Goal: Information Seeking & Learning: Learn about a topic

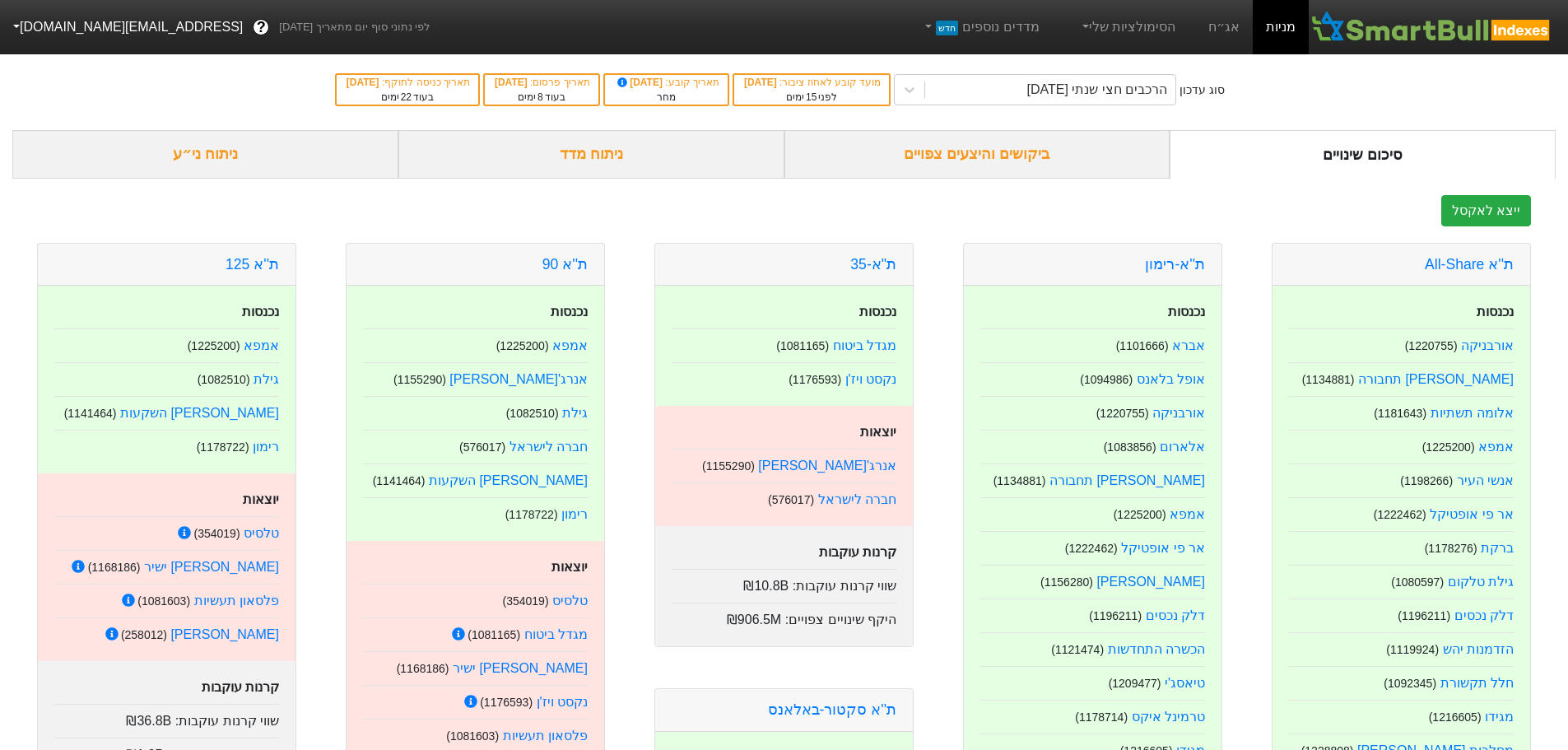
click at [340, 157] on div "ניתוח ני״ע" at bounding box center [205, 154] width 386 height 48
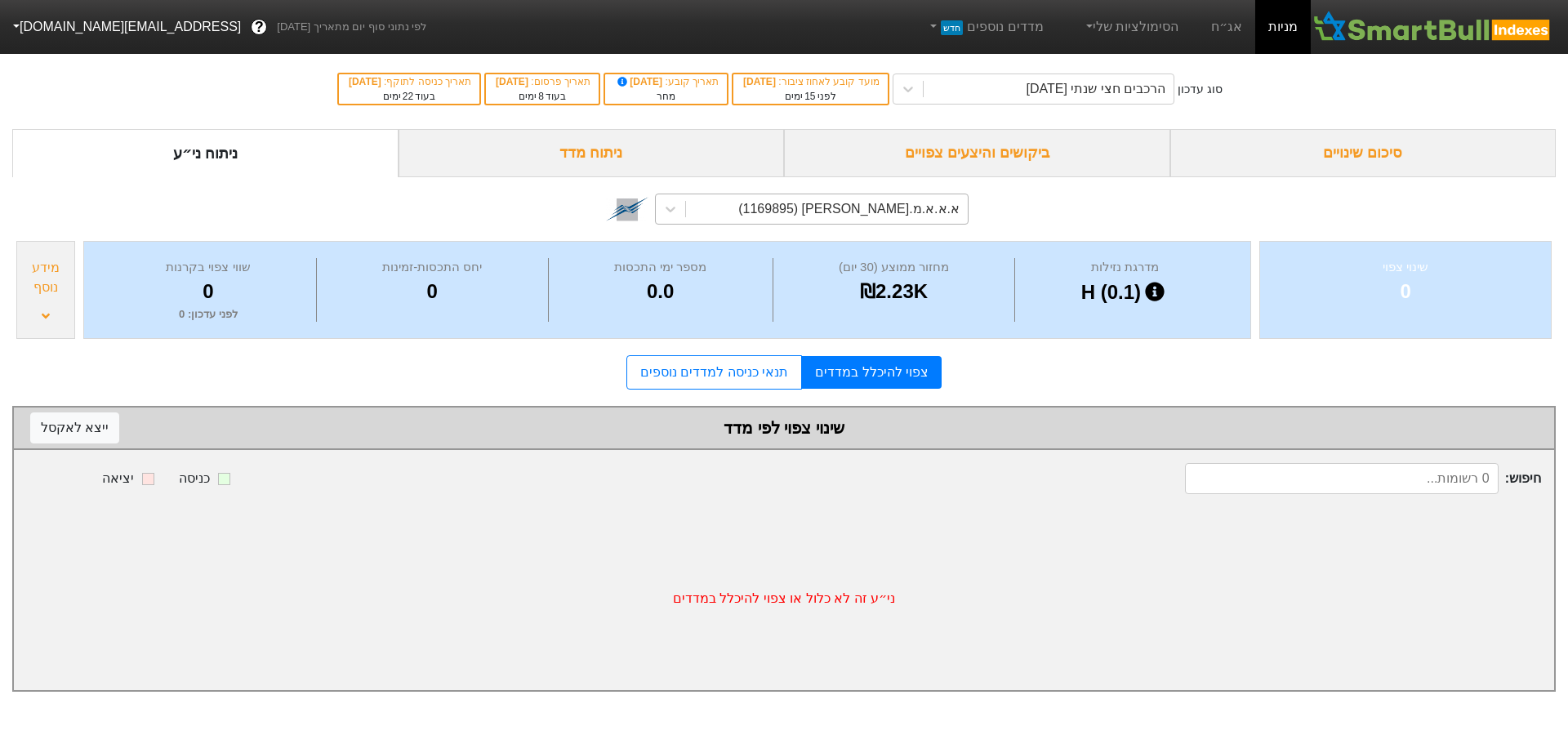
click at [830, 205] on div "א.א.א.מ.[PERSON_NAME] (1169895)" at bounding box center [827, 209] width 281 height 30
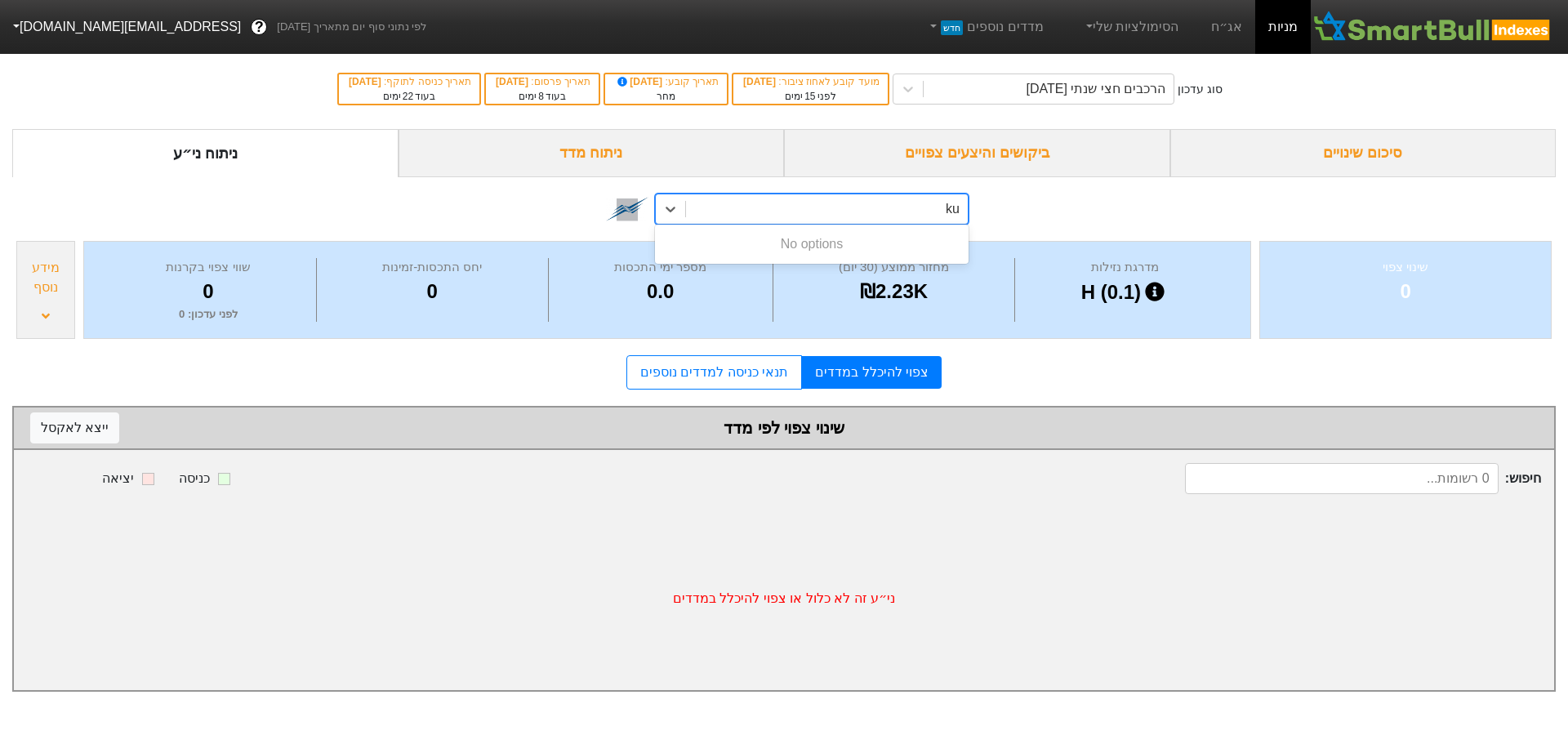
type input "k"
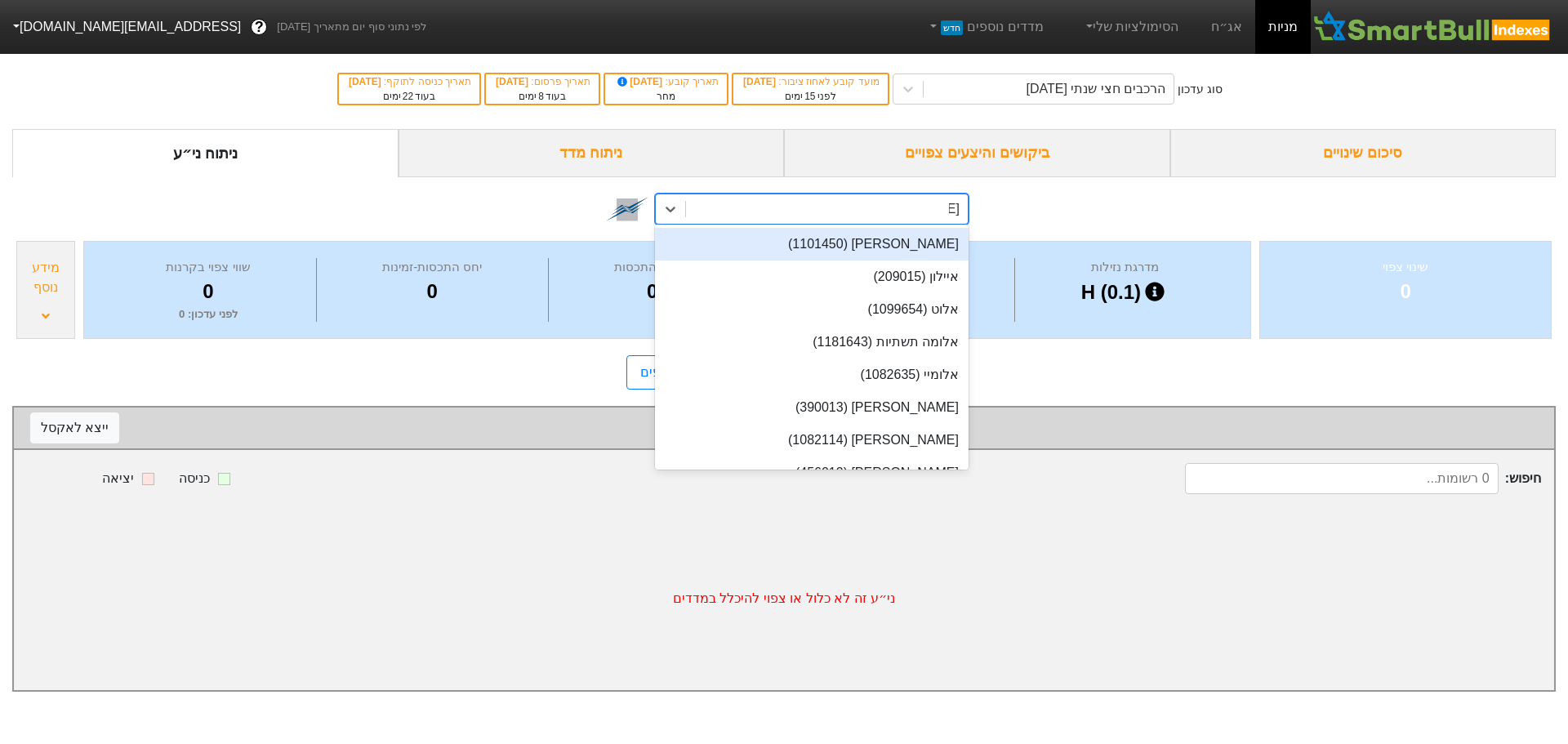
type input "[PERSON_NAME]"
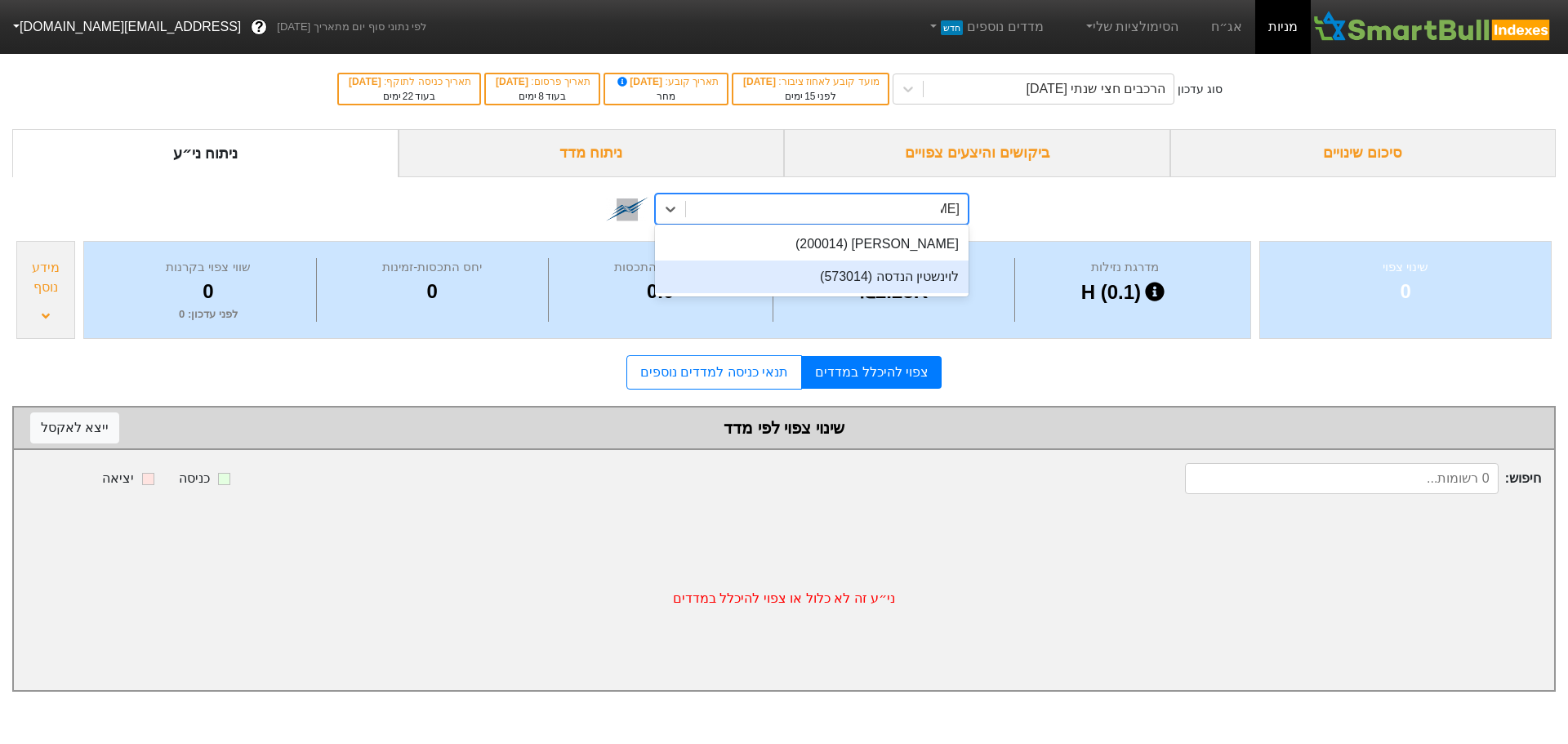
click at [899, 282] on div "לוינשטין הנדסה (573014)" at bounding box center [811, 276] width 314 height 32
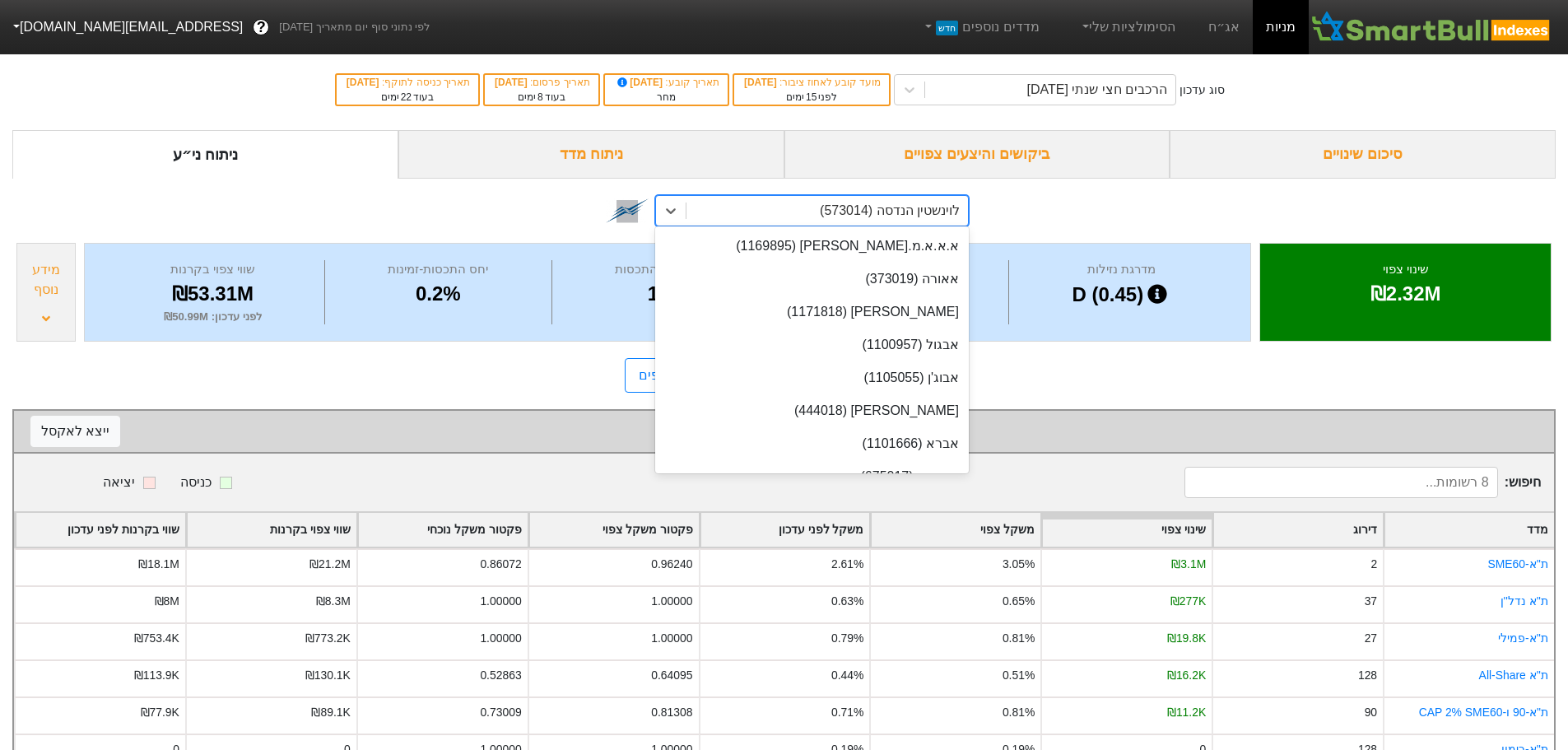
click at [743, 208] on div "לוינשטין הנדסה (573014)" at bounding box center [827, 211] width 282 height 30
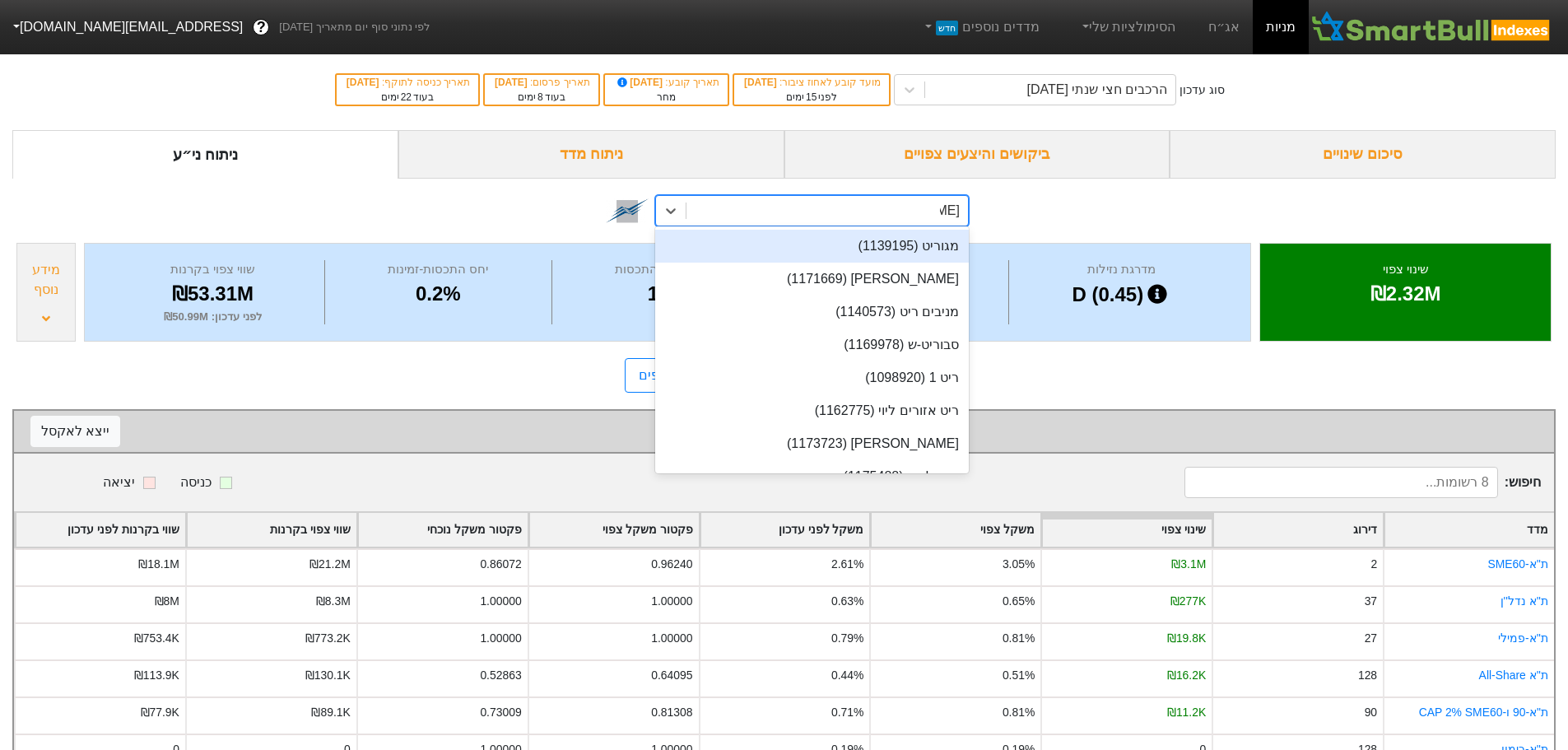
type input "ריטי"
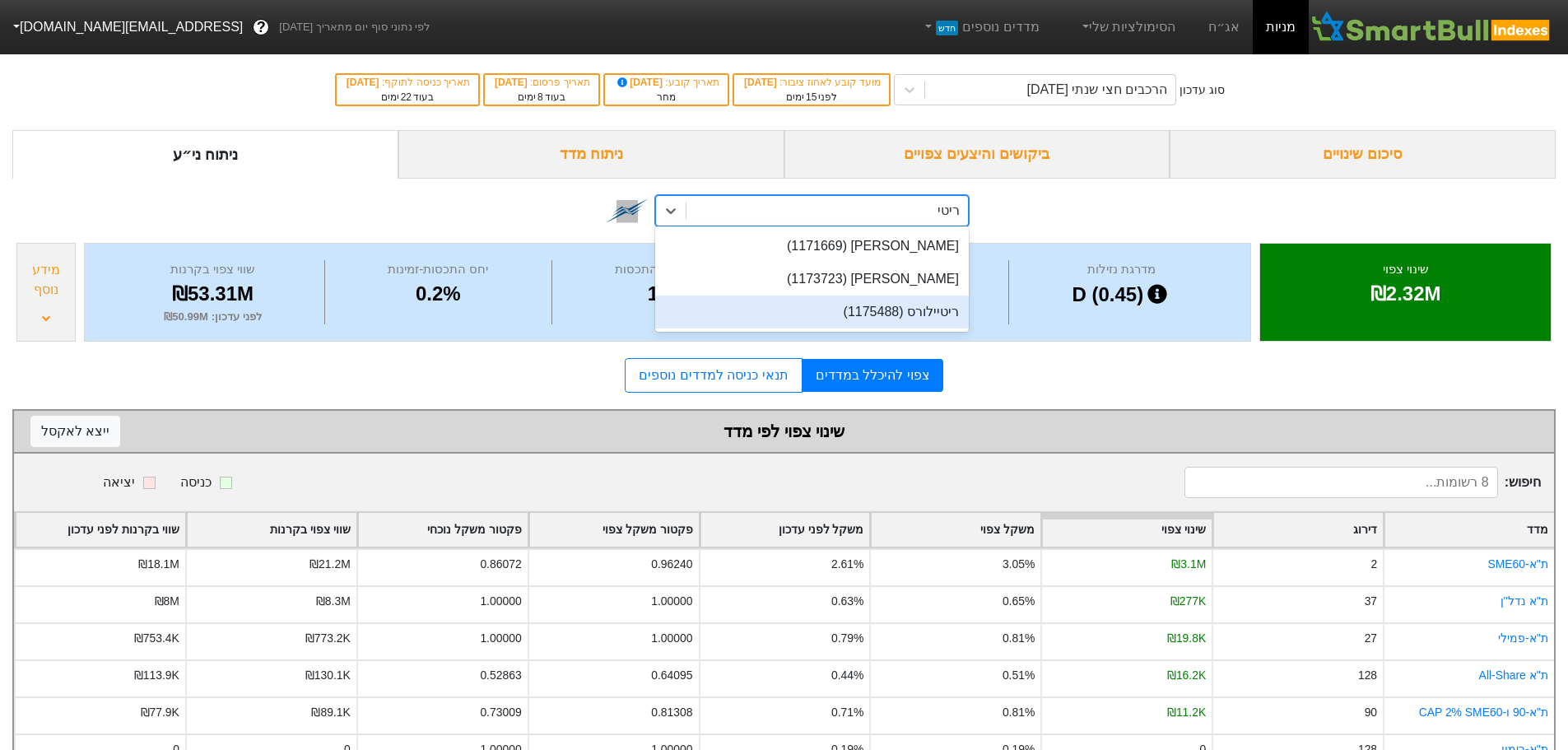
click at [921, 321] on div "ריטיילורס (1175488)" at bounding box center [812, 311] width 314 height 33
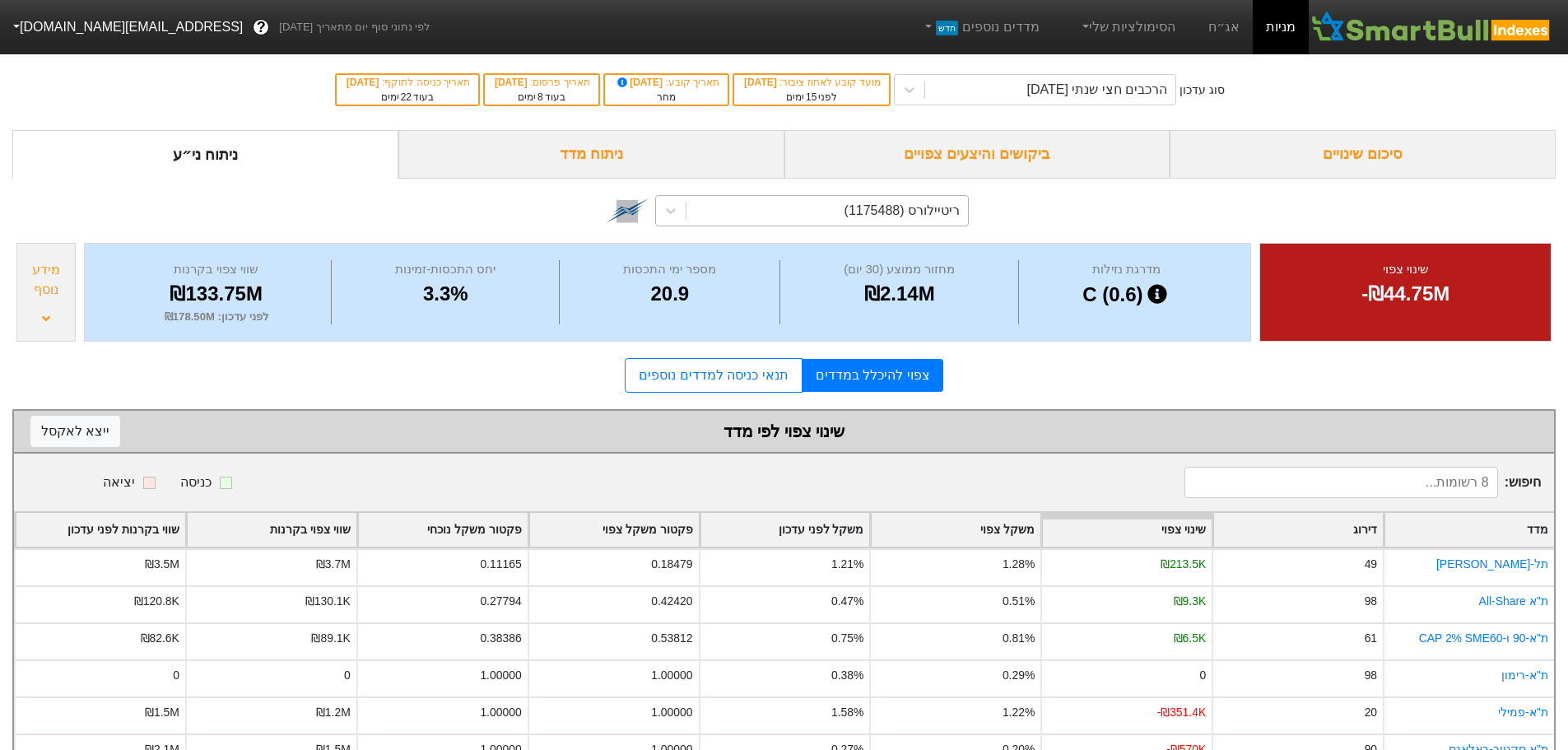
click at [838, 212] on div "ריטיילורס (1175488)" at bounding box center [827, 211] width 282 height 30
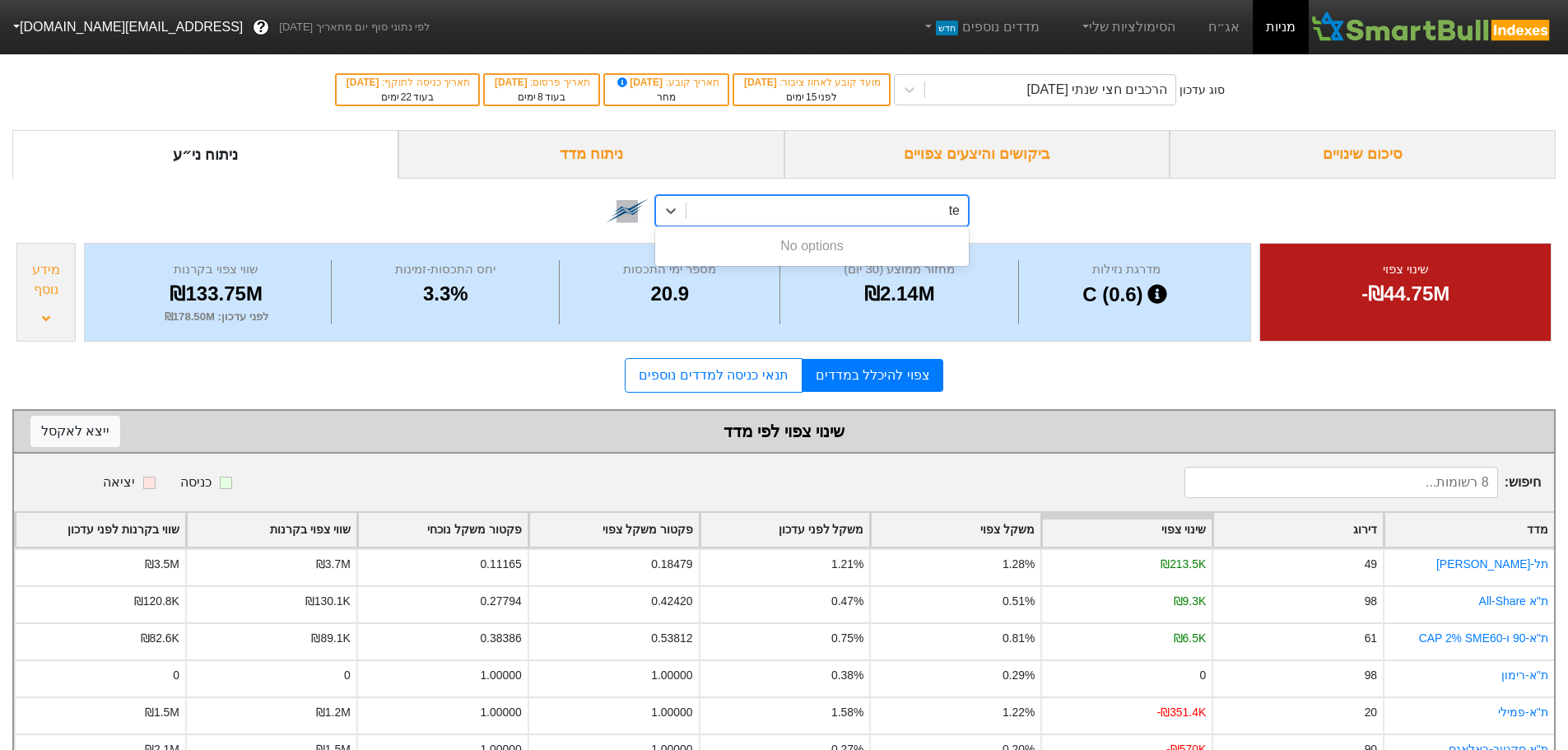
type input "t"
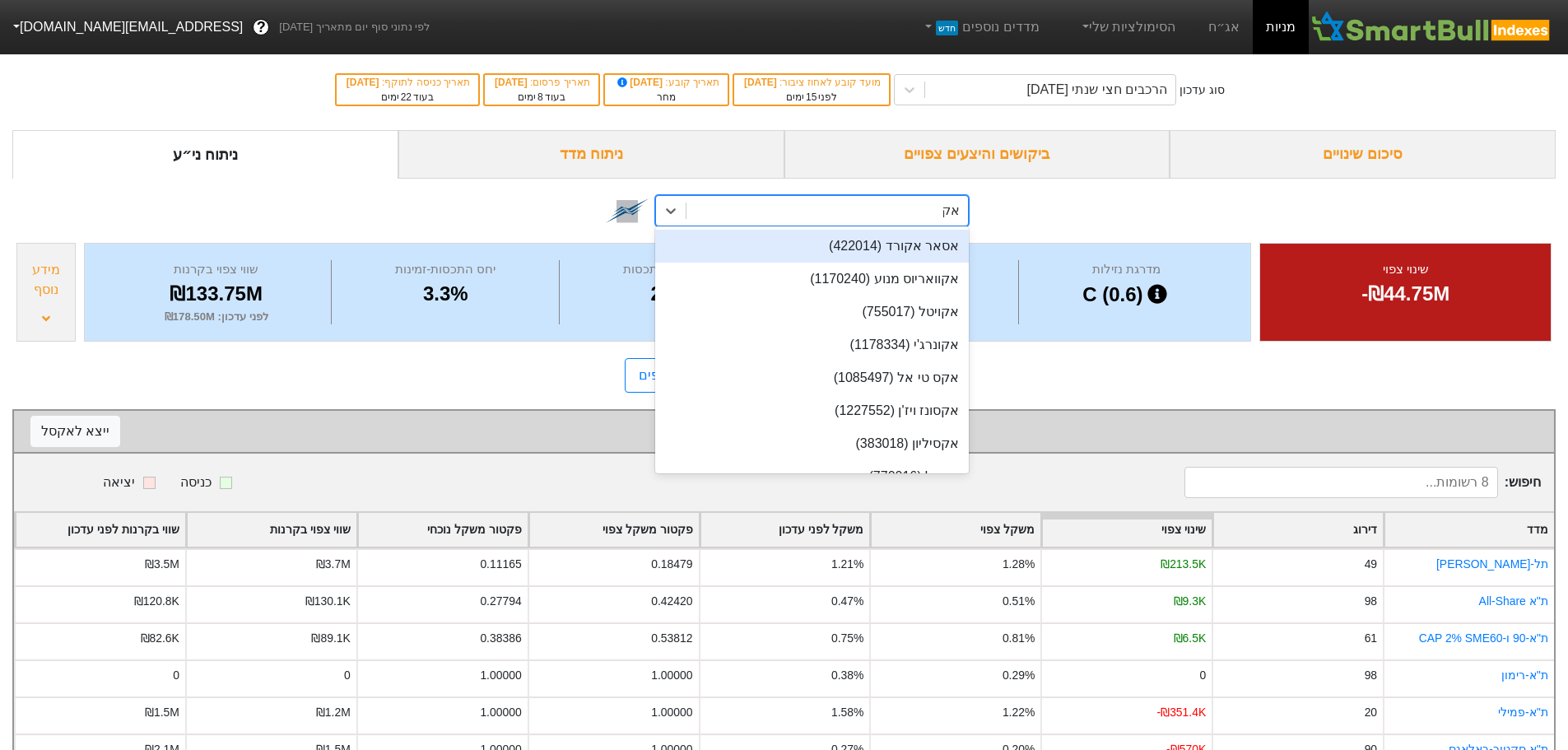
type input "[PERSON_NAME]"
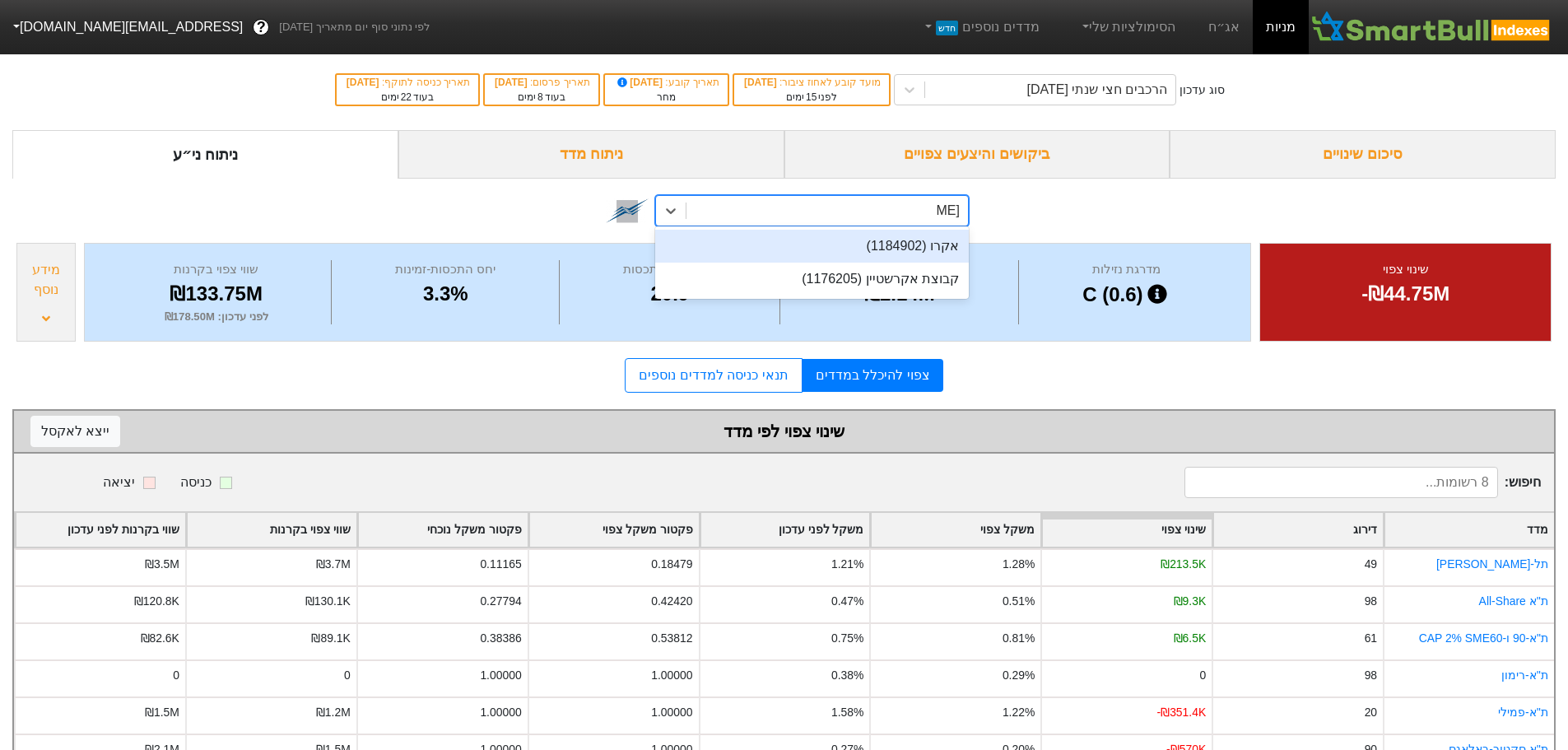
click at [854, 254] on div "אקרו (1184902)" at bounding box center [812, 246] width 314 height 33
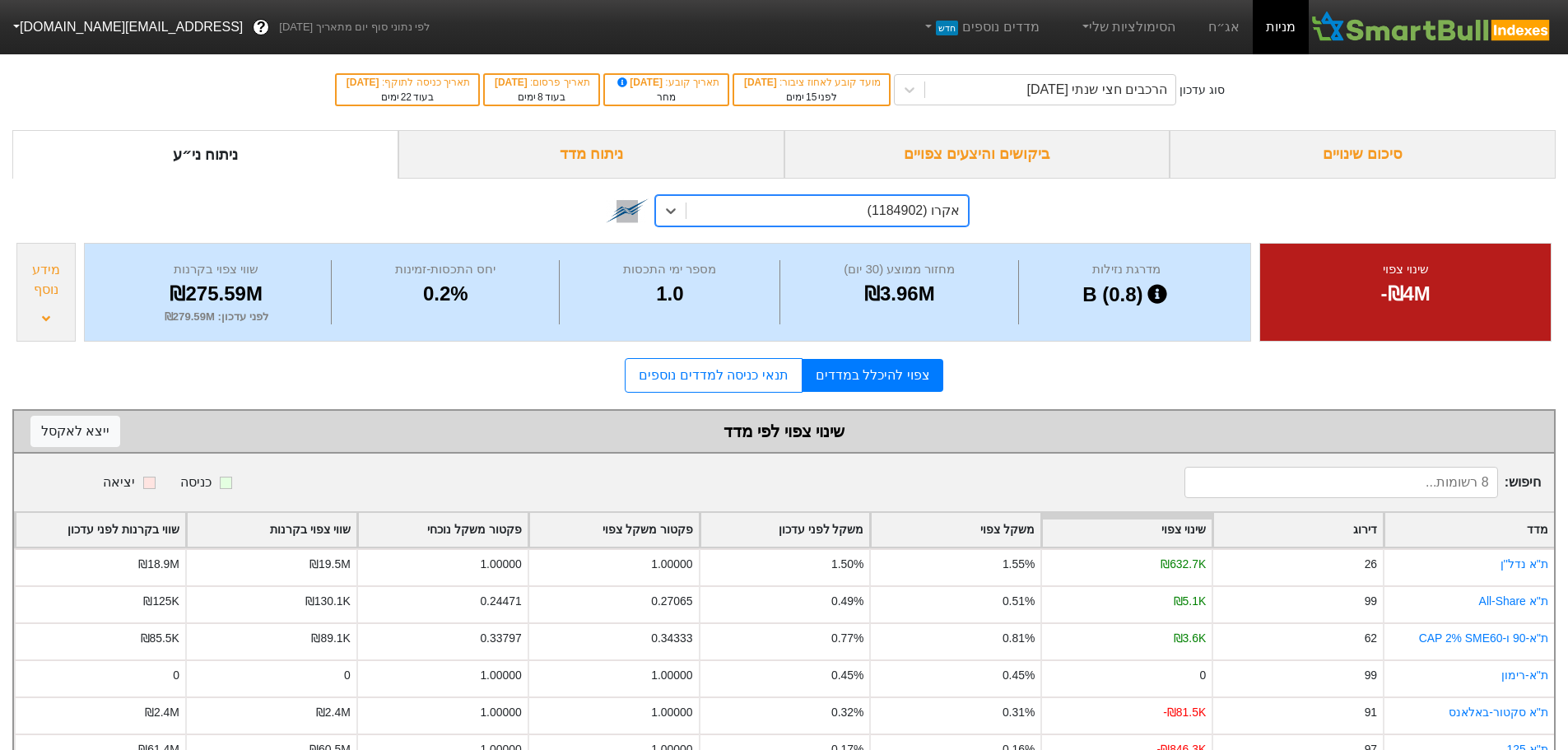
click at [860, 208] on div "אקרו (1184902)" at bounding box center [827, 211] width 282 height 30
type input "[PERSON_NAME]"
click at [848, 256] on div "אשטרום קבוצה (1132315)" at bounding box center [812, 246] width 314 height 33
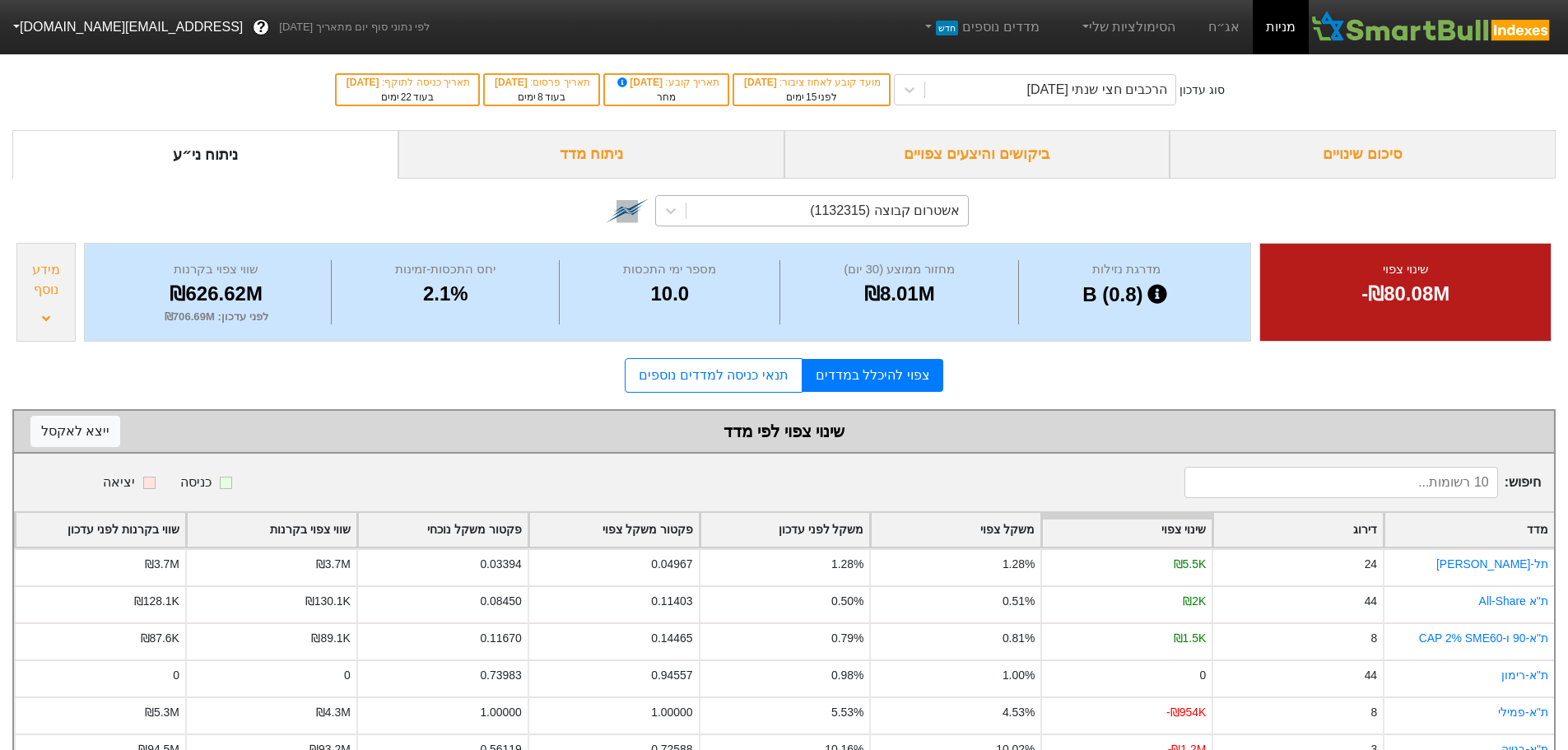
click at [834, 209] on div "אשטרום קבוצה (1132315)" at bounding box center [884, 211] width 150 height 19
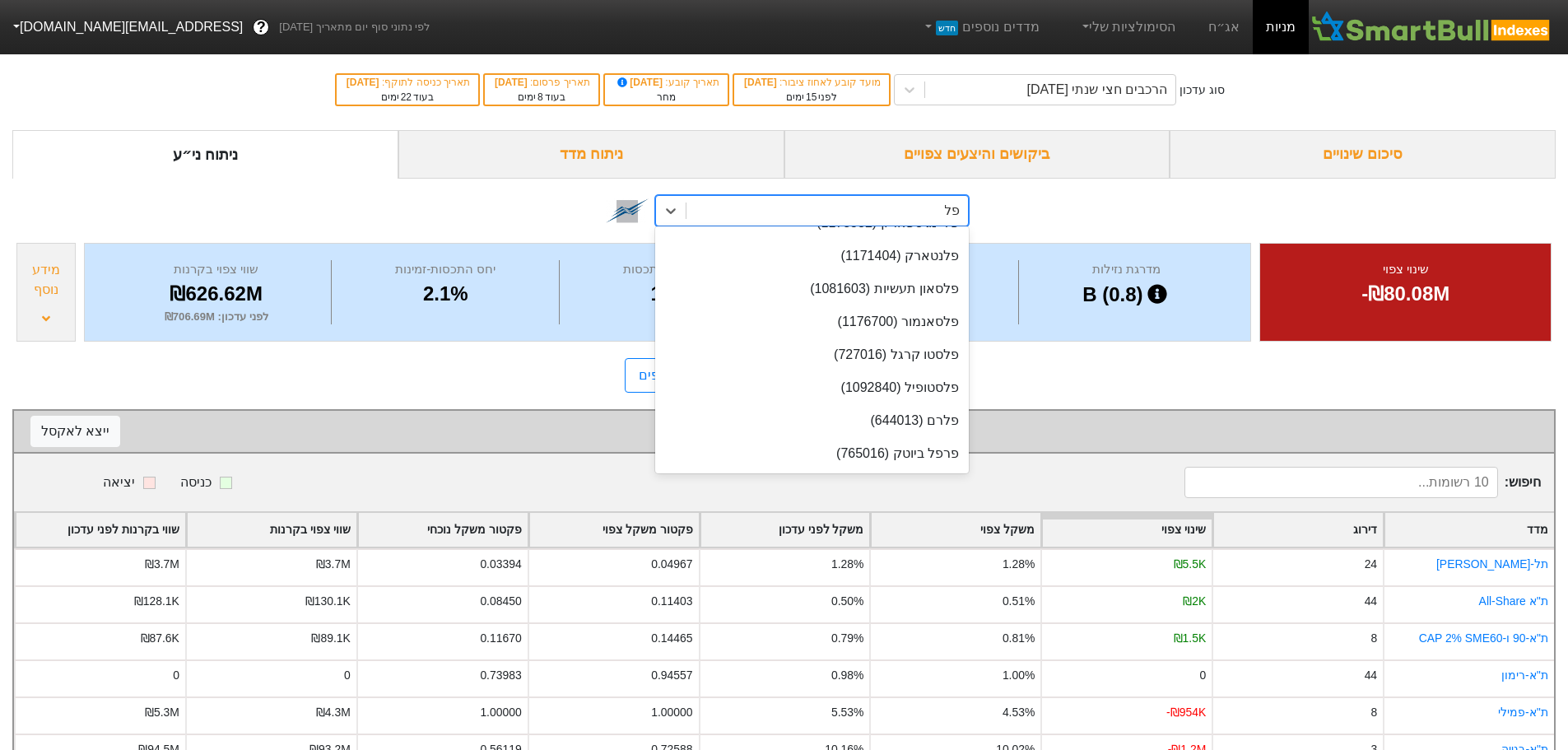
scroll to position [254, 0]
type input "פלס"
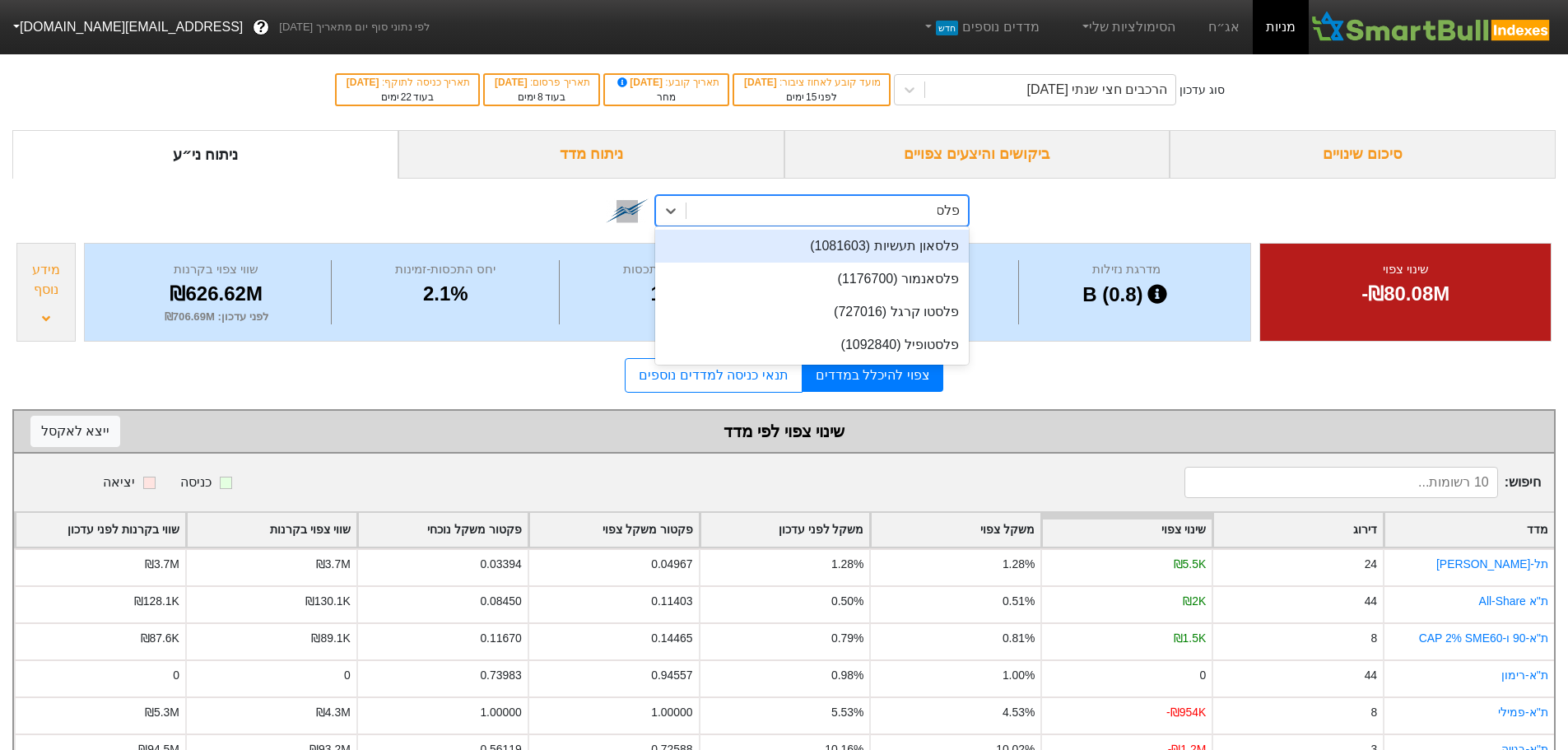
click at [852, 250] on div "פלסאון תעשיות (1081603)" at bounding box center [812, 246] width 314 height 33
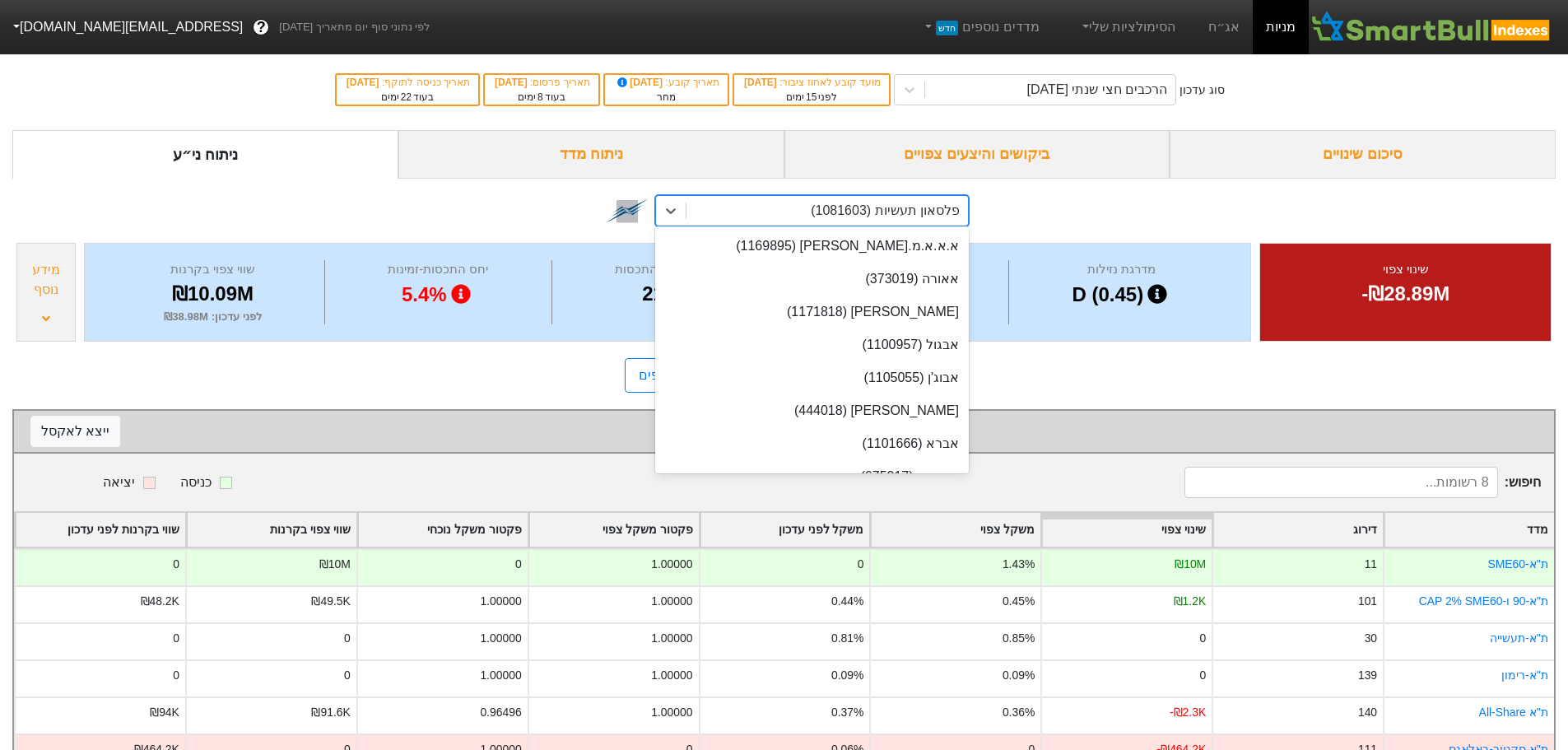
click at [782, 204] on div "פלסאון תעשיות (1081603)" at bounding box center [827, 211] width 282 height 30
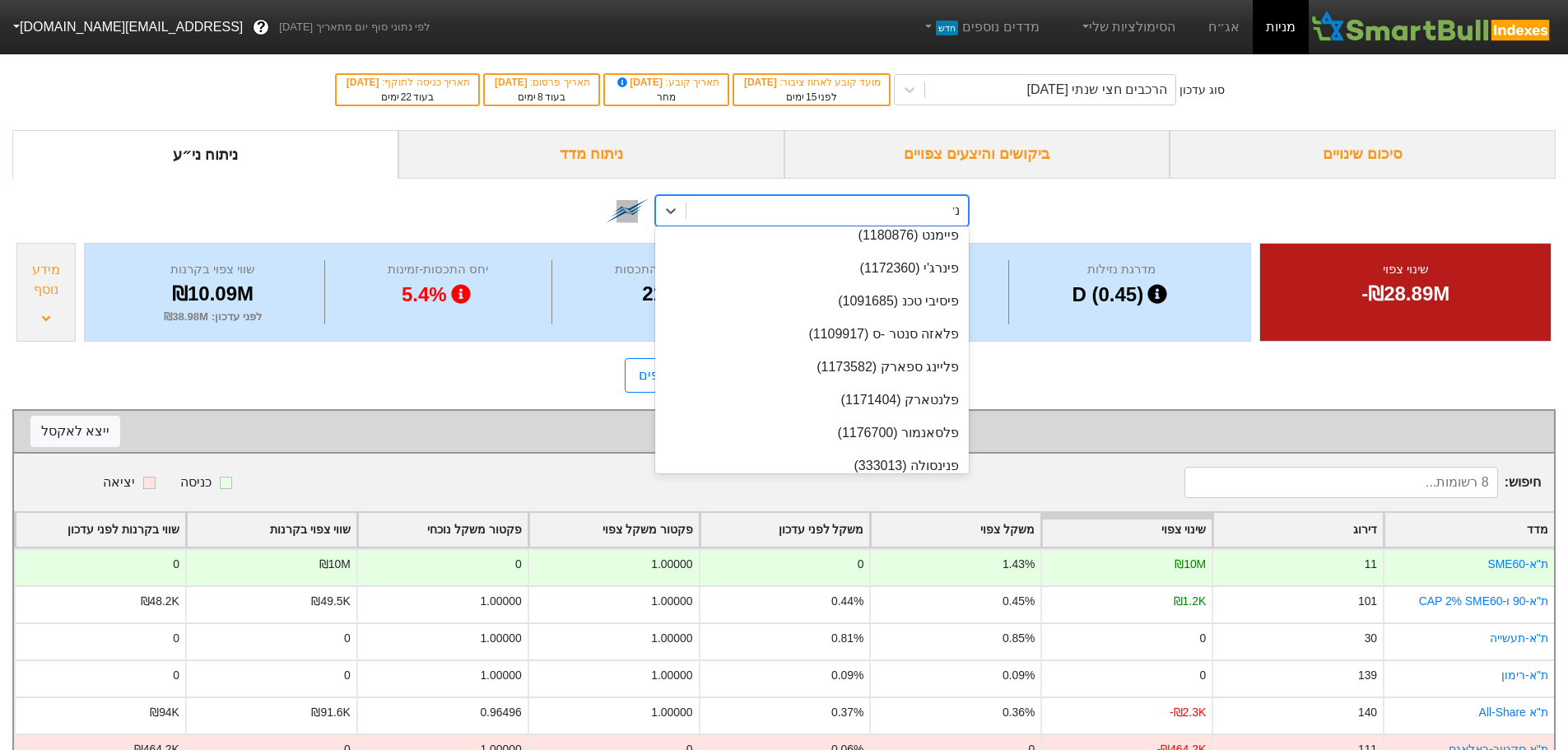
scroll to position [56, 0]
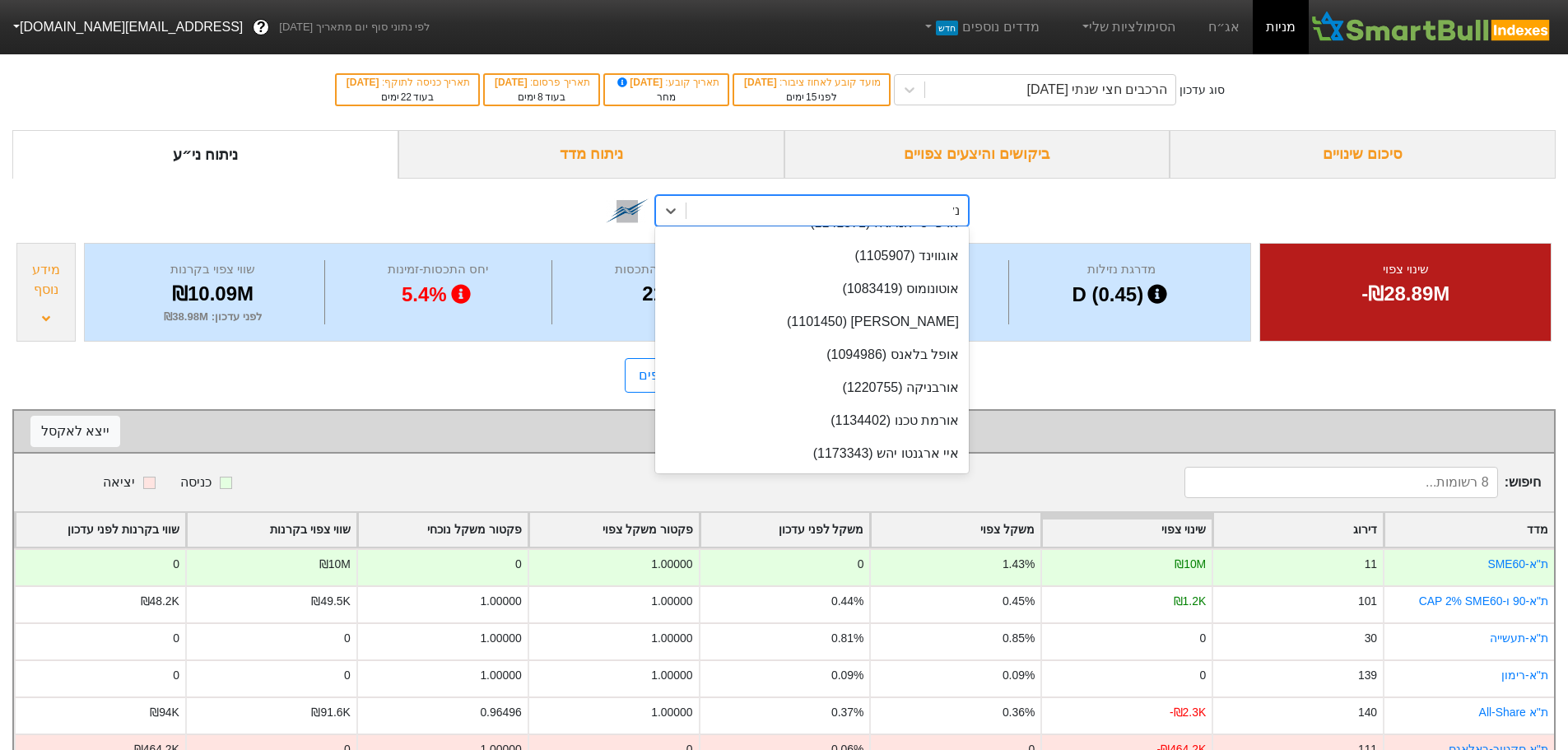
type input "נקס"
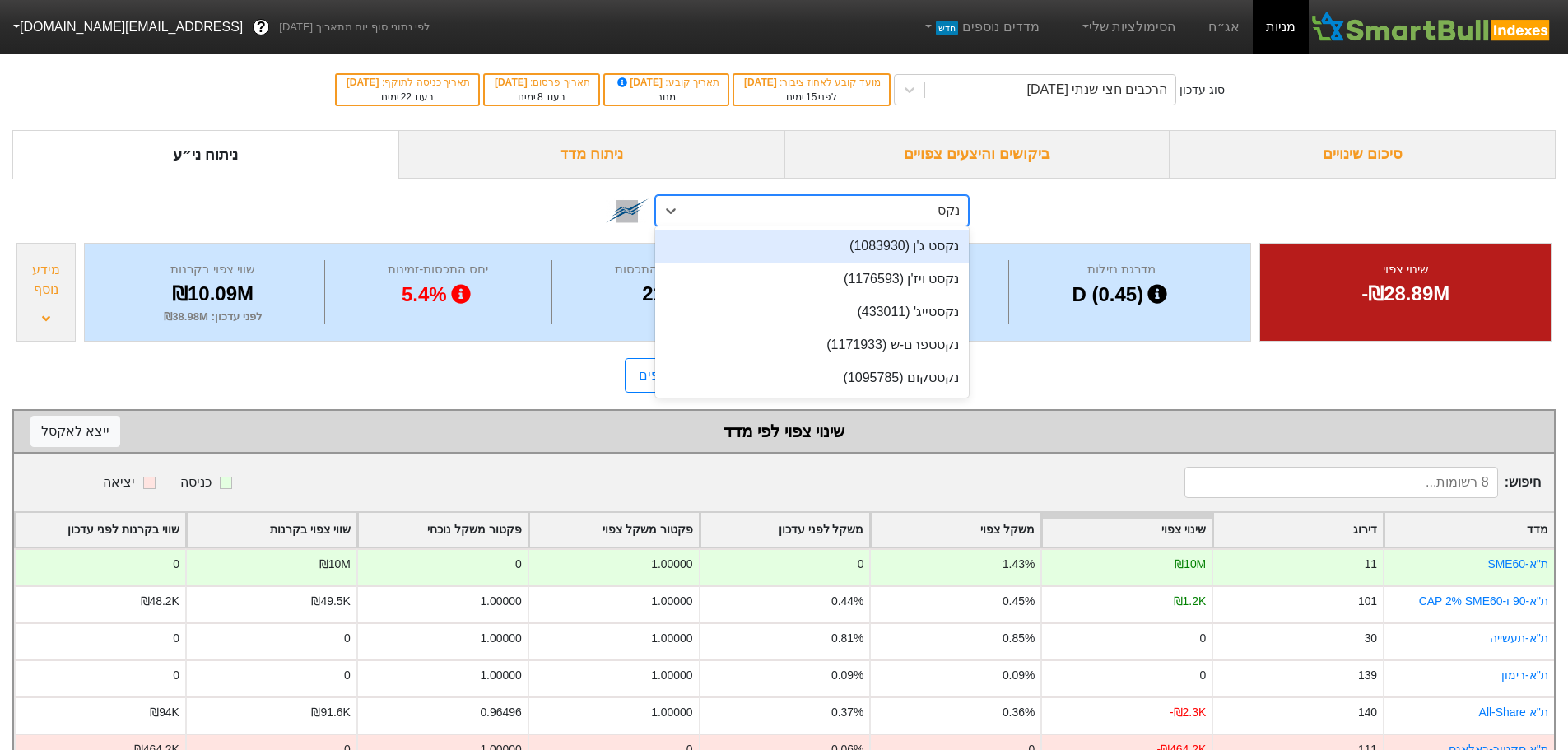
scroll to position [0, 0]
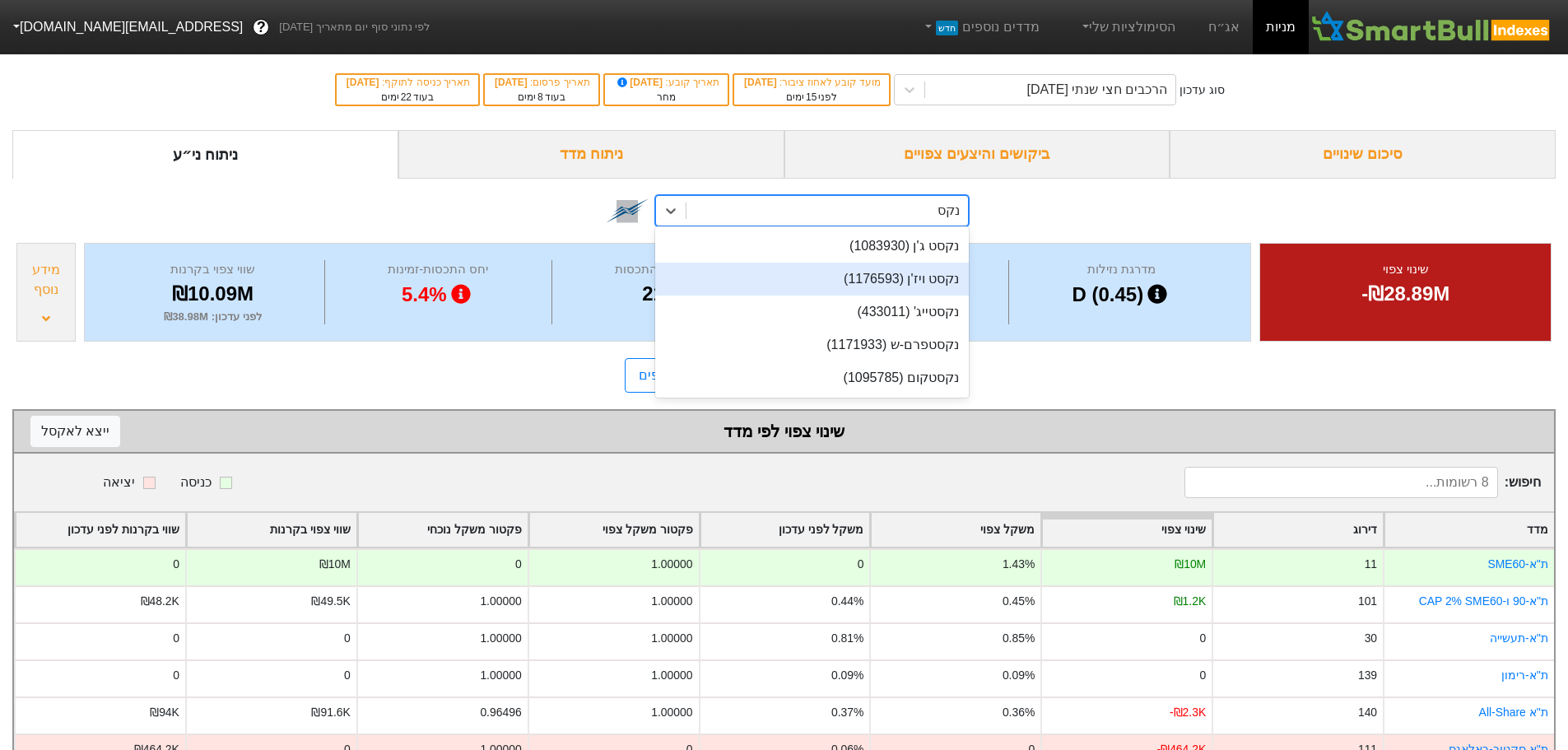
click at [865, 275] on div "נקסט ויז'ן (1176593)" at bounding box center [812, 278] width 314 height 33
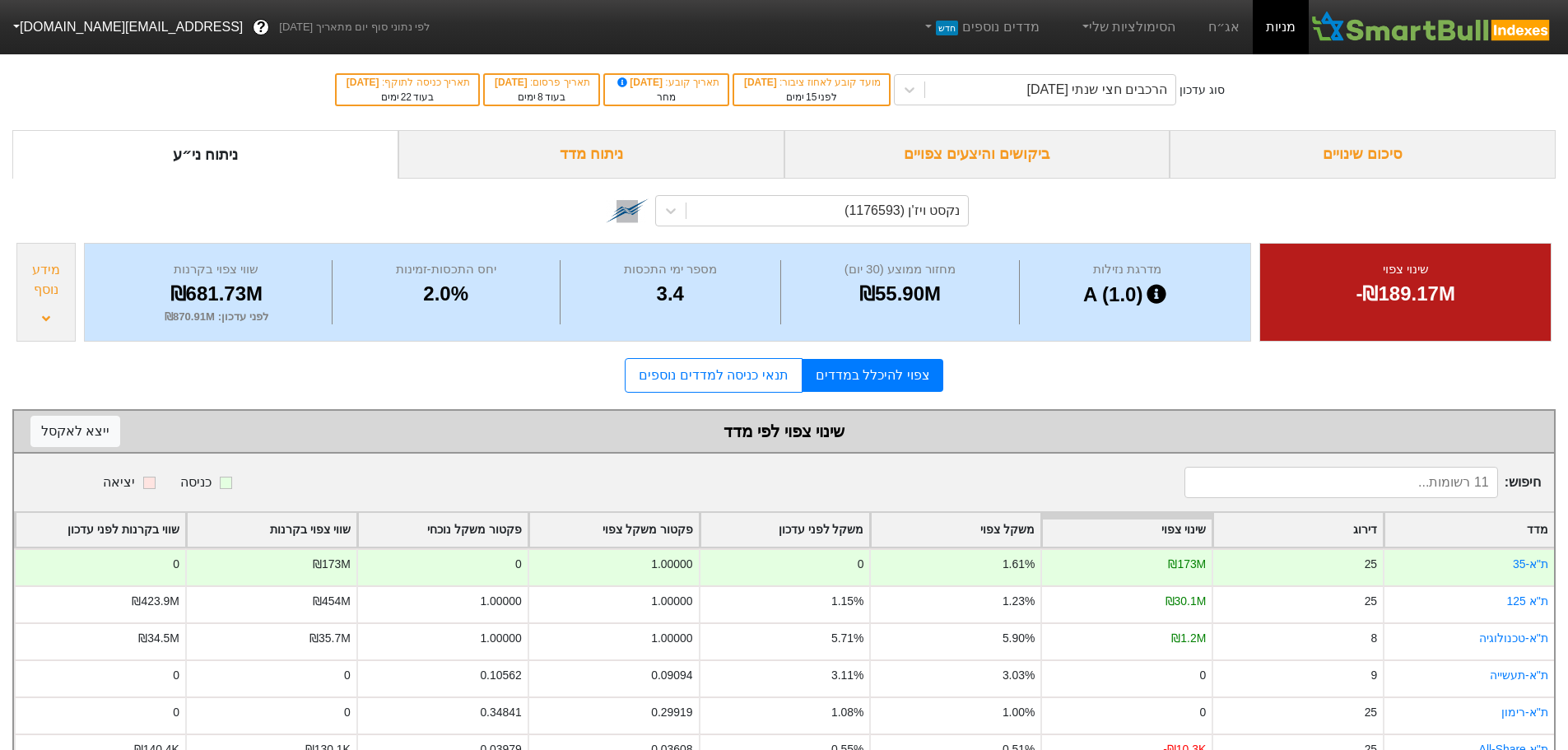
click at [209, 389] on div "צפוי להיכלל במדדים תנאי כניסה למדדים נוספים" at bounding box center [784, 375] width 1543 height 34
click at [207, 387] on div "צפוי להיכלל במדדים תנאי כניסה למדדים נוספים" at bounding box center [784, 375] width 1543 height 34
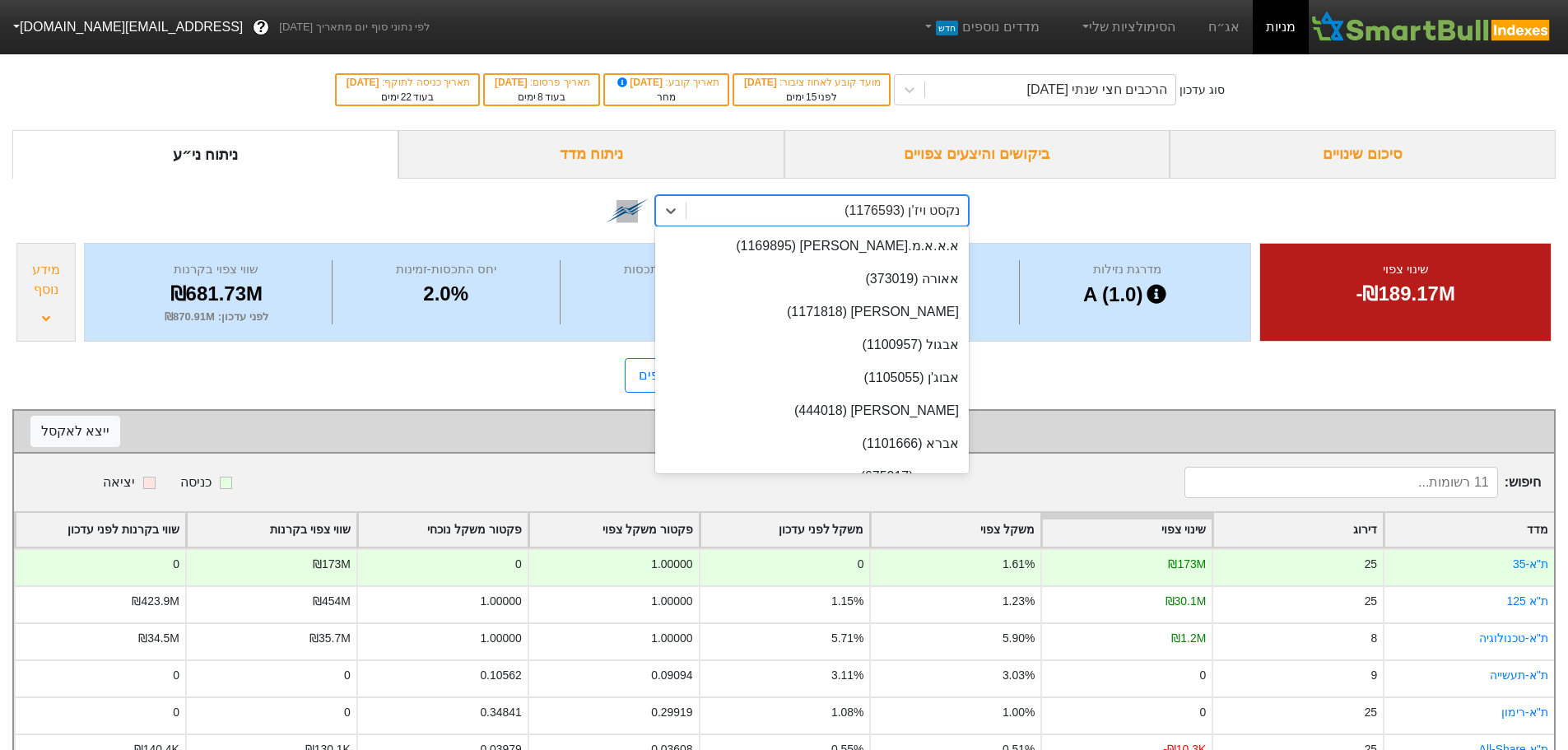
click at [825, 219] on div "נקסט ויז'ן (1176593)" at bounding box center [827, 211] width 282 height 30
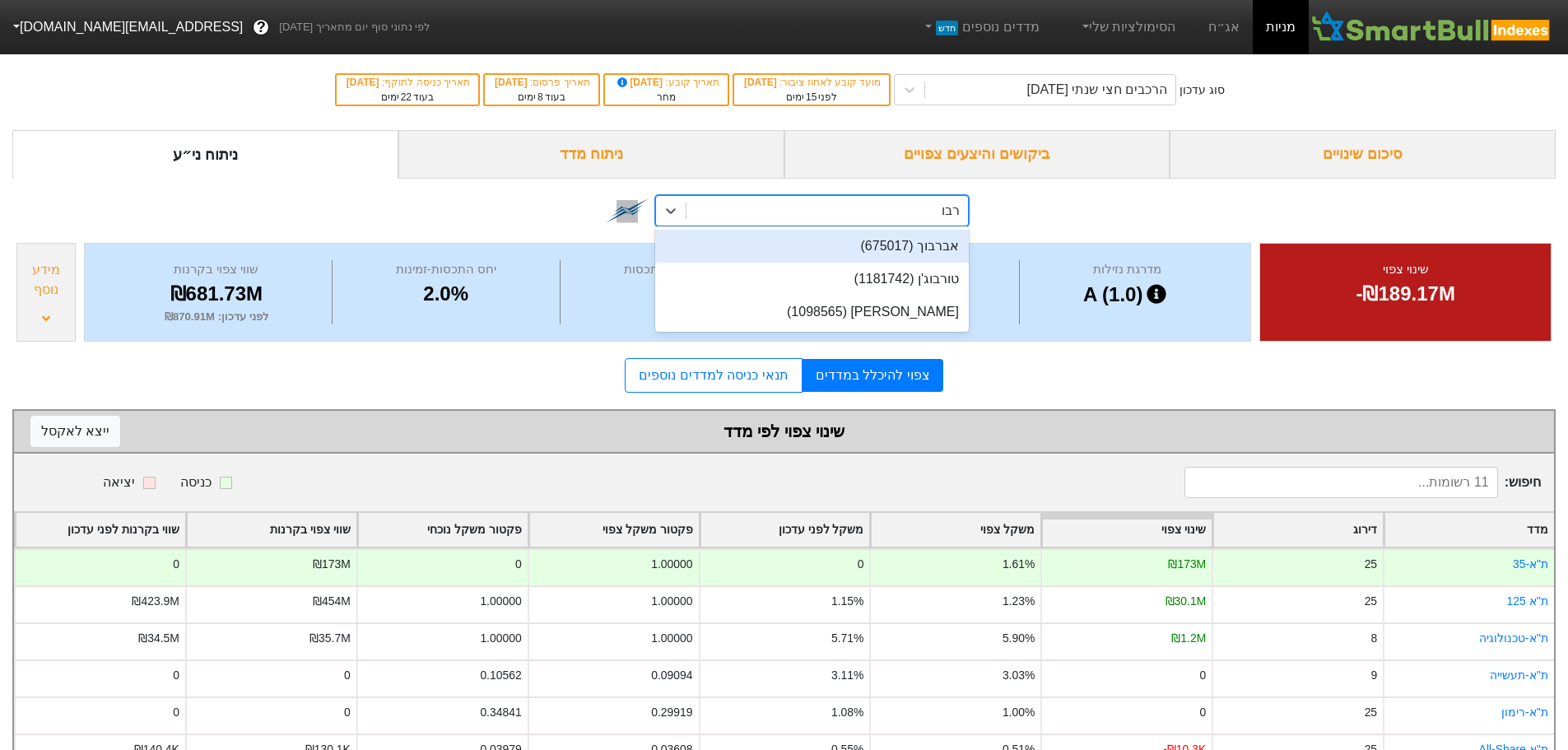
type input "רבוע"
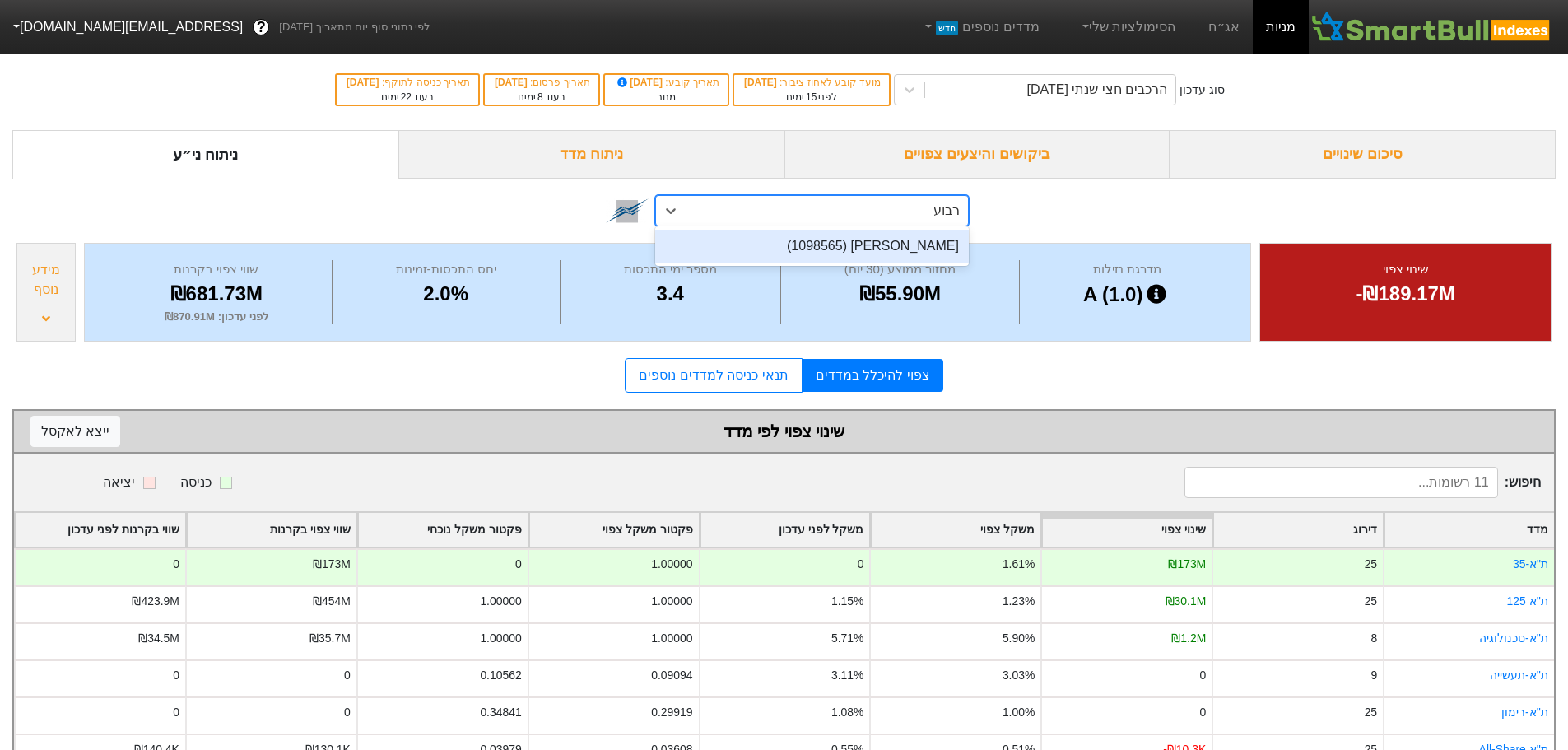
click at [832, 237] on div "[PERSON_NAME] (1098565)" at bounding box center [812, 246] width 314 height 33
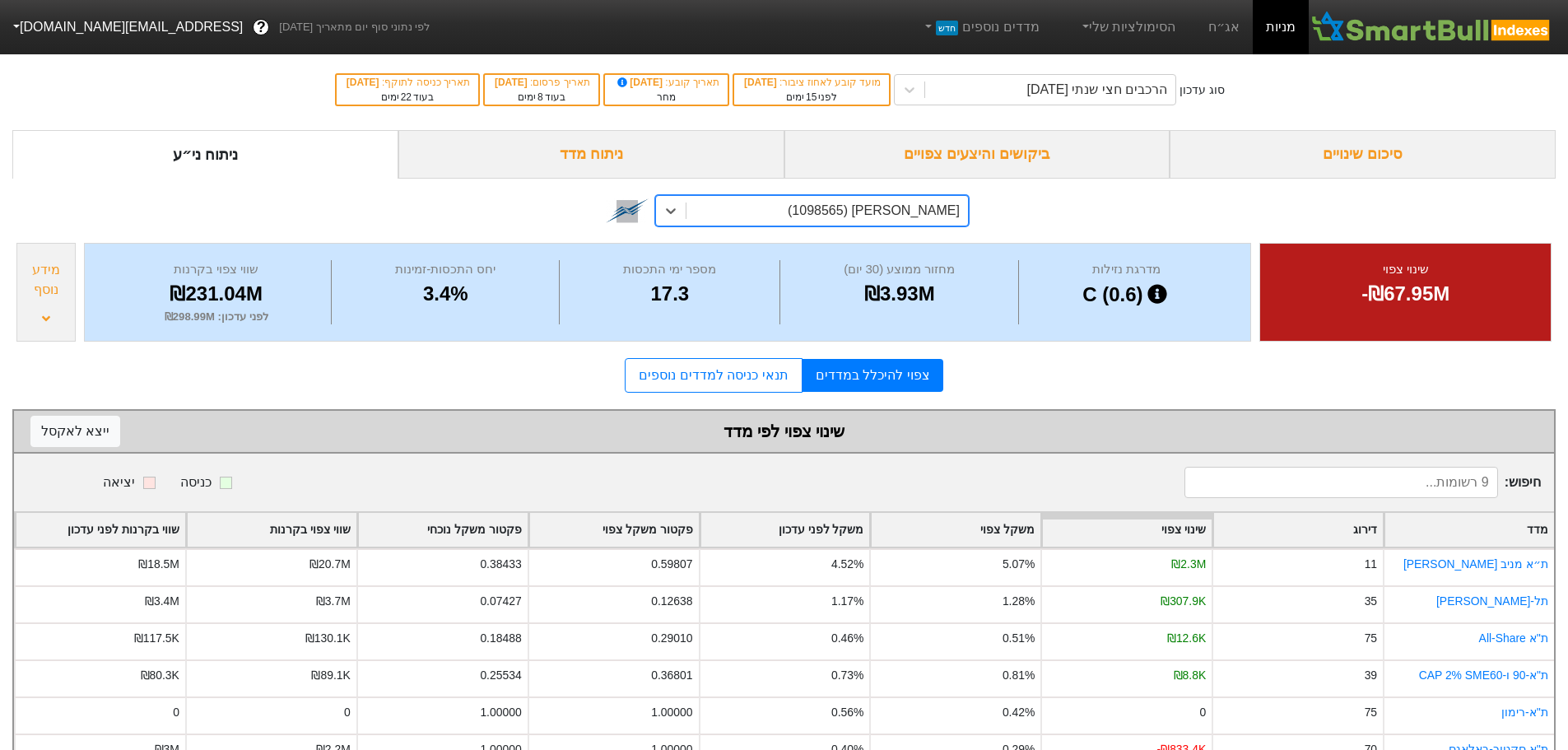
click at [50, 316] on div "מידע נוסף" at bounding box center [46, 293] width 59 height 99
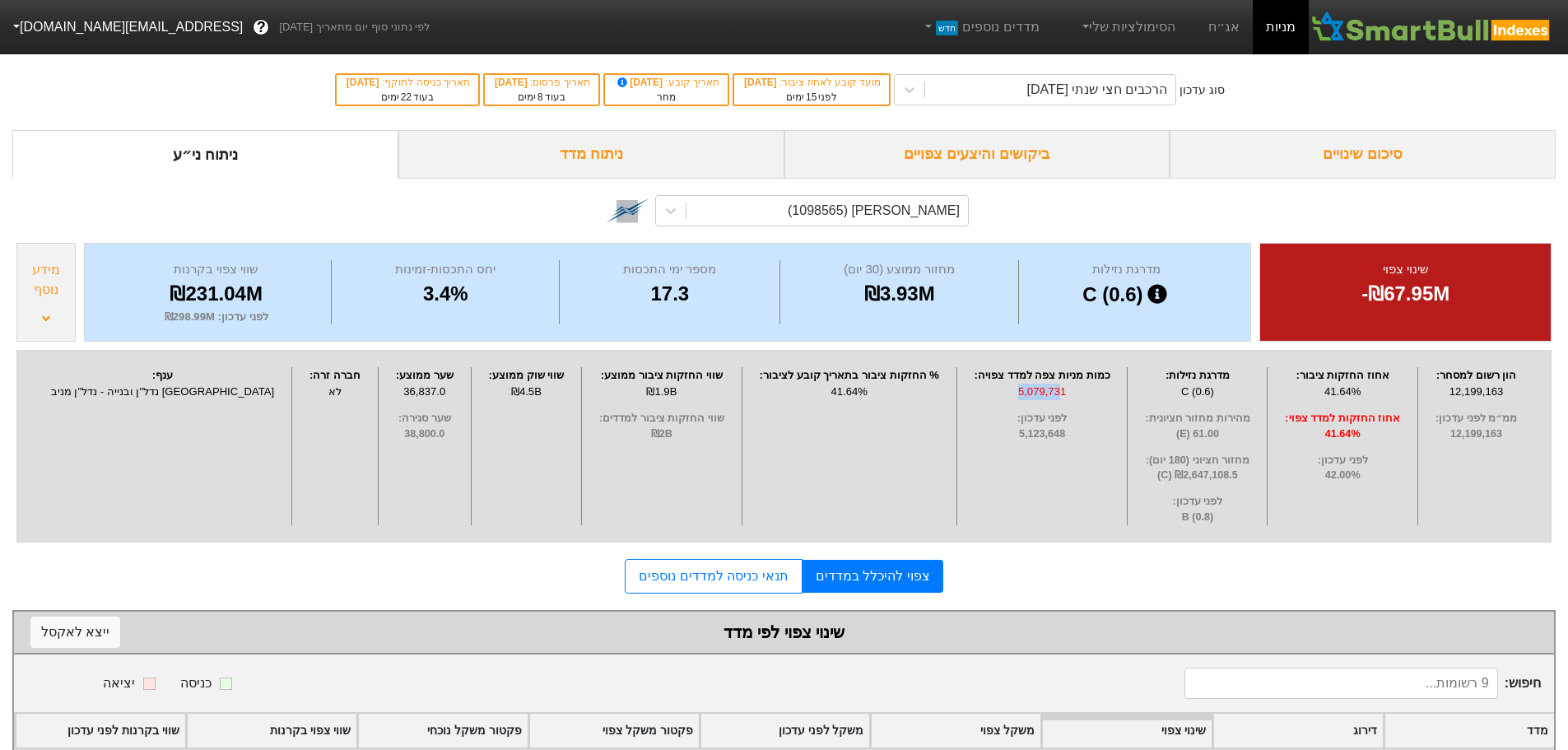
drag, startPoint x: 1037, startPoint y: 395, endPoint x: 995, endPoint y: 390, distance: 42.3
click at [995, 390] on div "5,079,731" at bounding box center [1042, 391] width 162 height 17
click at [1103, 552] on form "סיכום שינויים ביקושים והיצעים צפויים ניתוח מדד ניתוח ני״ע רבוע נדלן (1098565) ש…" at bounding box center [784, 607] width 1543 height 954
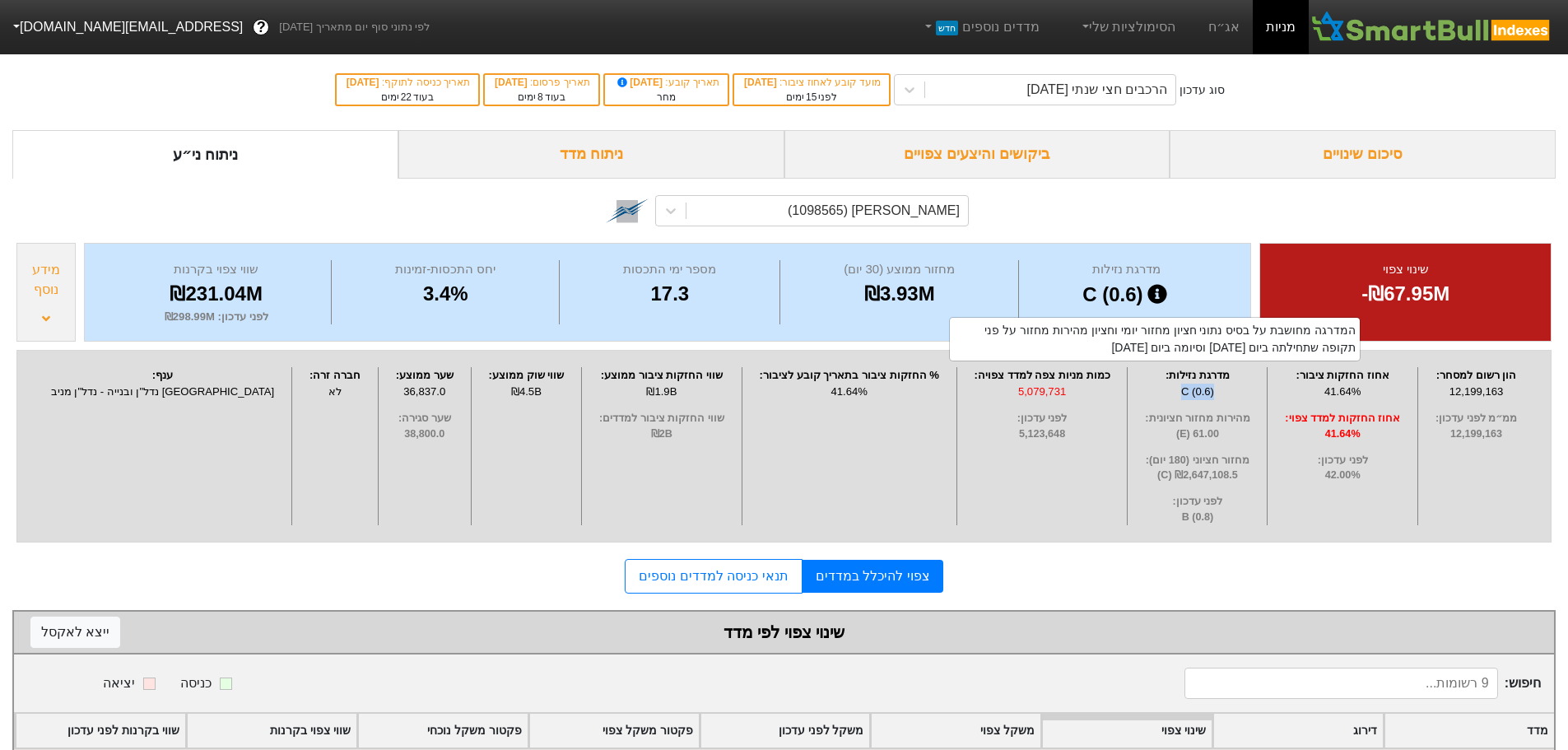
drag, startPoint x: 1207, startPoint y: 394, endPoint x: 1158, endPoint y: 397, distance: 49.1
click at [1158, 397] on div "C (0.6)" at bounding box center [1197, 391] width 131 height 17
click at [1062, 553] on form "סיכום שינויים ביקושים והיצעים צפויים ניתוח מדד ניתוח ני״ע רבוע נדלן (1098565) ש…" at bounding box center [784, 607] width 1543 height 954
drag, startPoint x: 1356, startPoint y: 472, endPoint x: 1317, endPoint y: 471, distance: 39.0
click at [1317, 471] on span "42.00%" at bounding box center [1342, 476] width 142 height 16
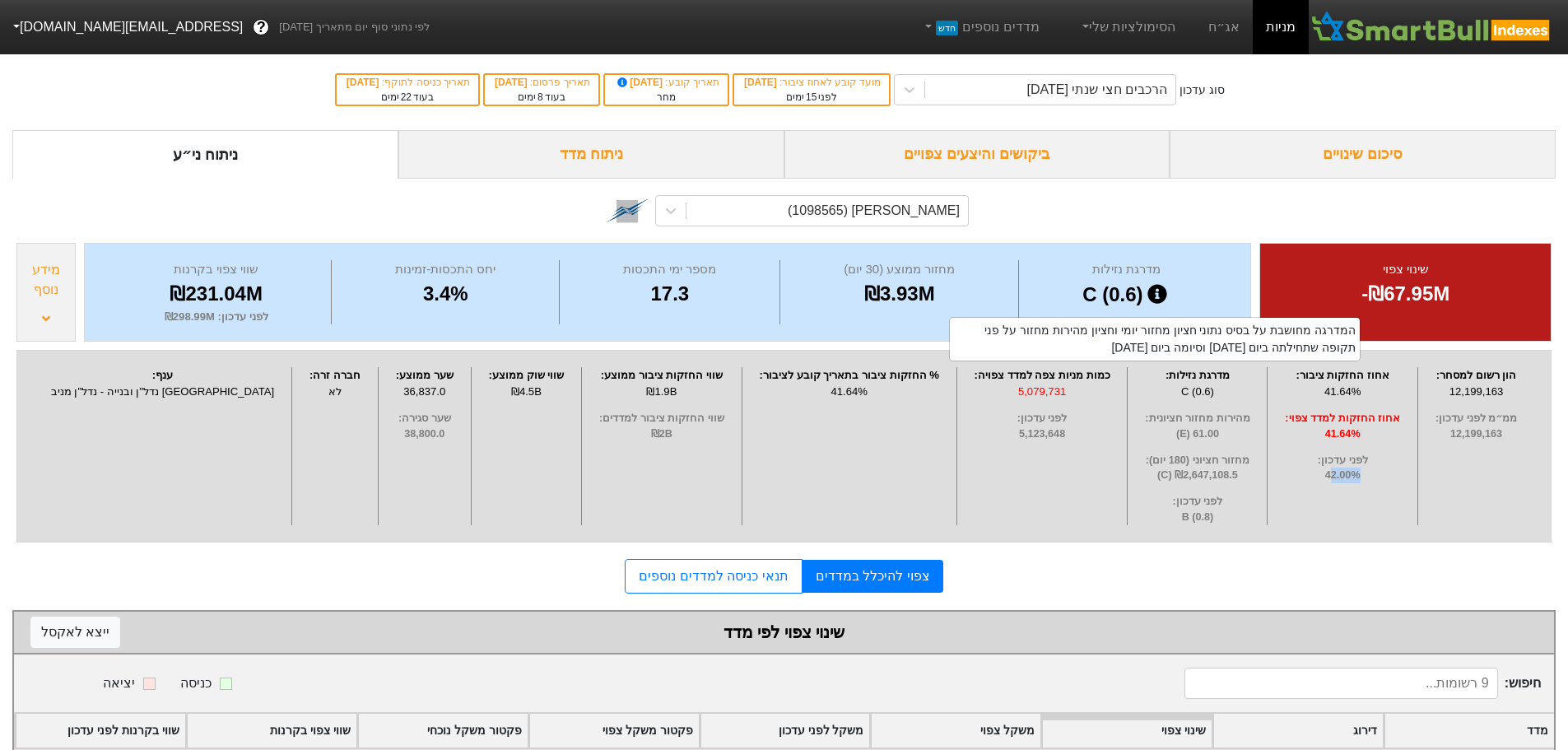
click at [1313, 546] on div "הון רשום למסחר : 12,199,163 ממ״מ לפני עדכון : 12,199,163 אחוז החזקות ציבור : 41…" at bounding box center [784, 446] width 1543 height 201
click at [780, 212] on div "[PERSON_NAME] (1098565)" at bounding box center [827, 211] width 282 height 30
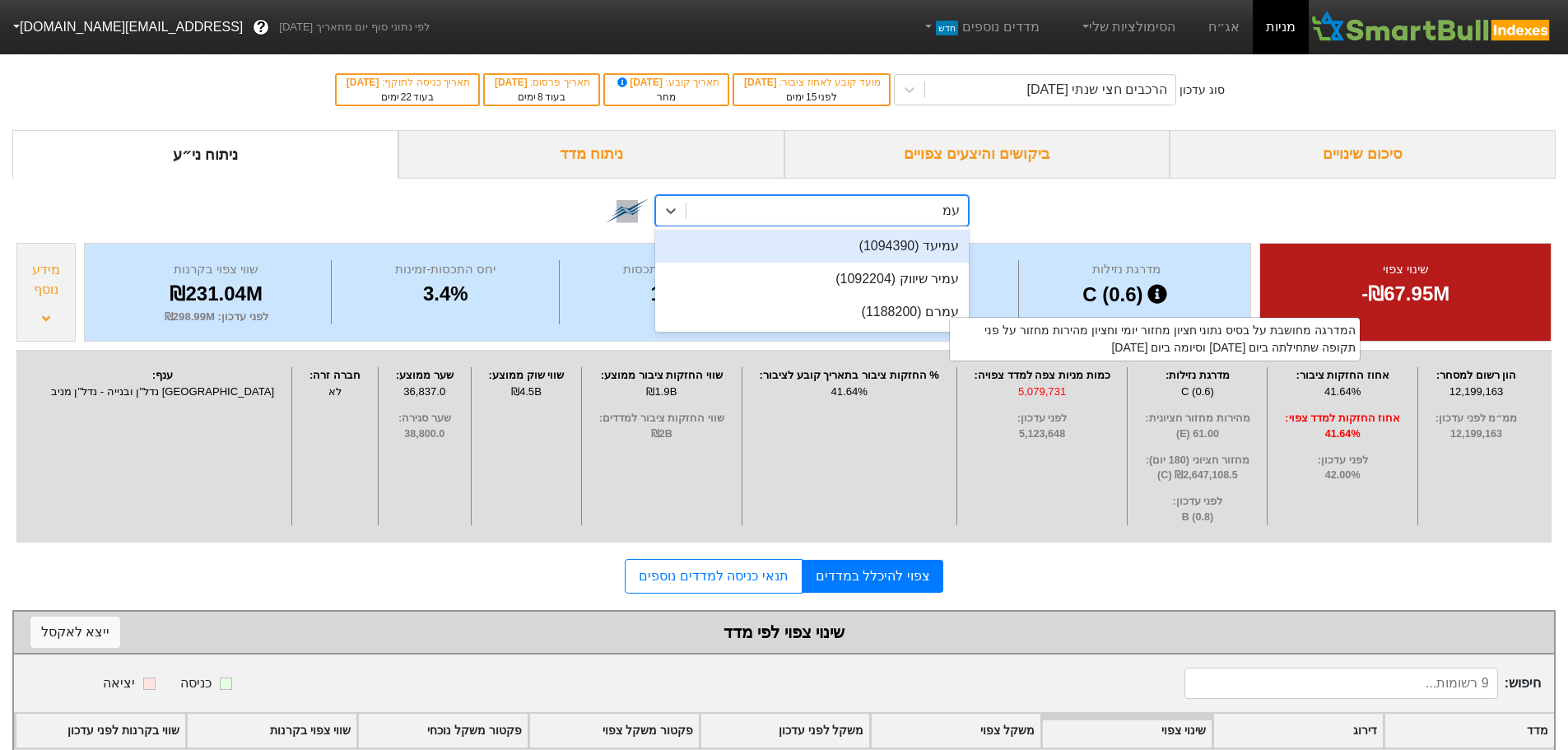
type input "[PERSON_NAME]"
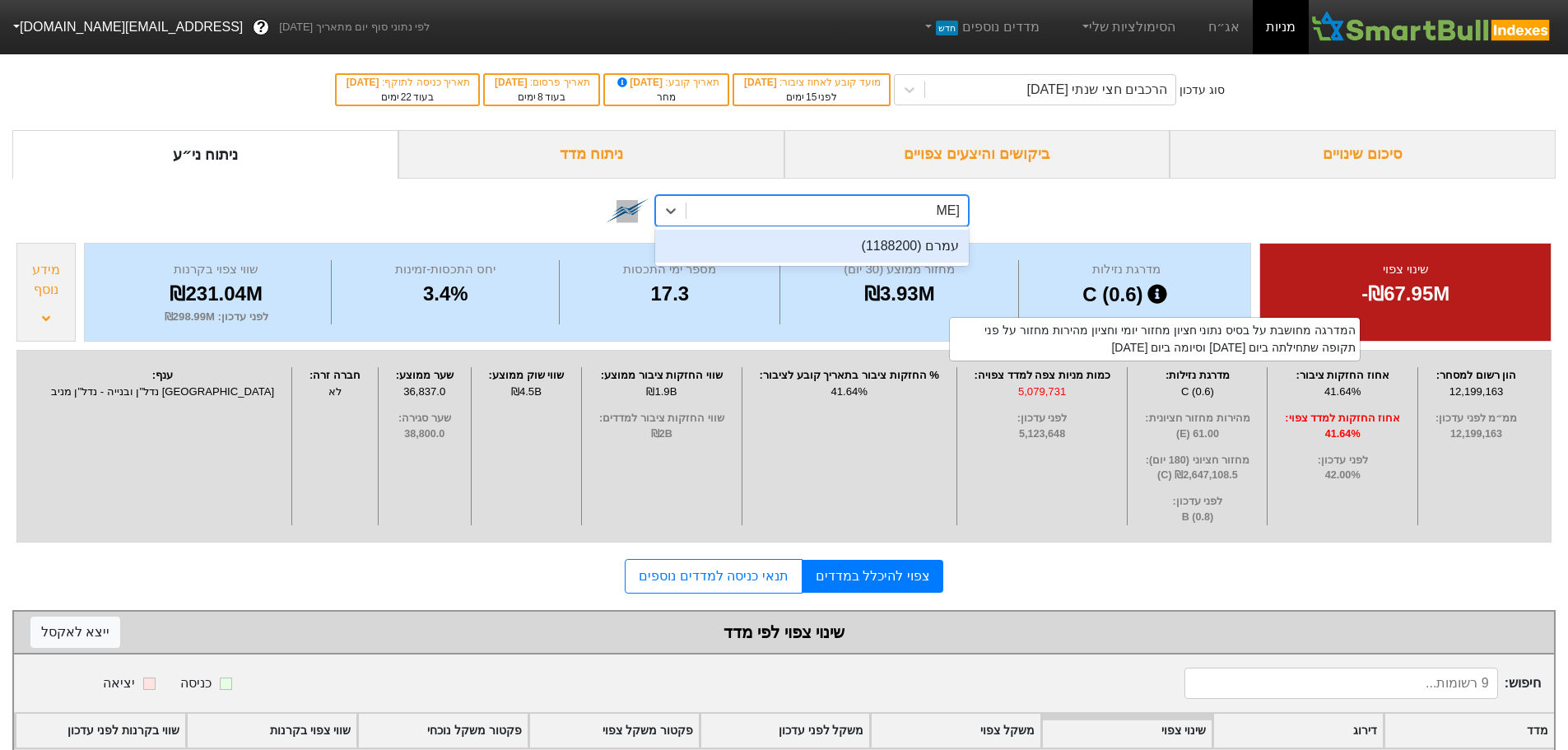
click at [783, 236] on div "עמרם (1188200)" at bounding box center [812, 246] width 314 height 33
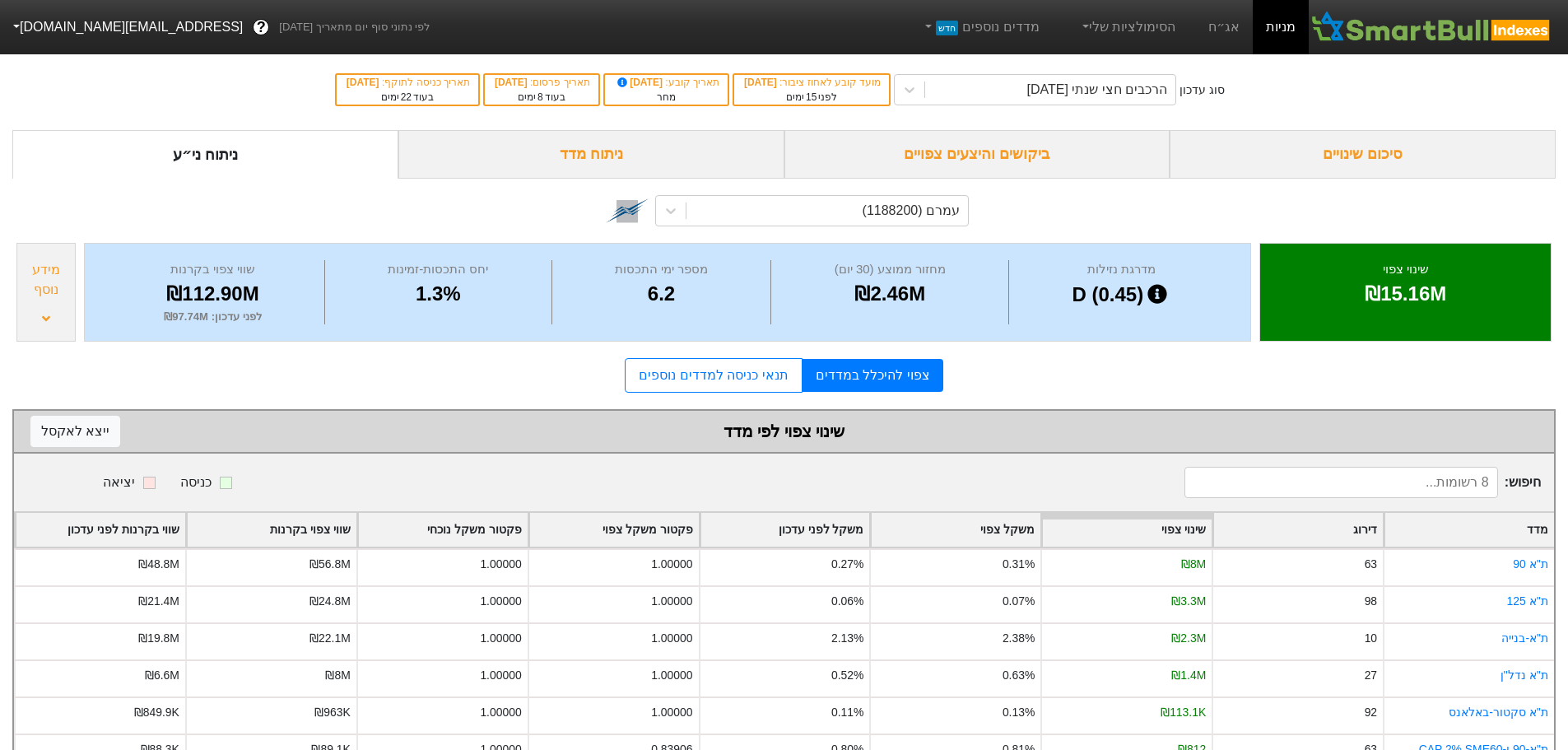
click at [1337, 371] on div "צפוי להיכלל במדדים תנאי כניסה למדדים נוספים" at bounding box center [784, 375] width 1543 height 34
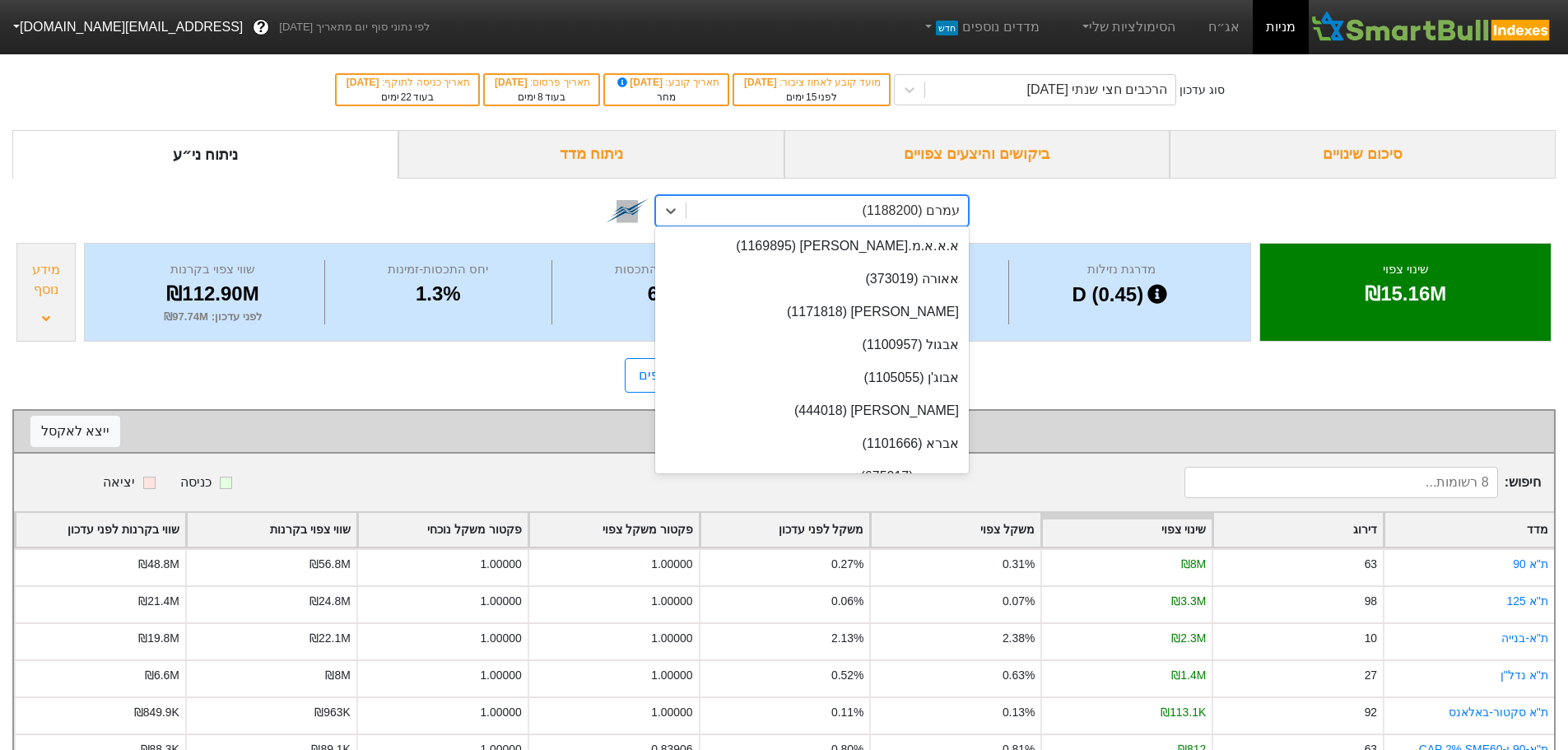
click at [756, 223] on div "עמרם (1188200)" at bounding box center [827, 211] width 282 height 30
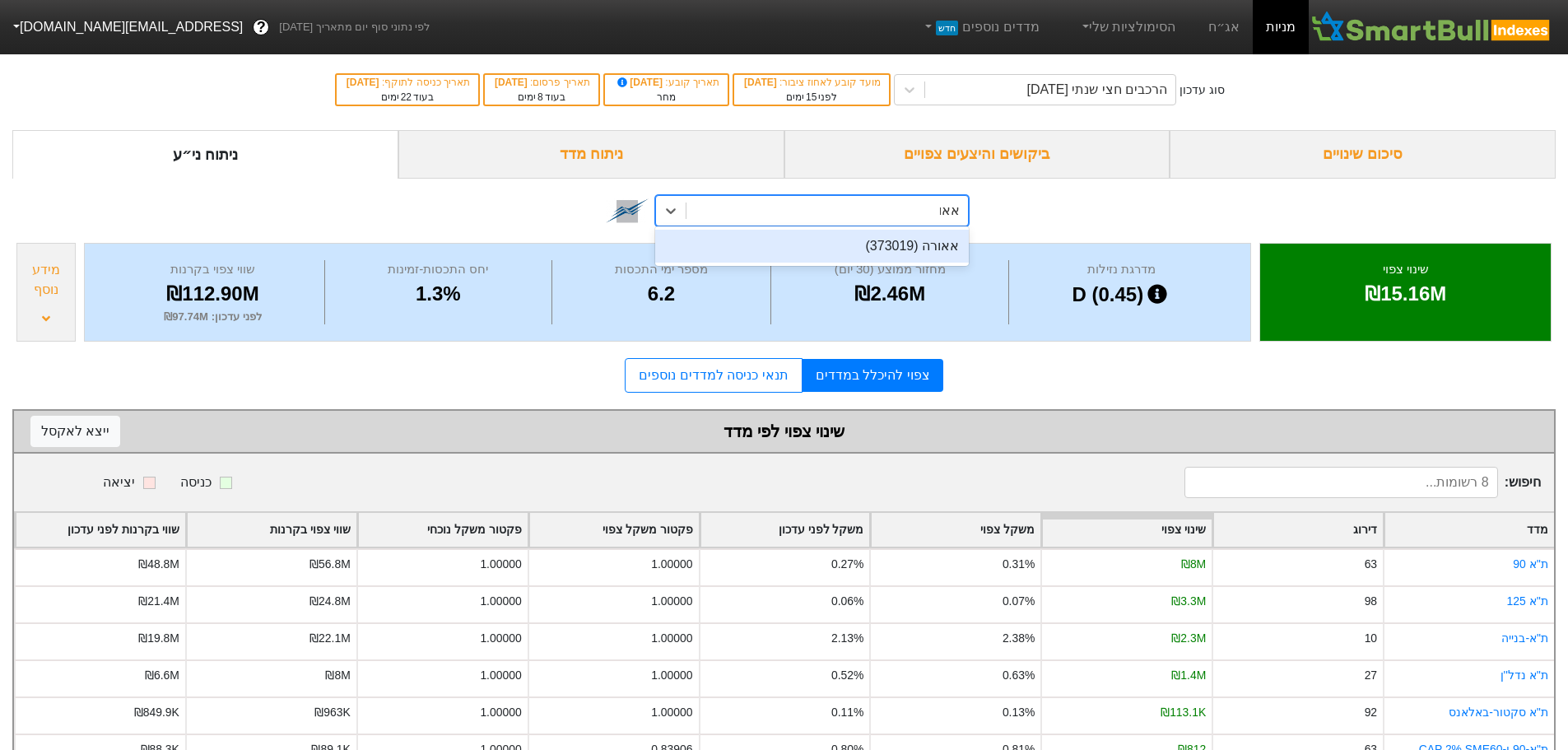
type input "[PERSON_NAME]"
click at [767, 244] on div "אאורה (373019)" at bounding box center [812, 246] width 314 height 33
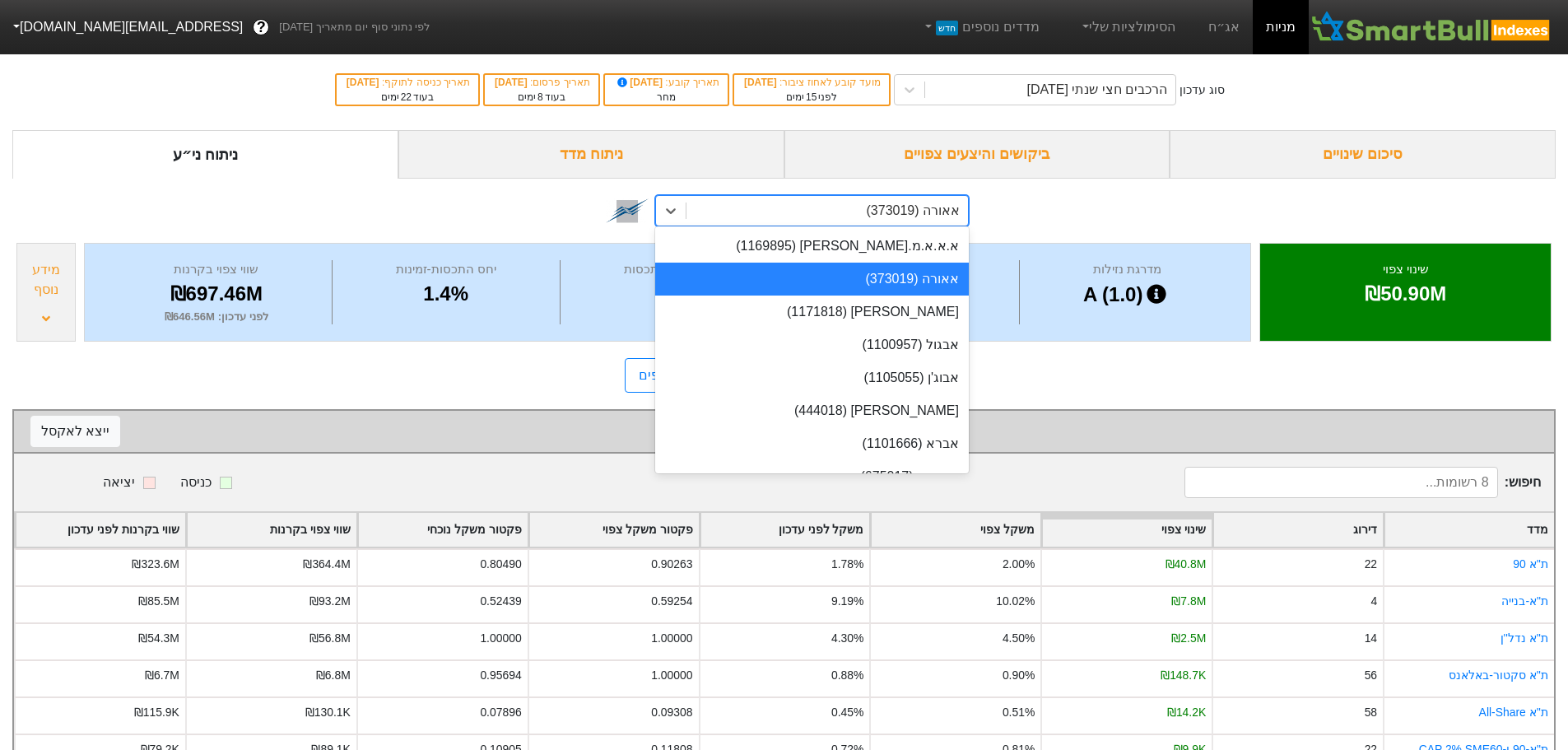
click at [759, 207] on div "אאורה (373019)" at bounding box center [827, 211] width 282 height 30
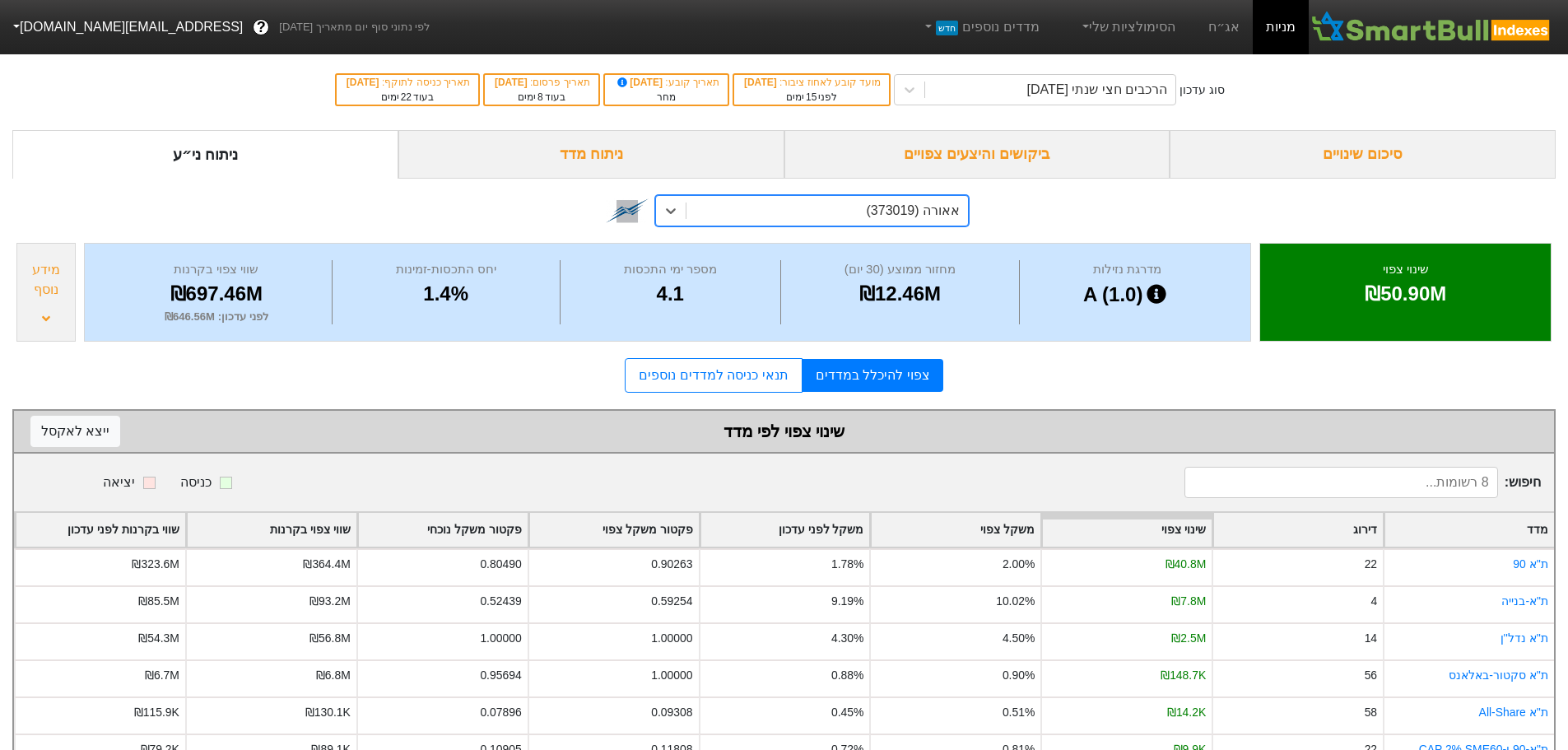
click at [812, 197] on div "אאורה (373019)" at bounding box center [827, 211] width 282 height 30
type input "אפריק"
click at [810, 245] on div "אפריקה מגורים (1097948)" at bounding box center [812, 246] width 314 height 33
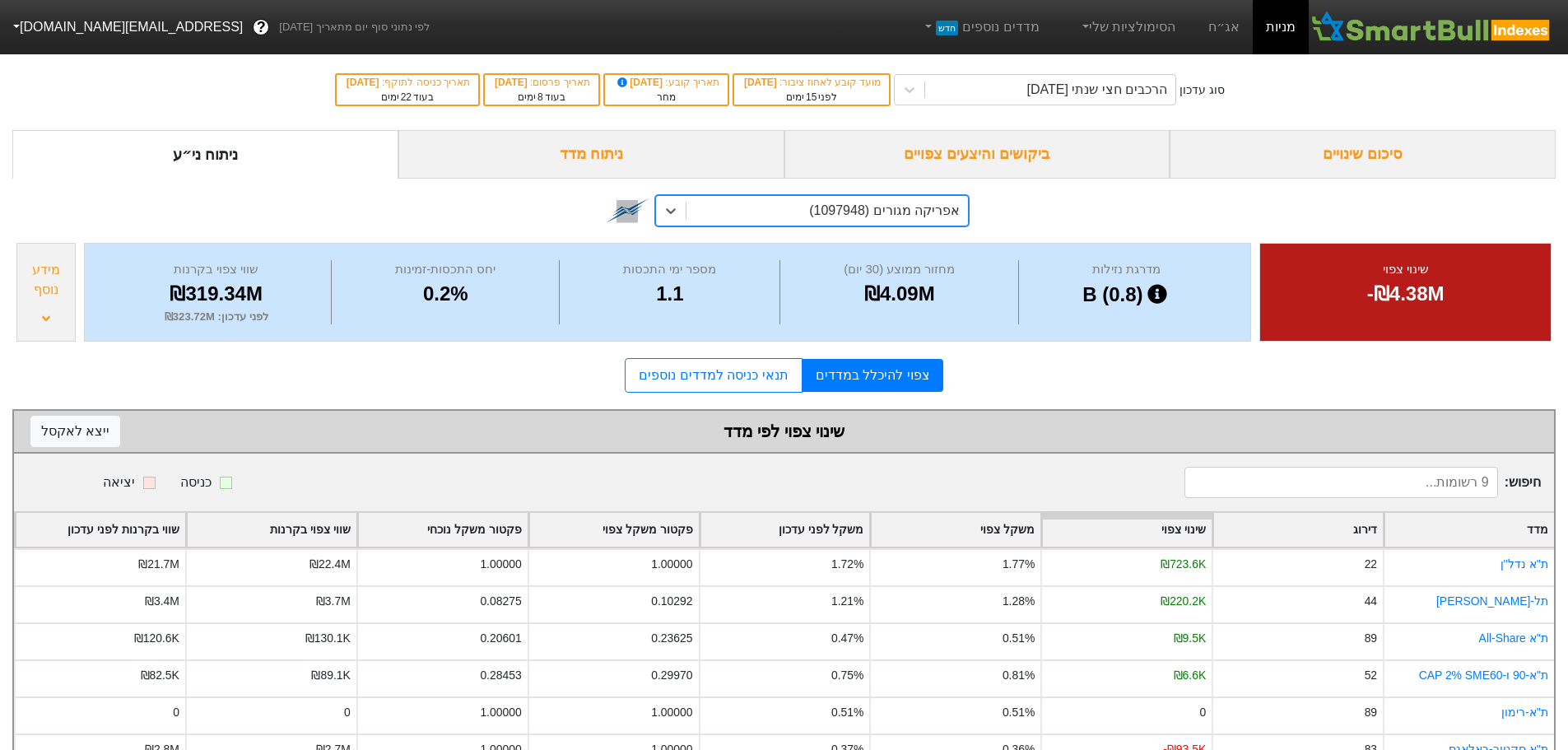
click at [811, 226] on div "option אפריקה מגורים (1097948), selected. 0 results available. Select is focuse…" at bounding box center [783, 211] width 369 height 56
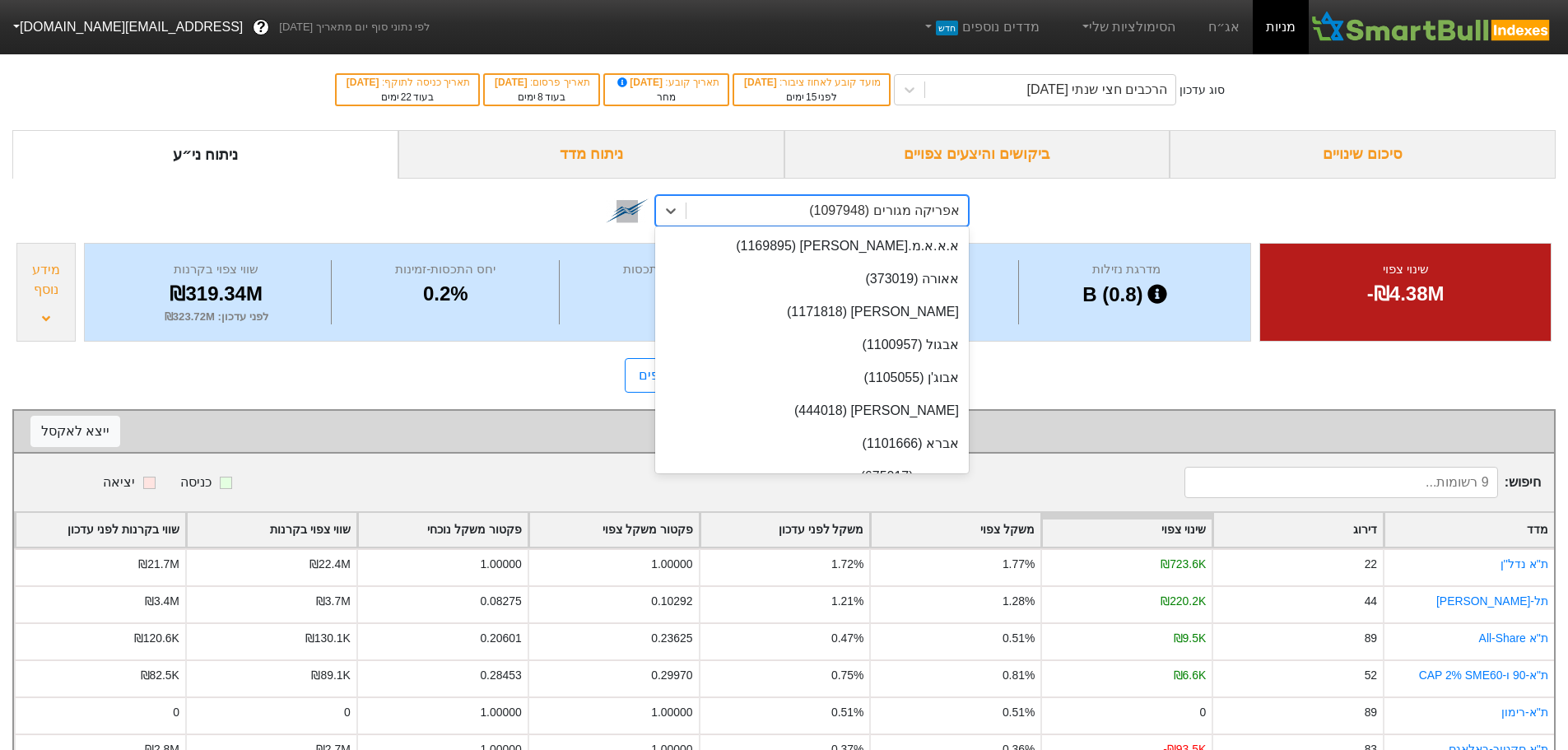
click at [798, 202] on div "אפריקה מגורים (1097948)" at bounding box center [827, 211] width 282 height 30
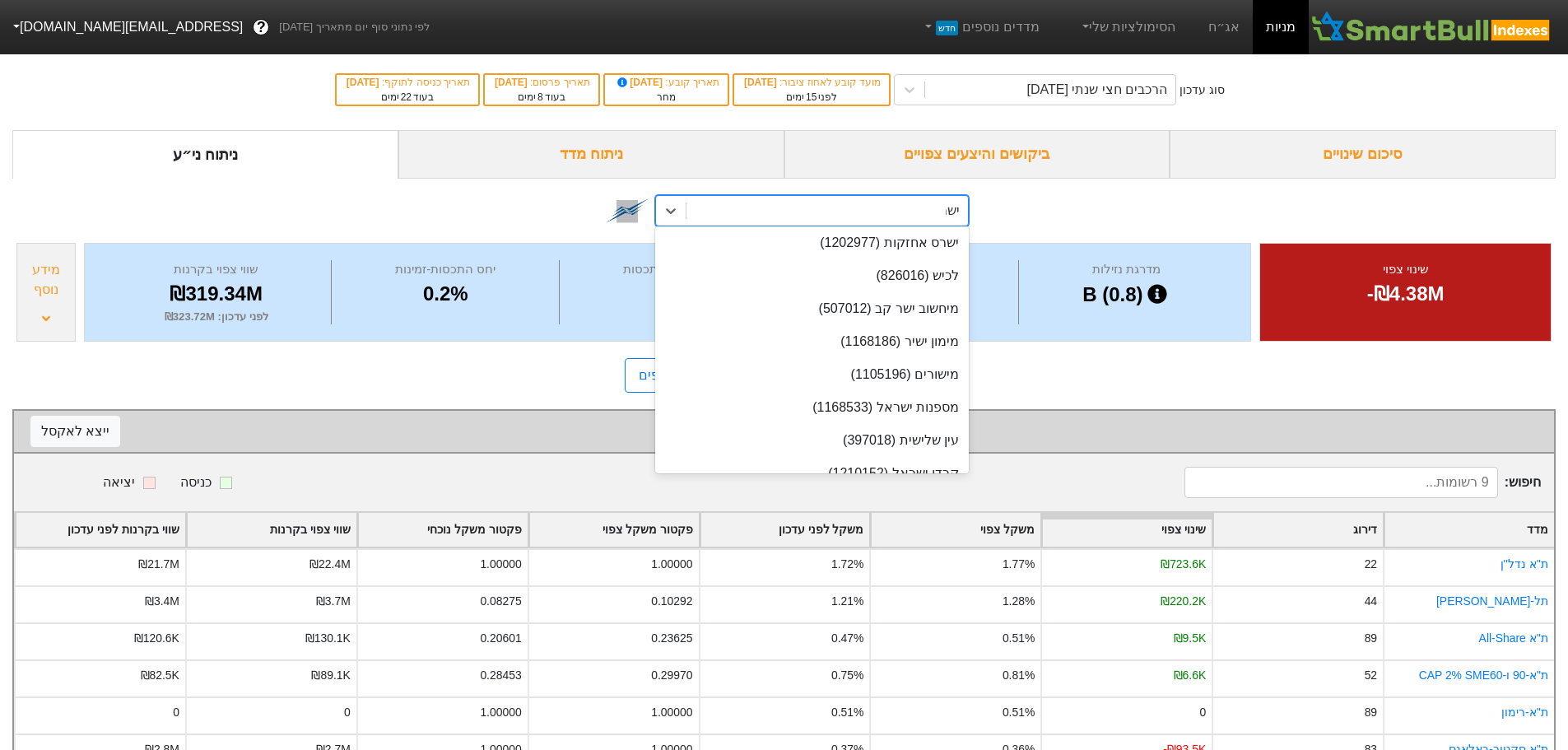
type input "ישרא"
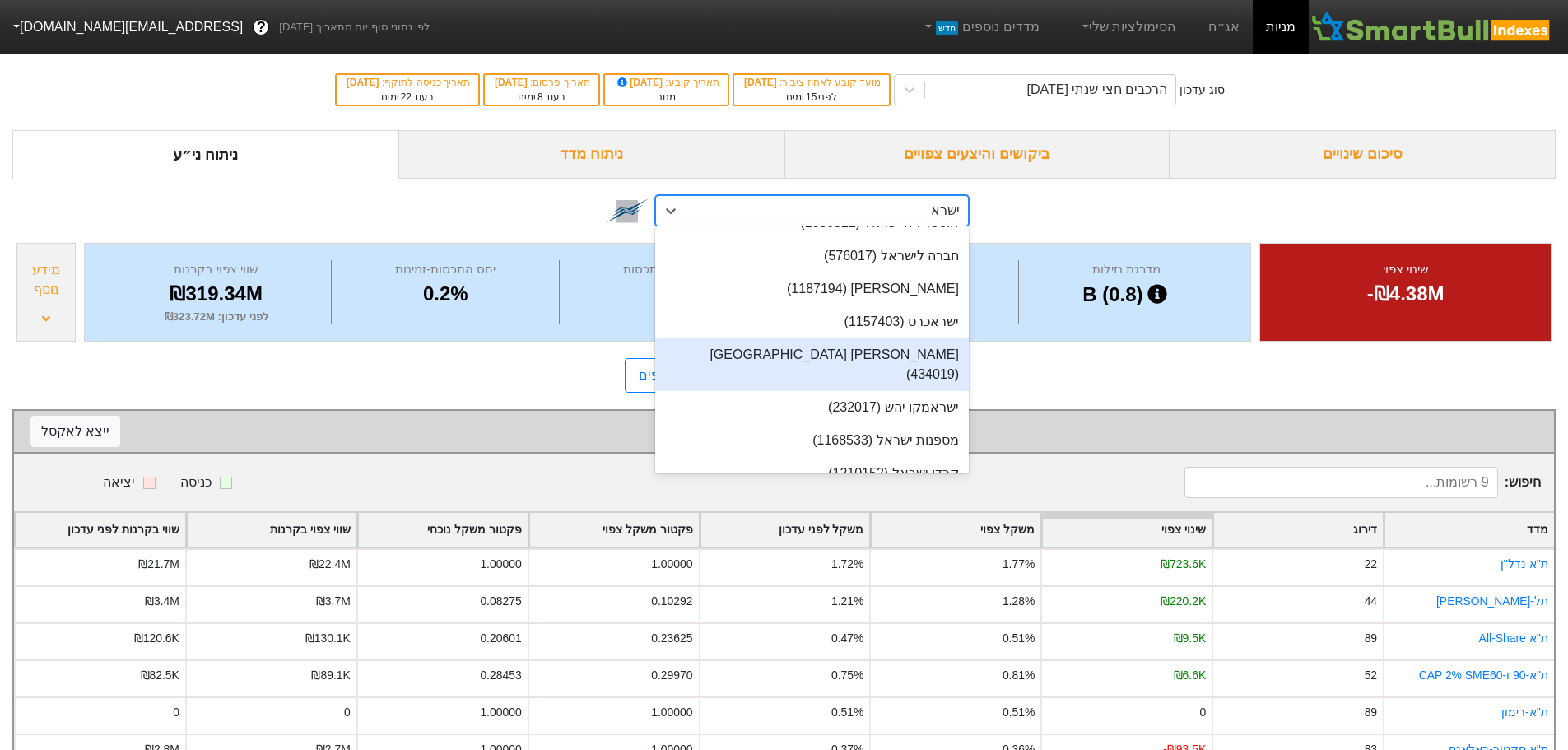
click at [887, 360] on div "[PERSON_NAME] [GEOGRAPHIC_DATA] (434019)" at bounding box center [812, 365] width 314 height 53
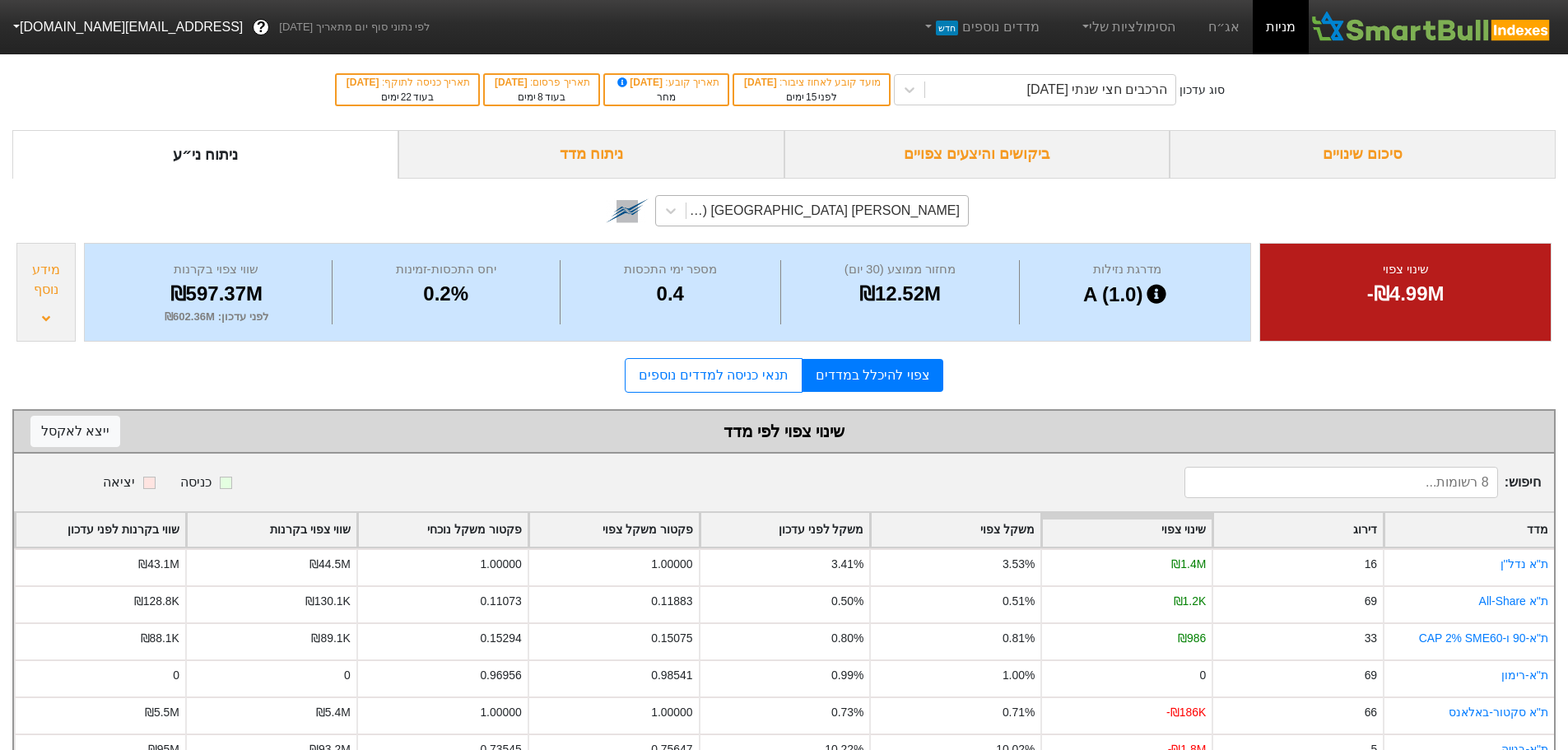
click at [795, 214] on div "[PERSON_NAME] [GEOGRAPHIC_DATA] (434019)" at bounding box center [827, 211] width 282 height 30
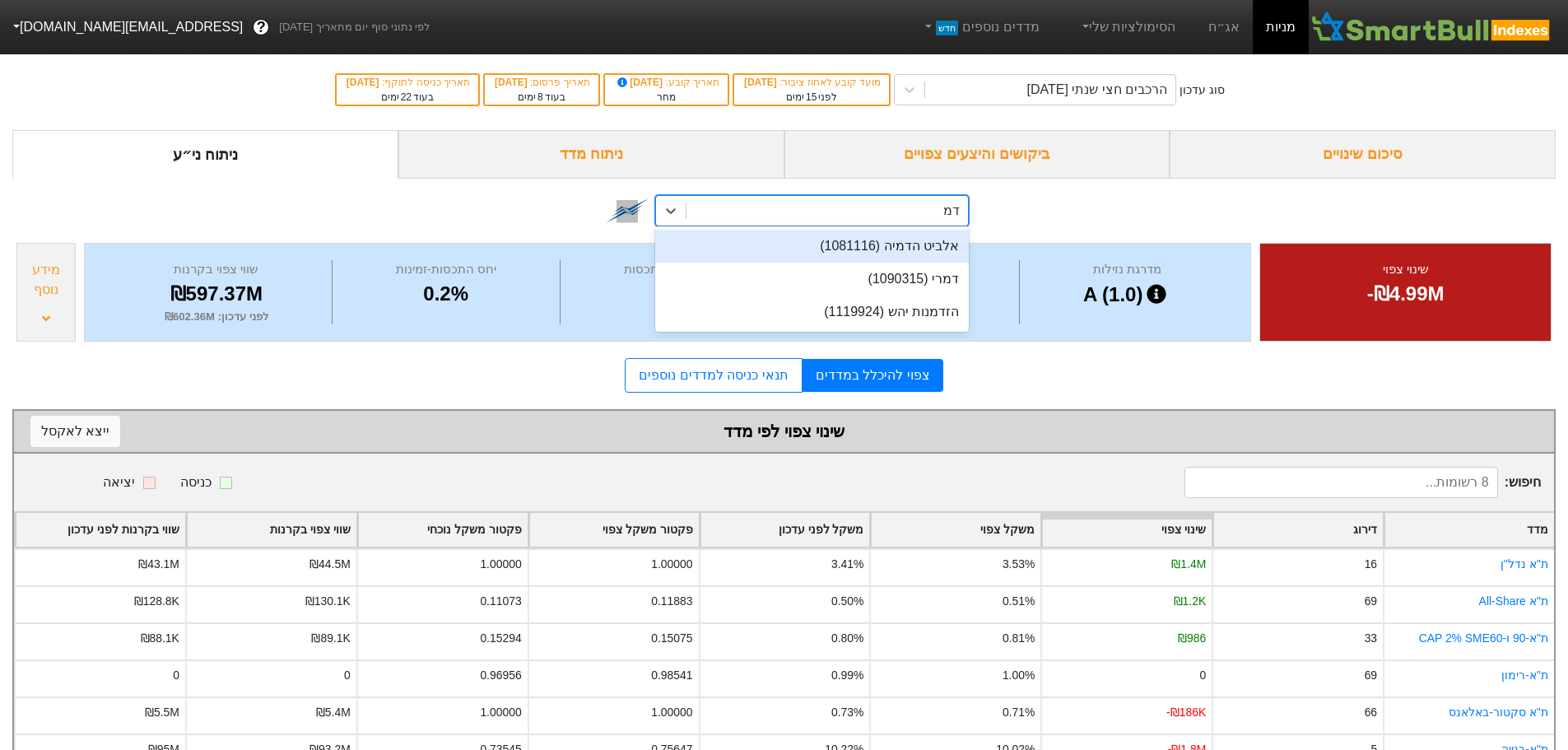
type input "דמר"
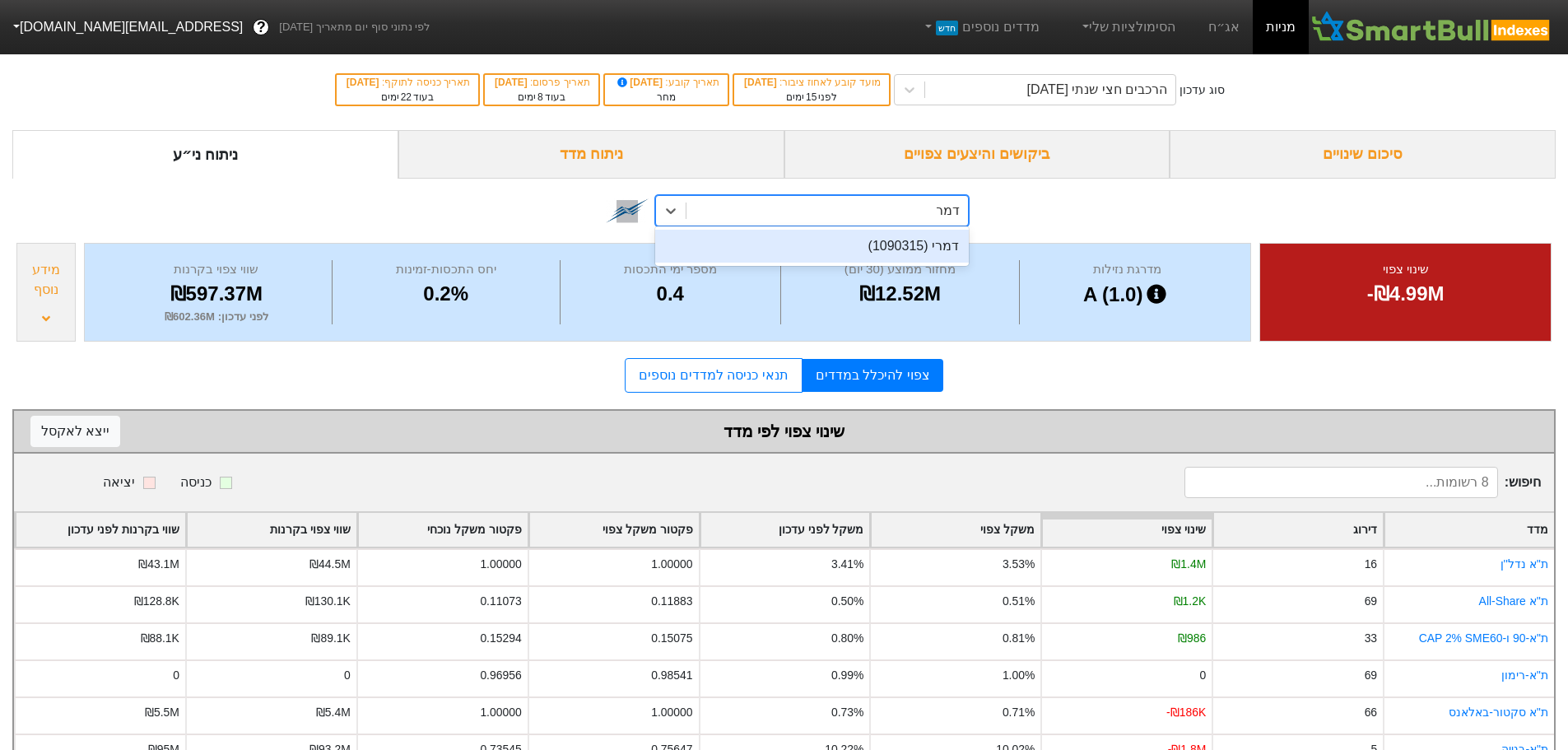
click at [779, 236] on div "דמרי (1090315)" at bounding box center [812, 246] width 314 height 33
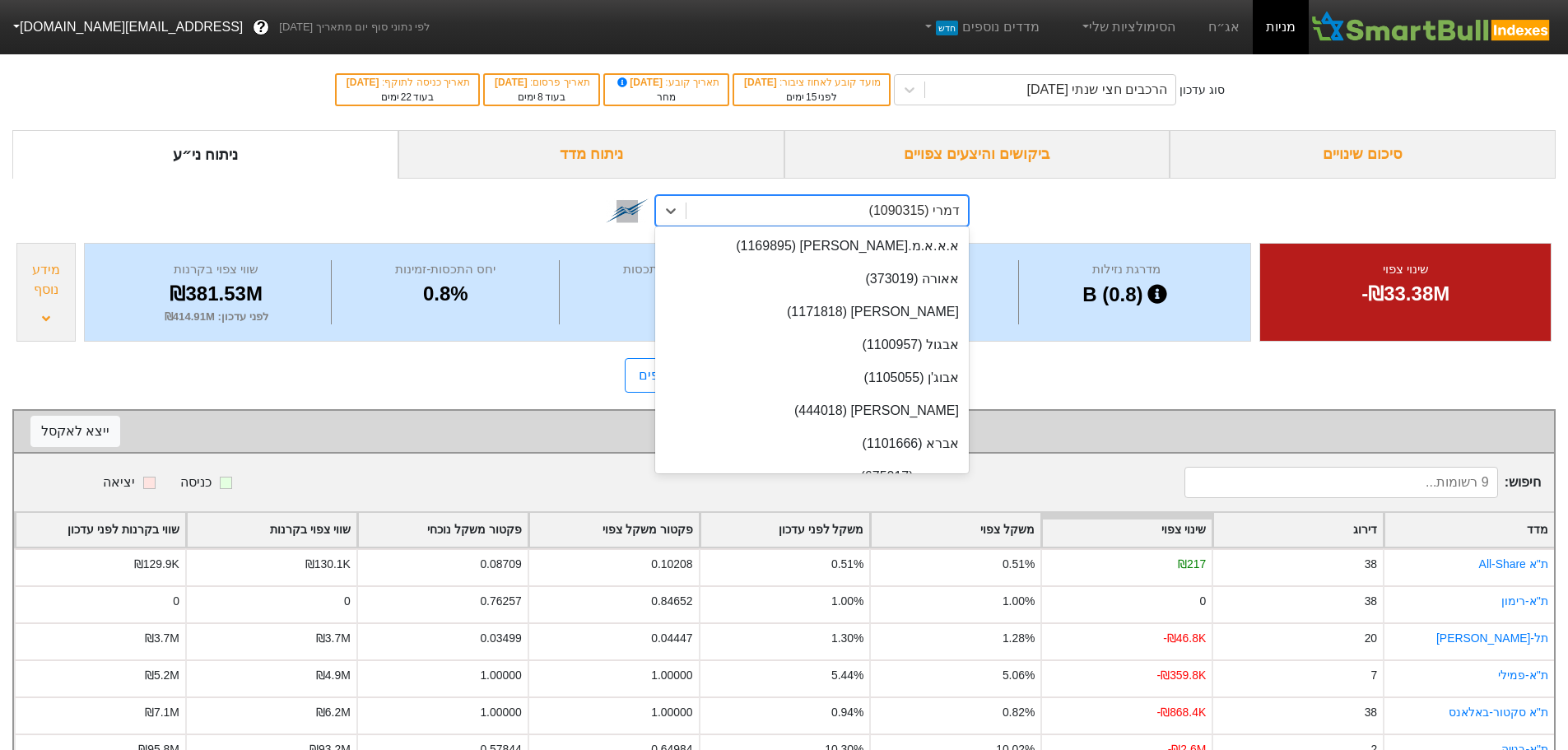
click at [803, 203] on div "דמרי (1090315)" at bounding box center [827, 211] width 282 height 30
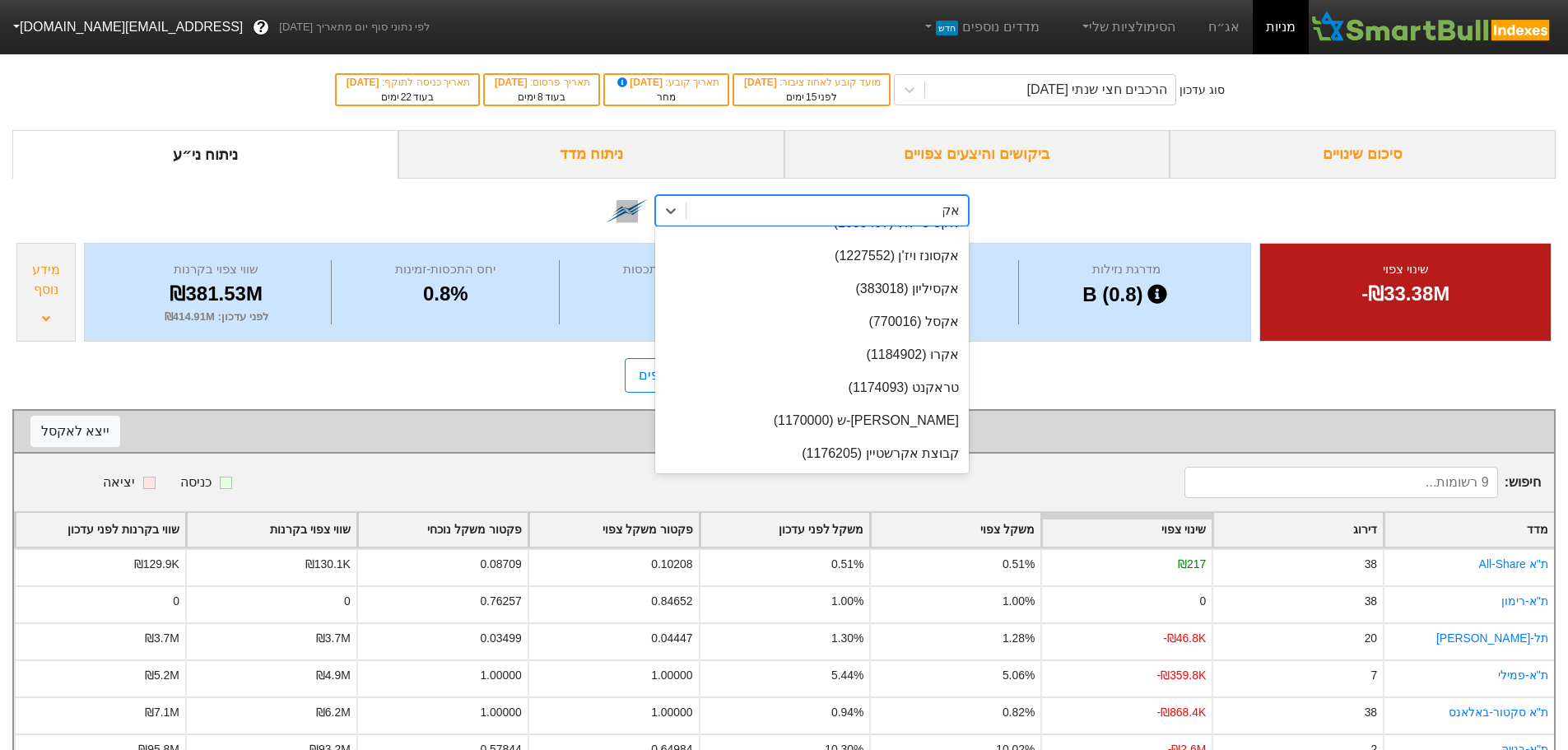
scroll to position [155, 0]
type input "[PERSON_NAME]"
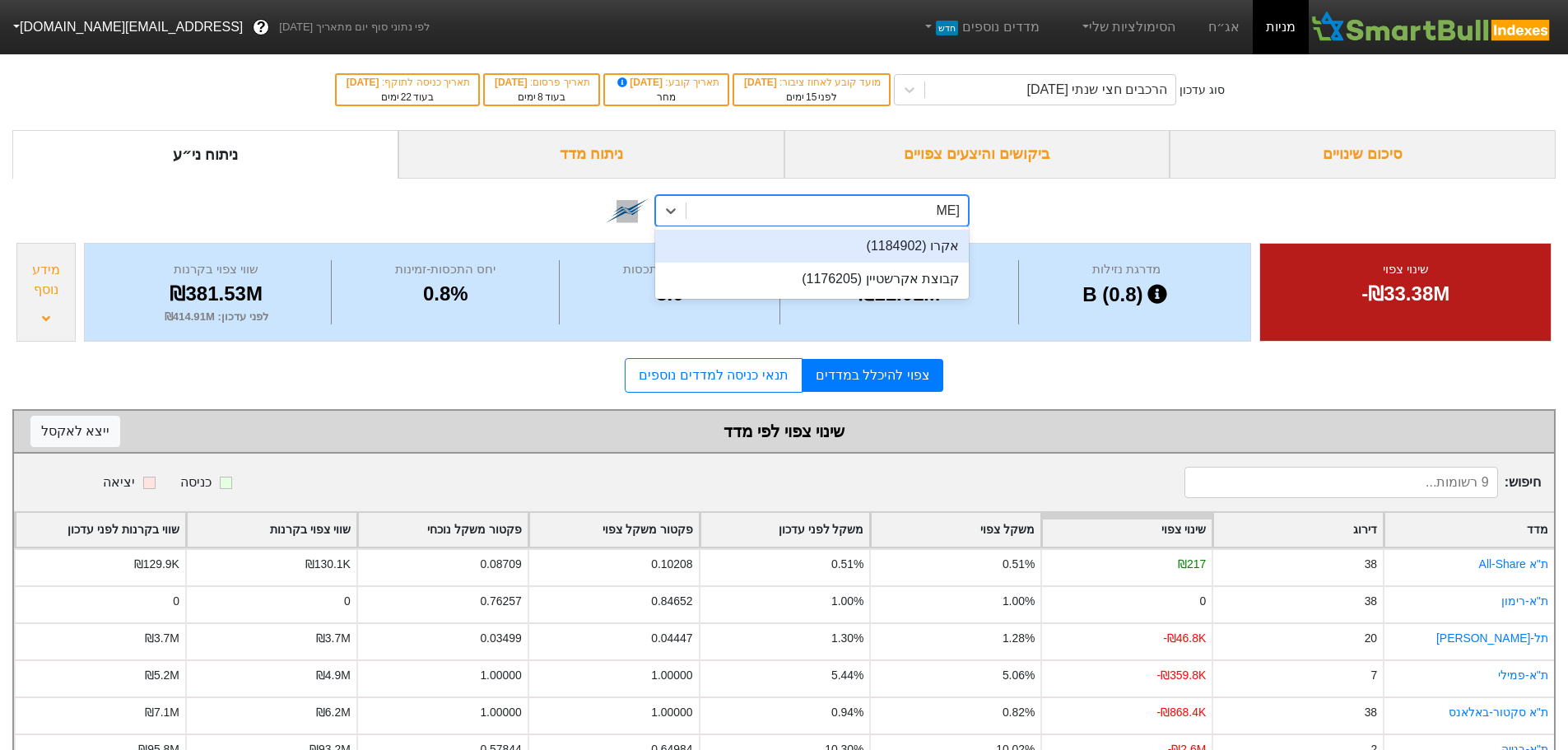
scroll to position [0, 0]
click at [890, 254] on div "אקרו (1184902)" at bounding box center [812, 246] width 314 height 33
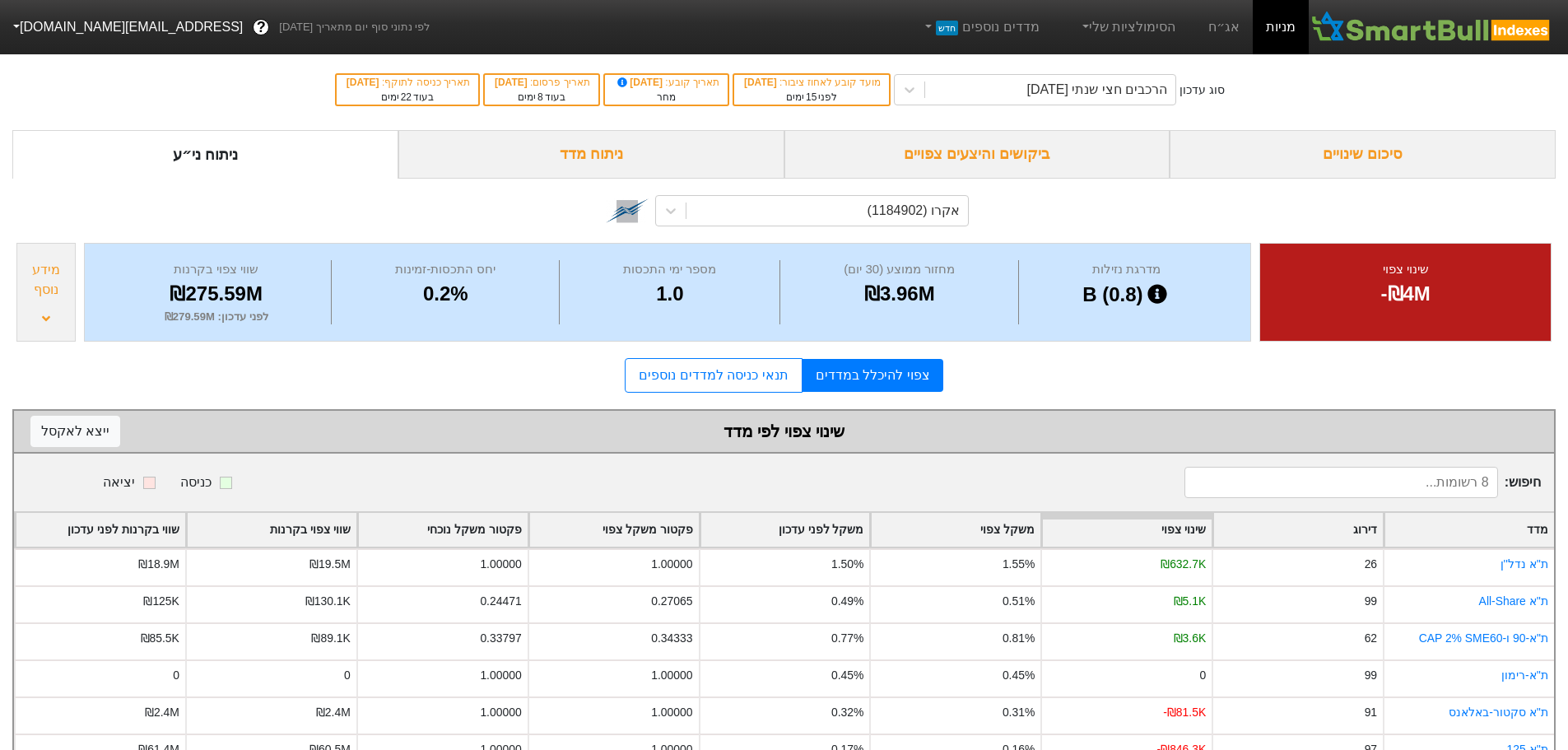
click at [921, 153] on div "ביקושים והיצעים צפויים" at bounding box center [977, 154] width 386 height 48
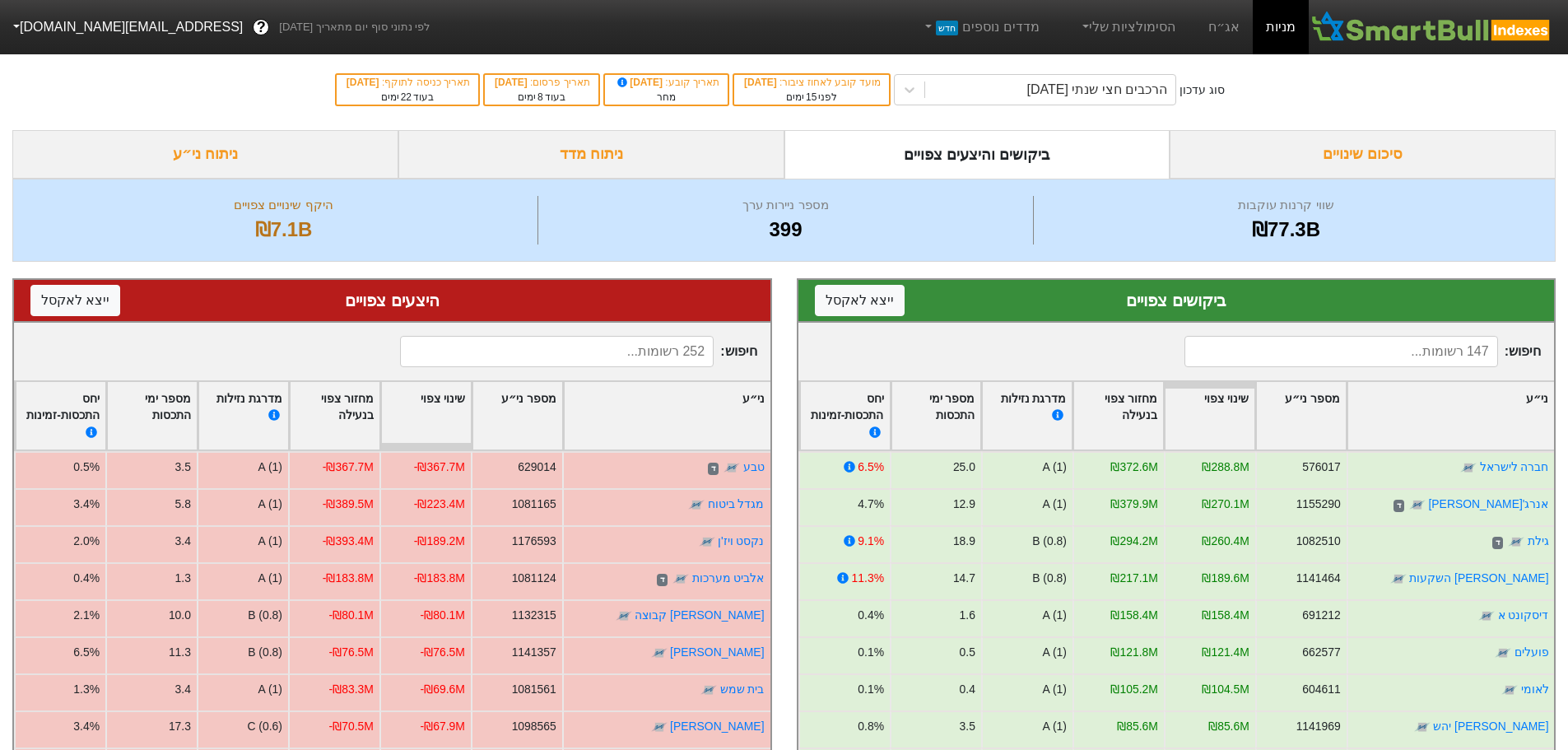
click at [1307, 155] on div "סיכום שינויים" at bounding box center [1363, 154] width 386 height 48
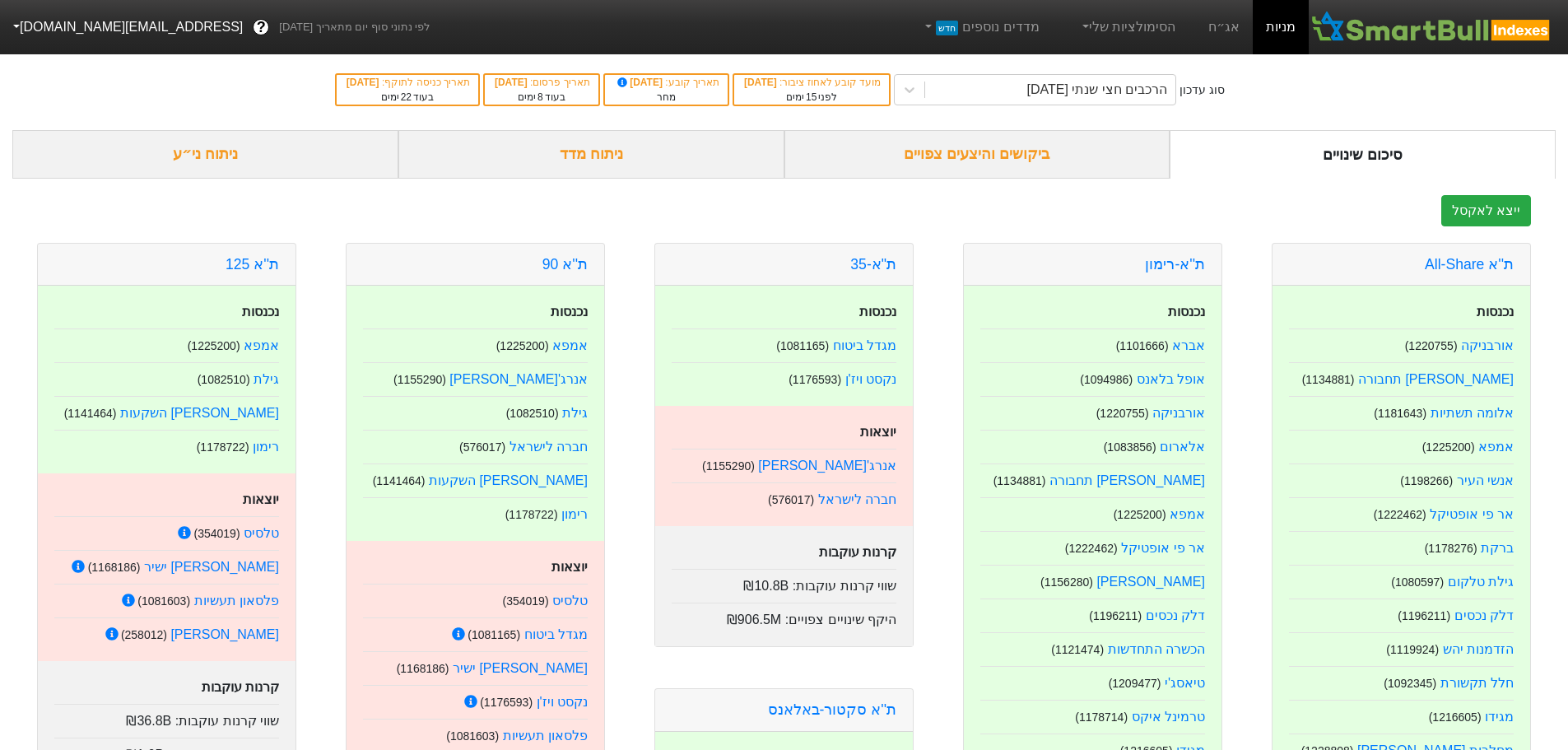
click at [281, 155] on div "ניתוח ני״ע" at bounding box center [205, 154] width 386 height 48
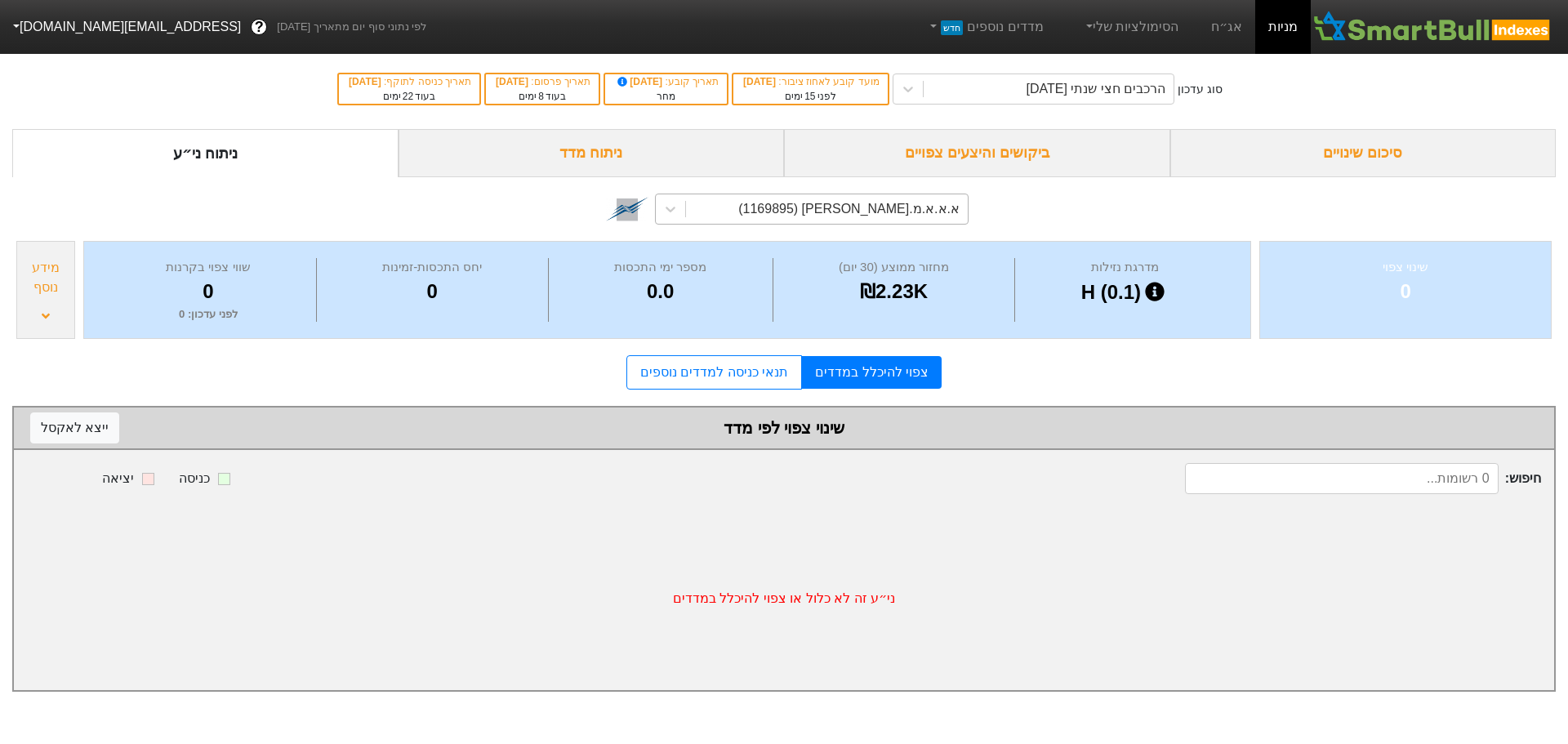
click at [806, 210] on div "א.א.א.מ.[PERSON_NAME] (1169895)" at bounding box center [827, 209] width 281 height 30
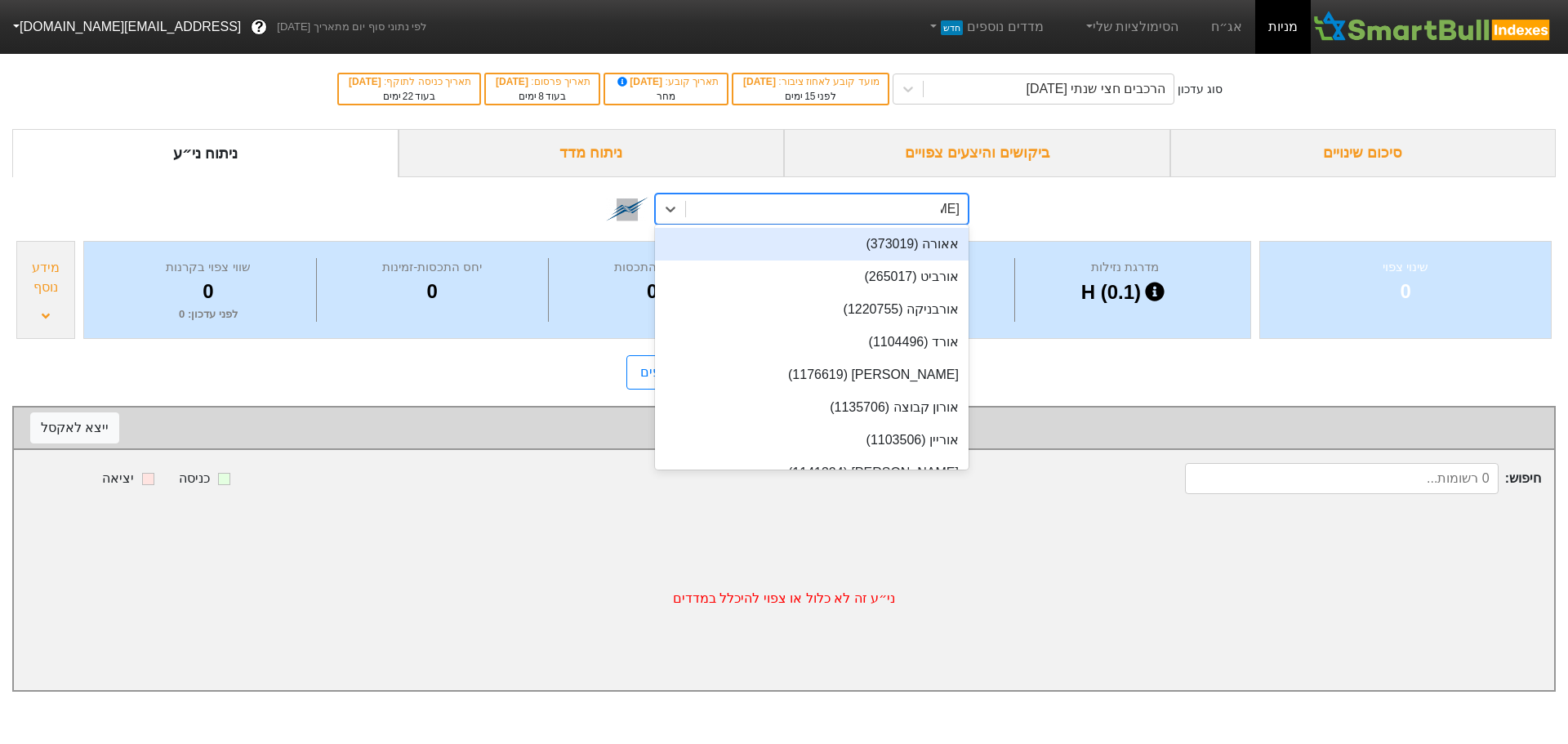
type input "אורו"
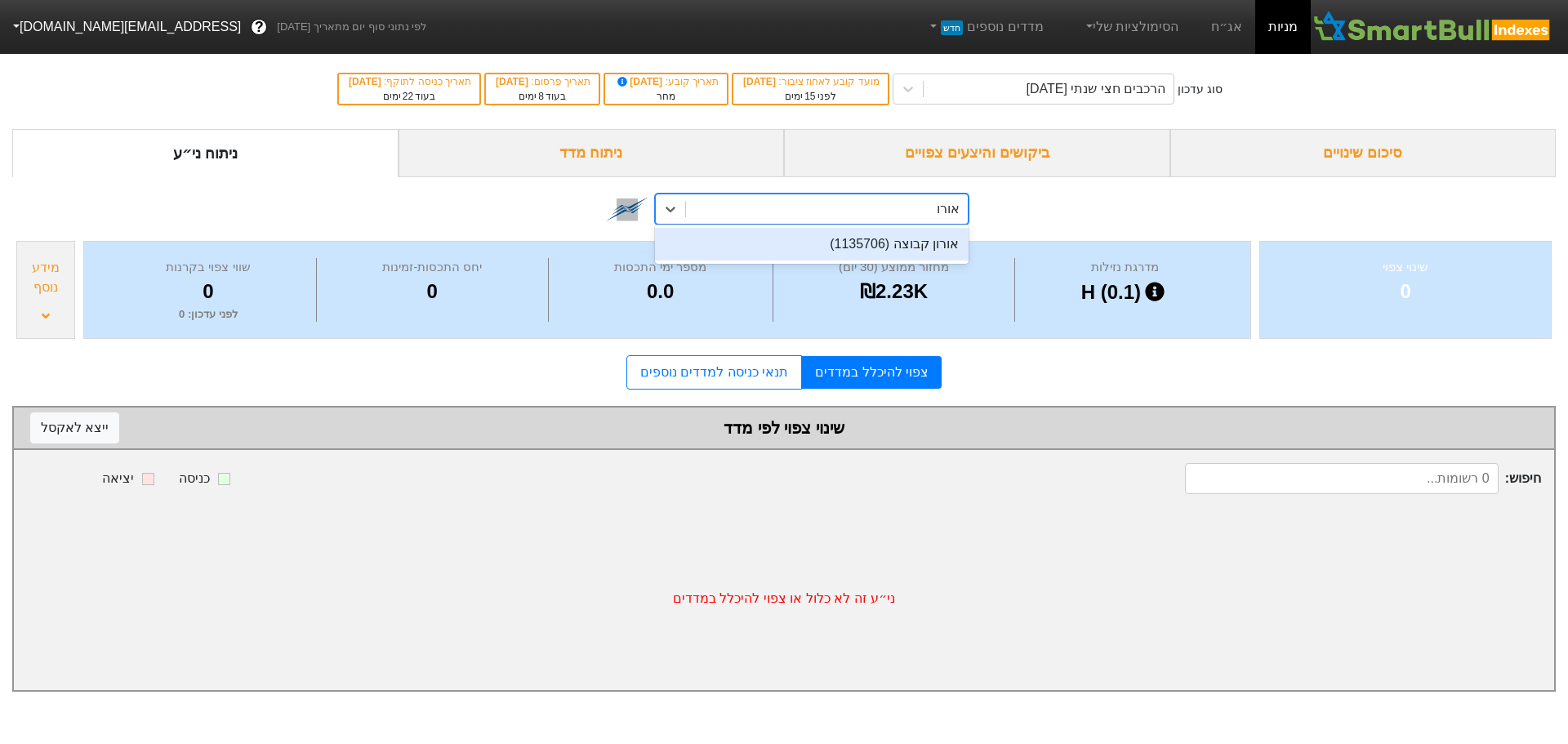
click at [819, 238] on div "אורון קבוצה (1135706)" at bounding box center [811, 244] width 314 height 32
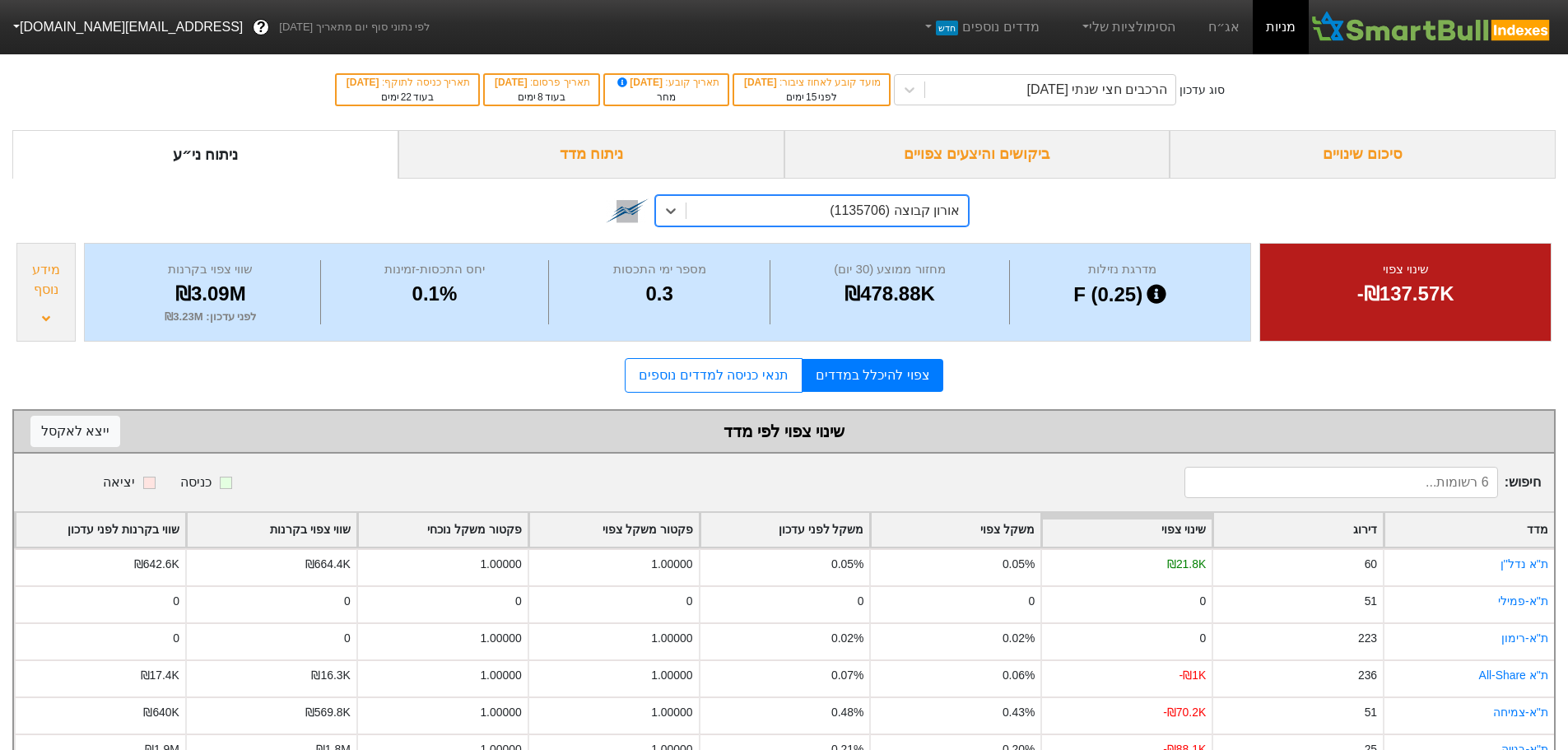
click at [803, 205] on div "אורון קבוצה (1135706)" at bounding box center [827, 211] width 282 height 30
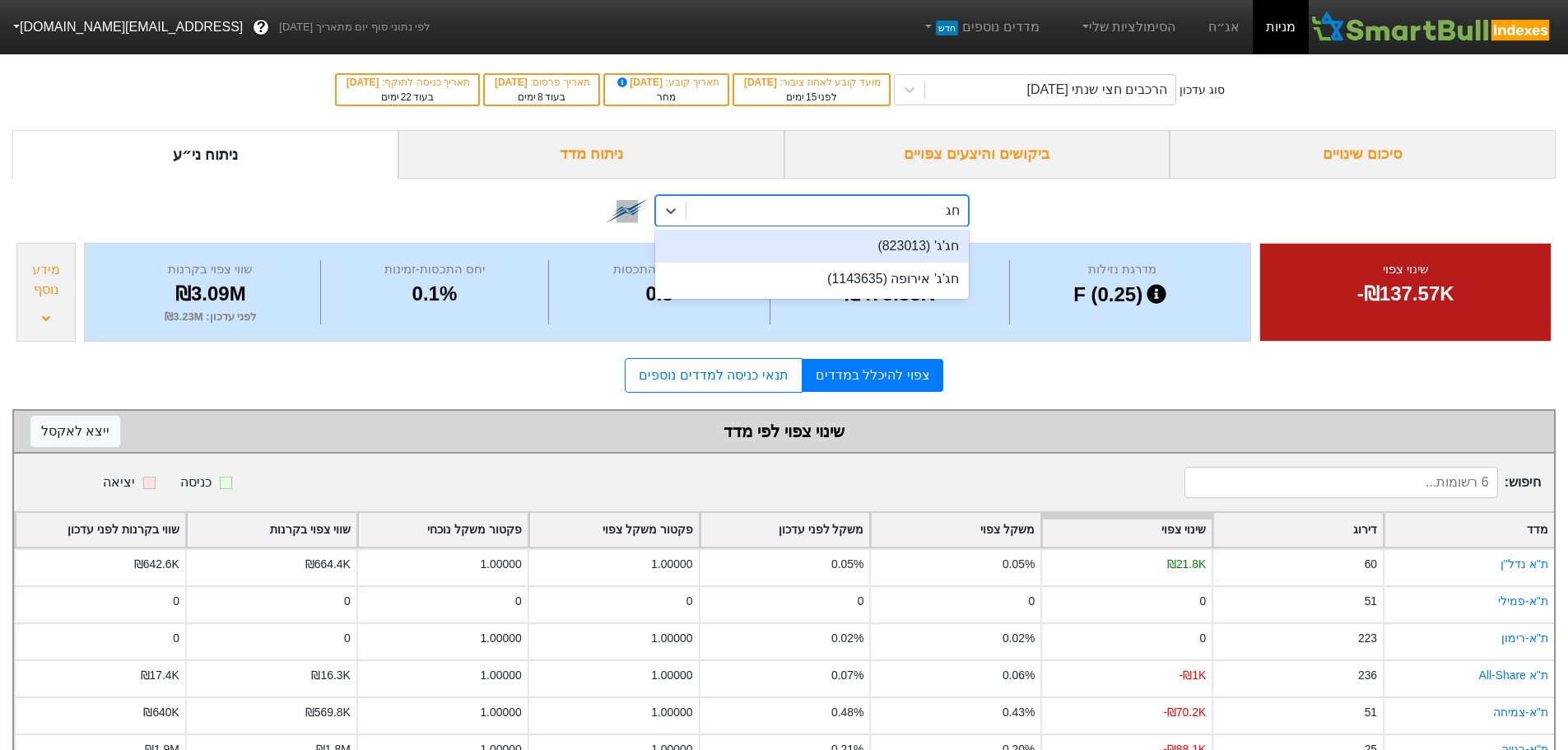
type input "חג'"
click at [942, 247] on div "חג'ג' (823013)" at bounding box center [812, 246] width 314 height 33
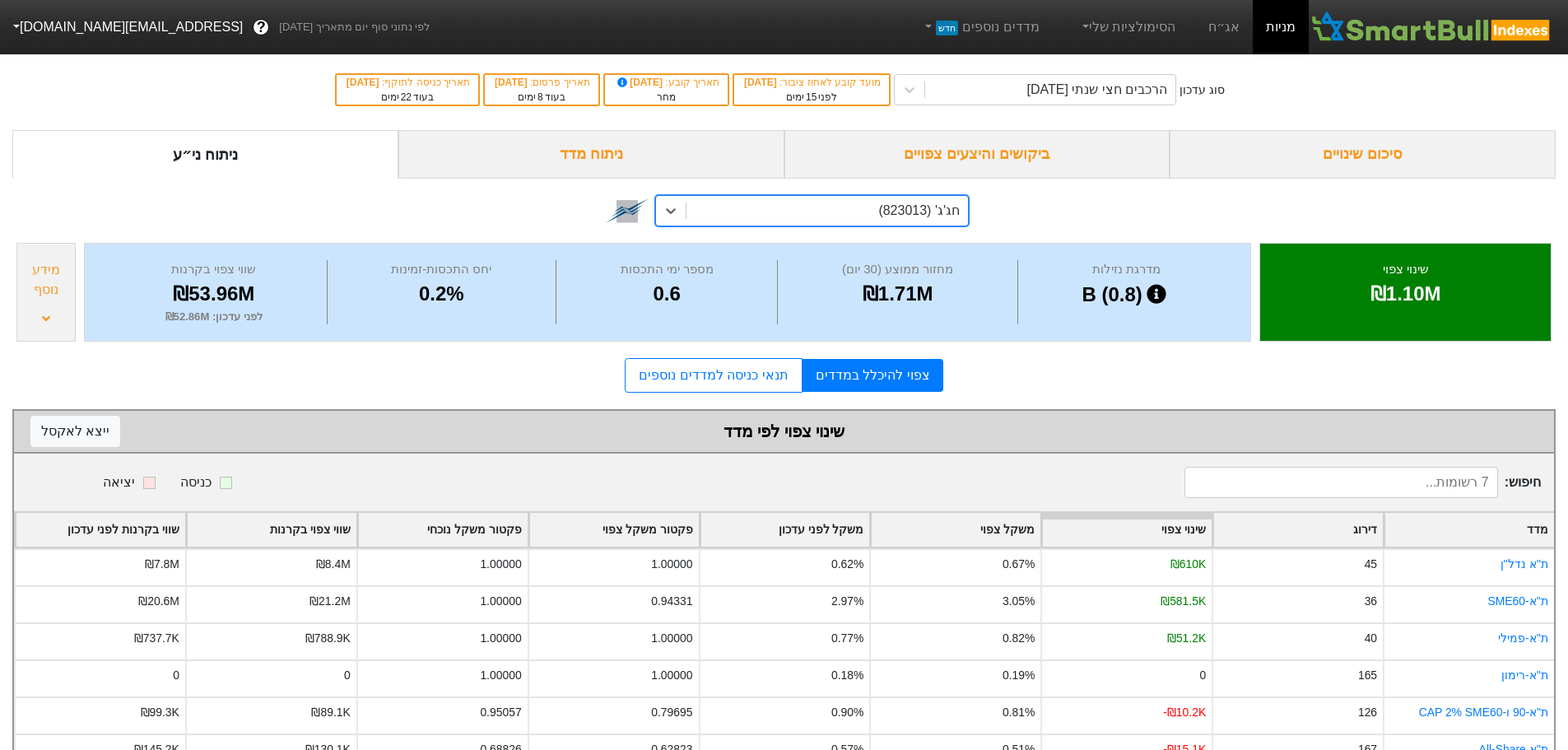
click at [995, 405] on form "סיכום שינויים ביקושים והיצעים צפויים ניתוח מדד ניתוח ני״ע option חג'ג' (823013)…" at bounding box center [784, 470] width 1543 height 679
click at [772, 205] on div "חג'ג' (823013)" at bounding box center [827, 211] width 282 height 30
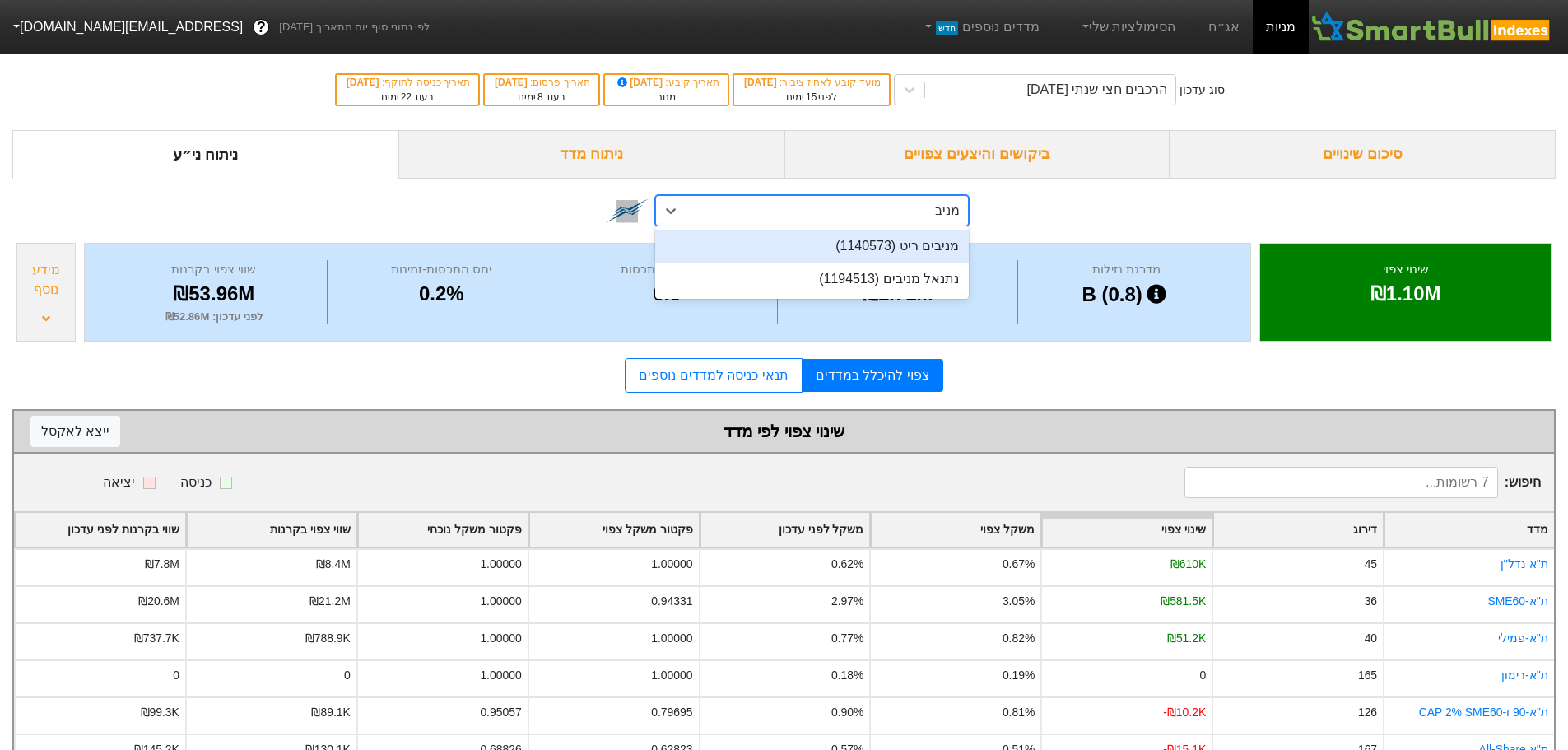
type input "מניבי"
click at [825, 246] on div "מניבים ריט (1140573)" at bounding box center [812, 246] width 314 height 33
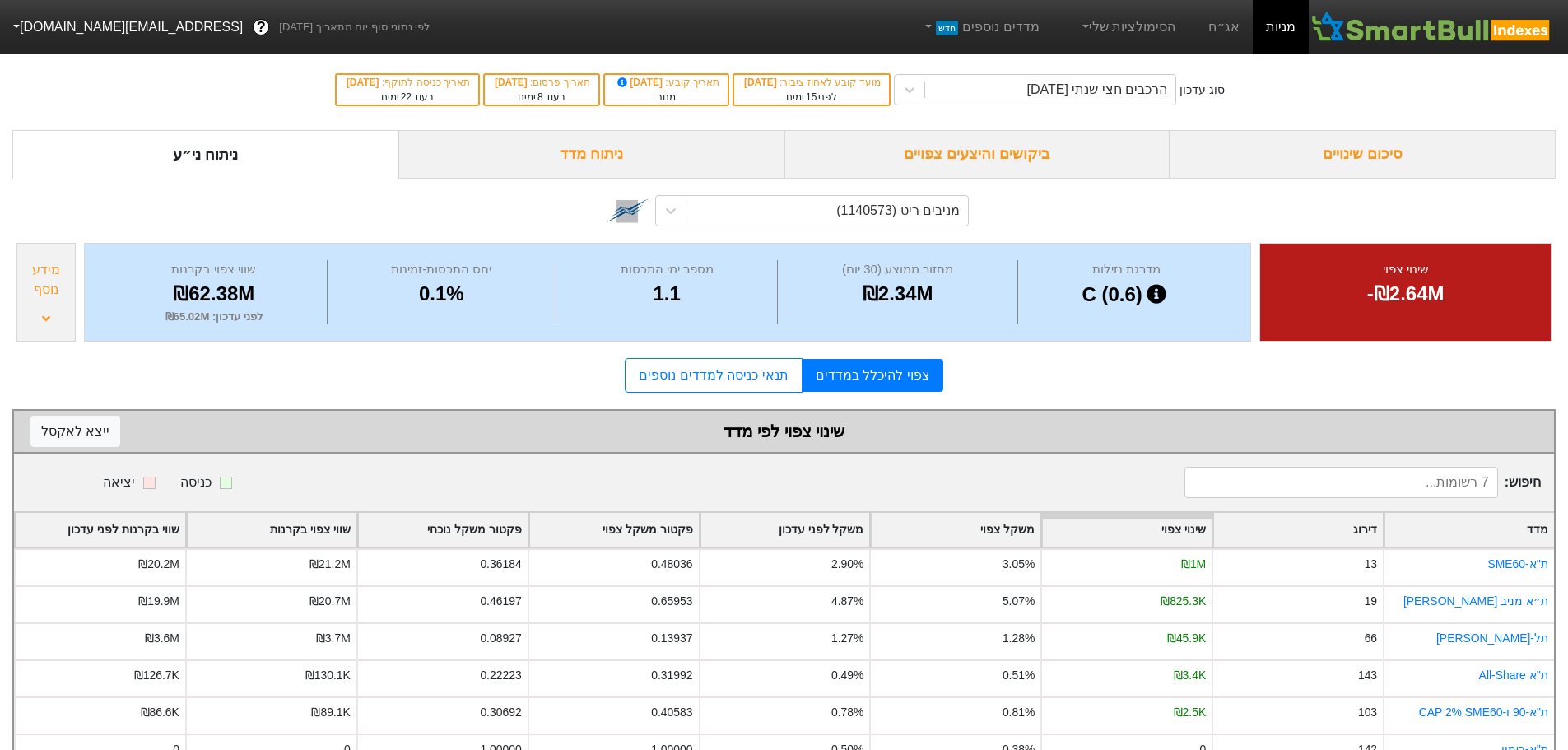
click at [1084, 215] on div "מניבים ריט (1140573)" at bounding box center [784, 209] width 1543 height 60
click at [1009, 153] on div "ביקושים והיצעים צפויים" at bounding box center [977, 154] width 386 height 48
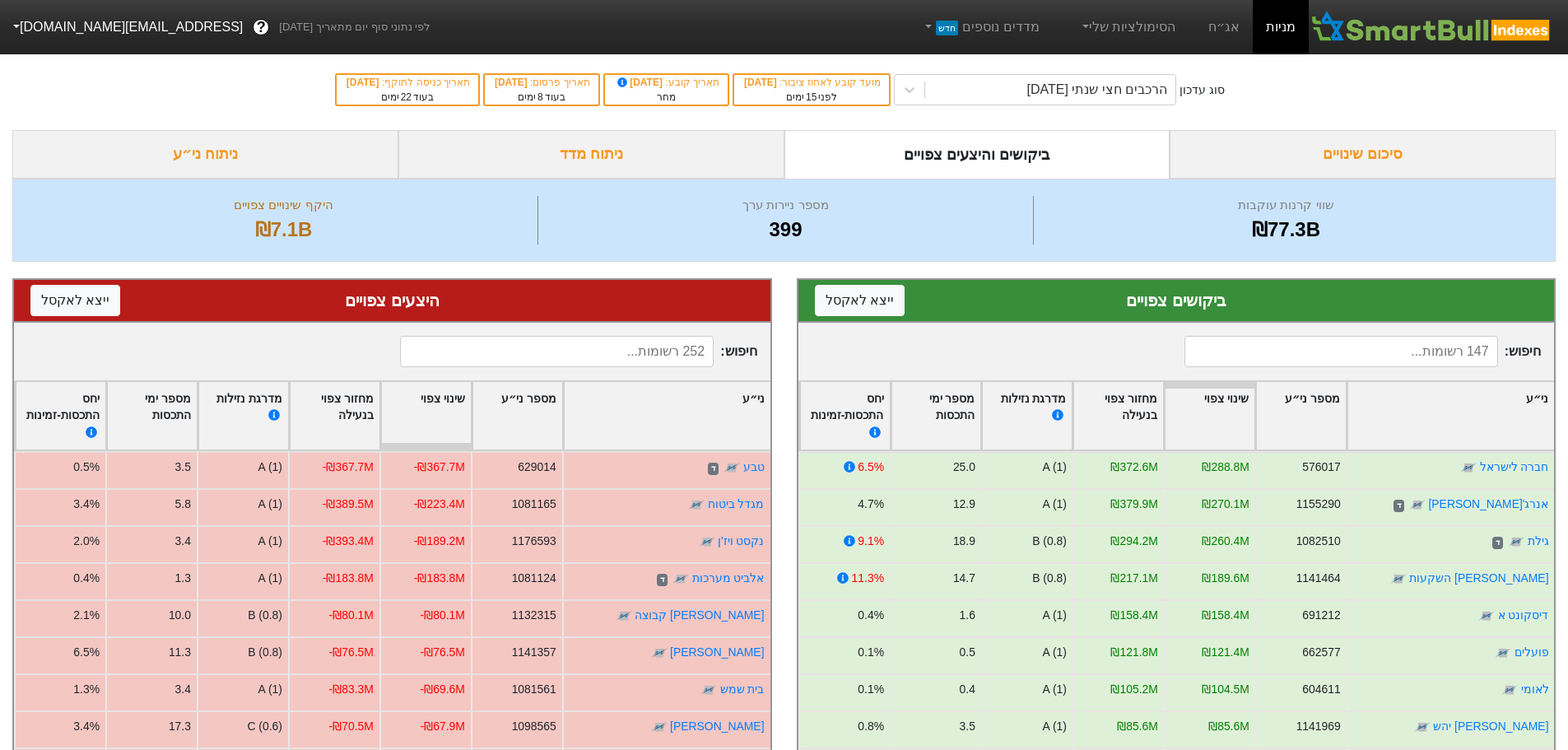
click at [202, 153] on div "ניתוח ני״ע" at bounding box center [205, 154] width 386 height 48
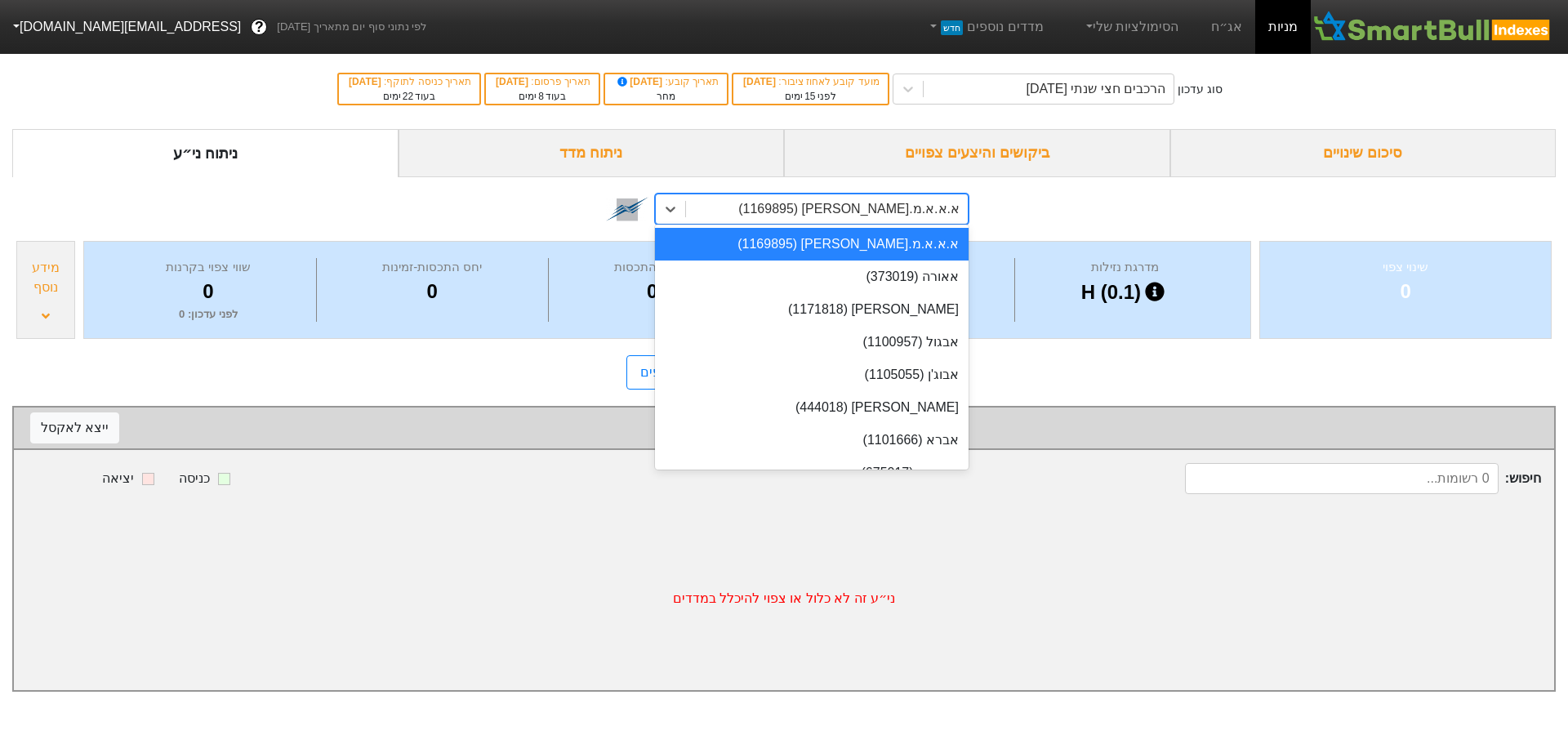
click at [861, 207] on div "א.א.א.מ.[PERSON_NAME] (1169895)" at bounding box center [849, 209] width 221 height 19
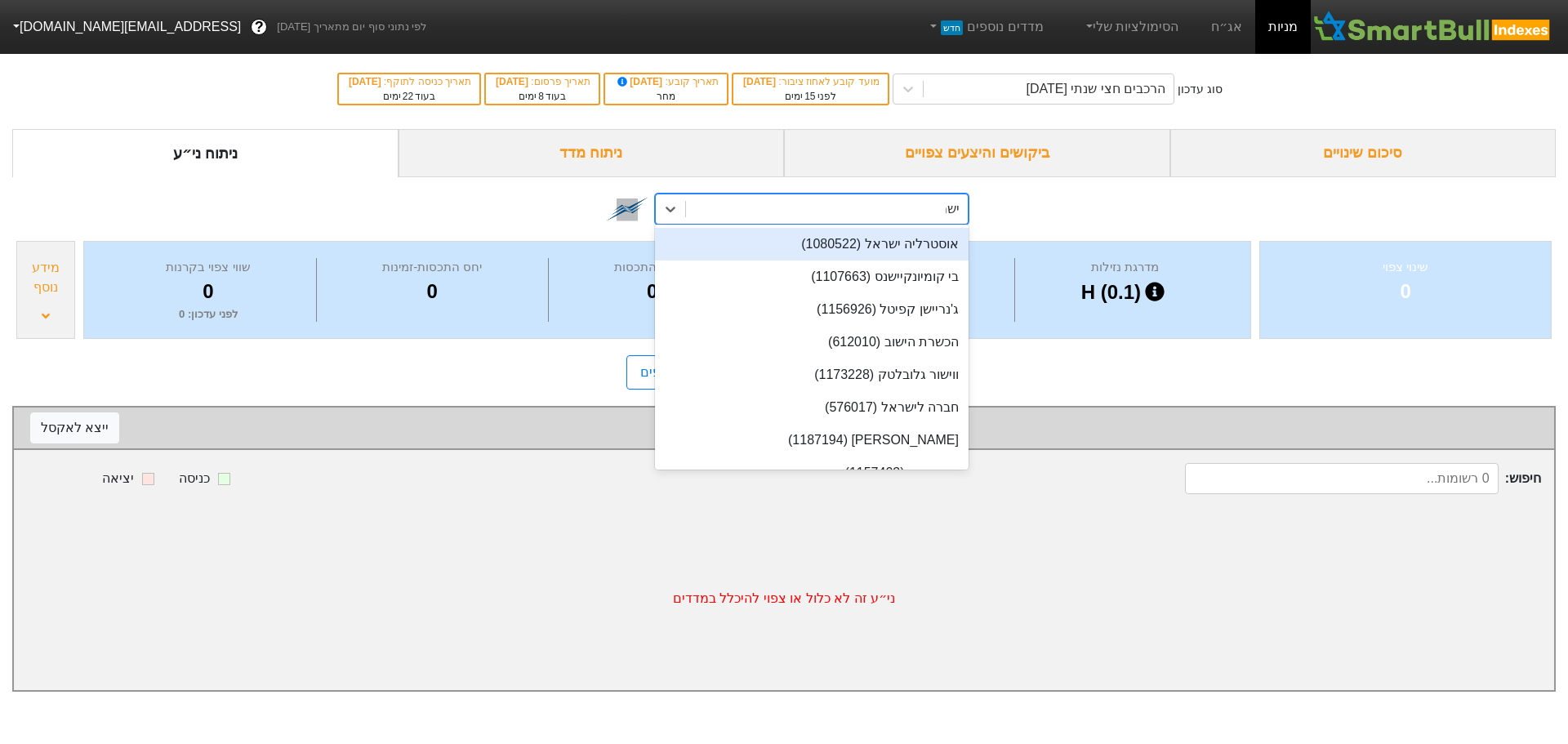
type input "ישרא"
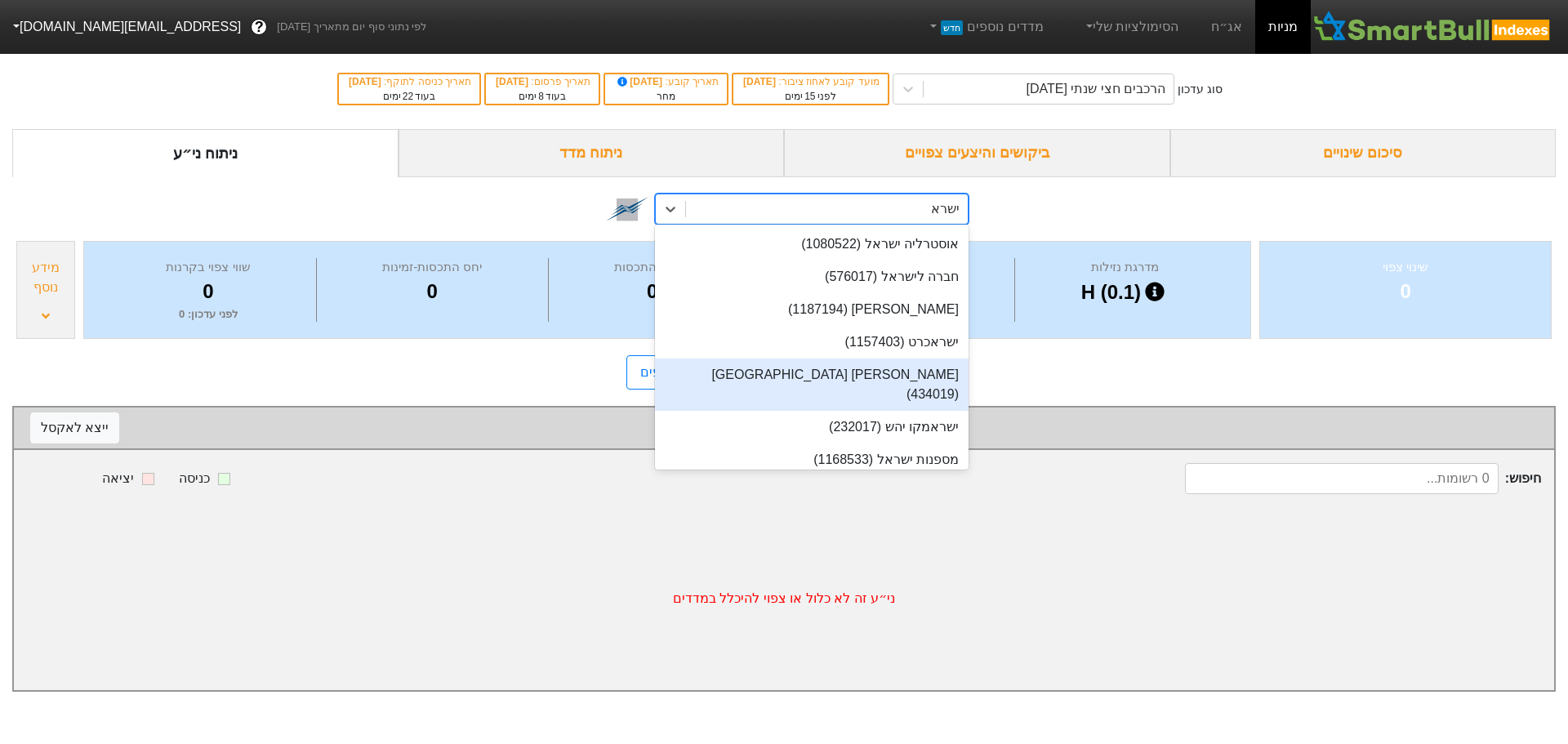
click at [913, 370] on div "[PERSON_NAME] [GEOGRAPHIC_DATA] (434019)" at bounding box center [811, 385] width 314 height 52
